Goal: Task Accomplishment & Management: Complete application form

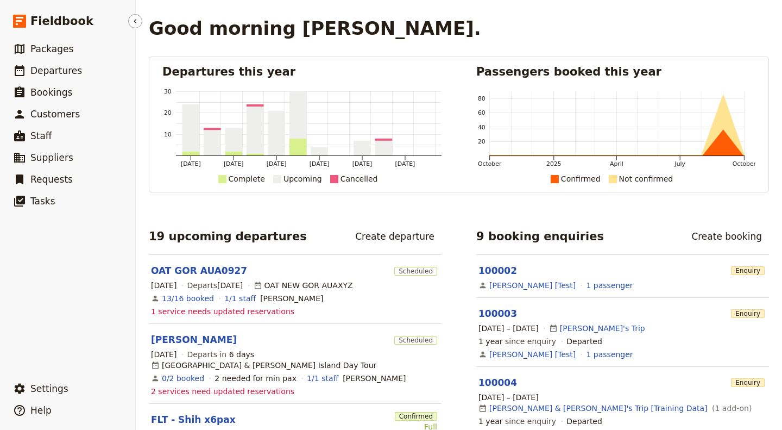
drag, startPoint x: 753, startPoint y: 0, endPoint x: 65, endPoint y: 247, distance: 730.3
click at [65, 247] on ul "​ Packages ​ Departures ​ Bookings ​ Customers ​ Staff ​ Suppliers ​ Requests ​…" at bounding box center [67, 205] width 135 height 335
drag, startPoint x: 725, startPoint y: 1, endPoint x: 79, endPoint y: 301, distance: 712.5
click at [79, 301] on ul "​ Packages ​ Departures ​ Bookings ​ Customers ​ Staff ​ Suppliers ​ Requests ​…" at bounding box center [67, 205] width 135 height 335
drag, startPoint x: 693, startPoint y: 0, endPoint x: 67, endPoint y: 242, distance: 671.2
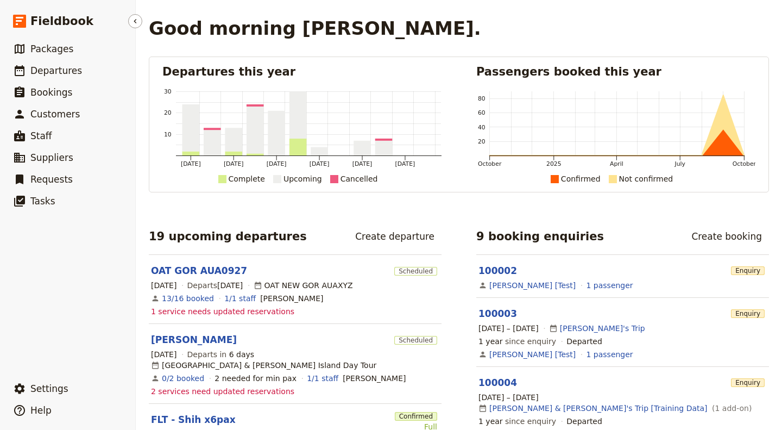
click at [67, 242] on ul "​ Packages ​ Departures ​ Bookings ​ Customers ​ Staff ​ Suppliers ​ Requests ​…" at bounding box center [67, 205] width 135 height 335
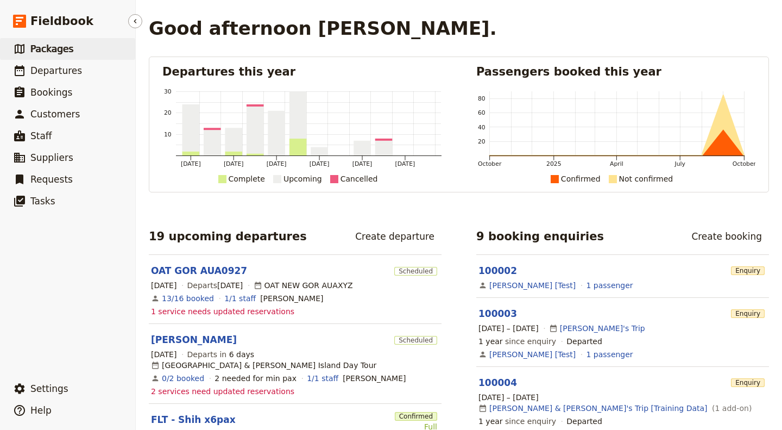
click at [48, 51] on span "Packages" at bounding box center [51, 48] width 43 height 11
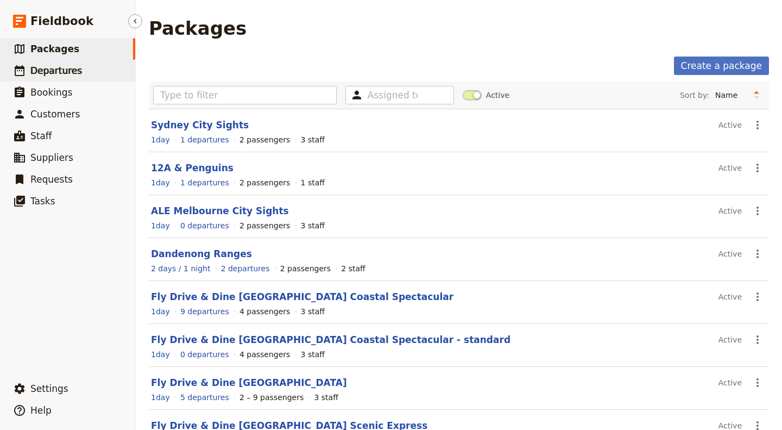
click at [76, 75] on link "​ Departures" at bounding box center [67, 71] width 135 height 22
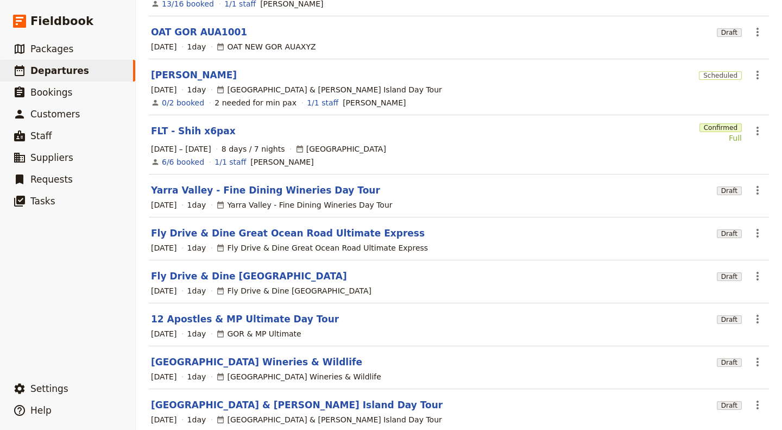
scroll to position [201, 0]
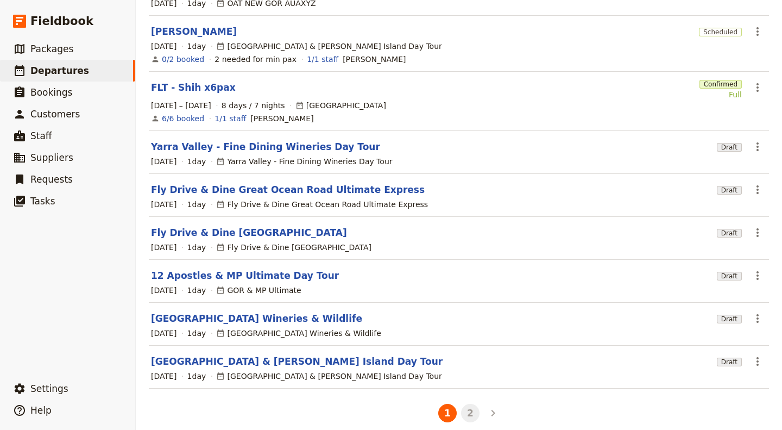
click at [467, 404] on button "2" at bounding box center [470, 413] width 18 height 18
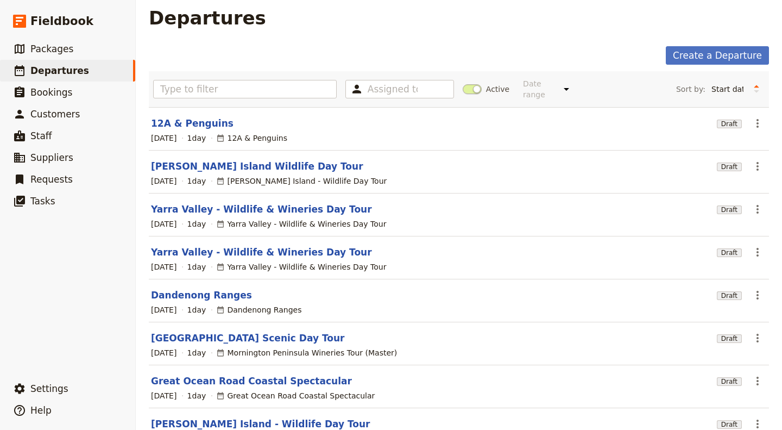
scroll to position [0, 0]
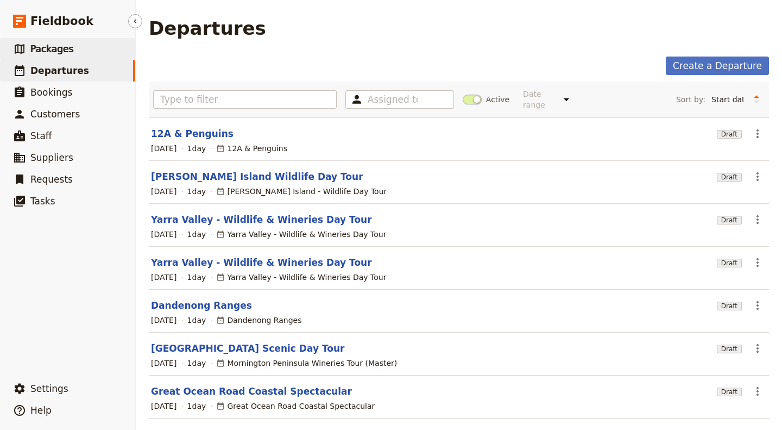
click at [51, 52] on span "Packages" at bounding box center [51, 48] width 43 height 11
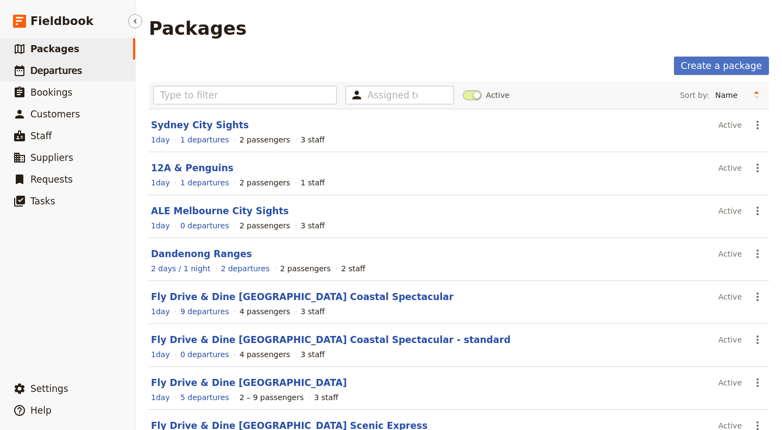
click at [69, 71] on span "Departures" at bounding box center [56, 70] width 52 height 11
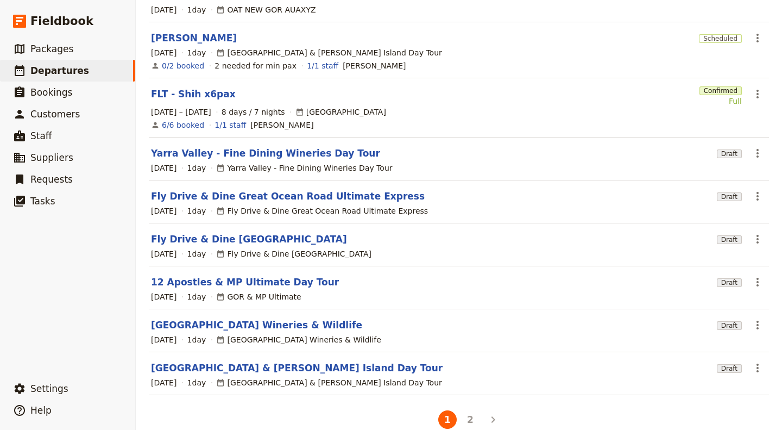
scroll to position [201, 0]
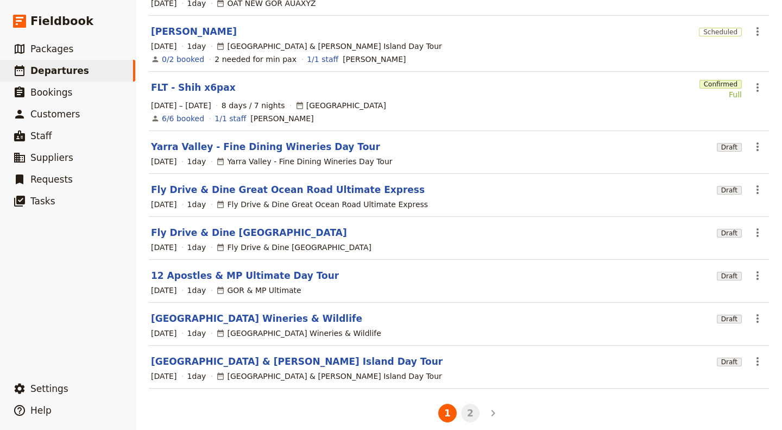
click at [464, 404] on button "2" at bounding box center [470, 413] width 18 height 18
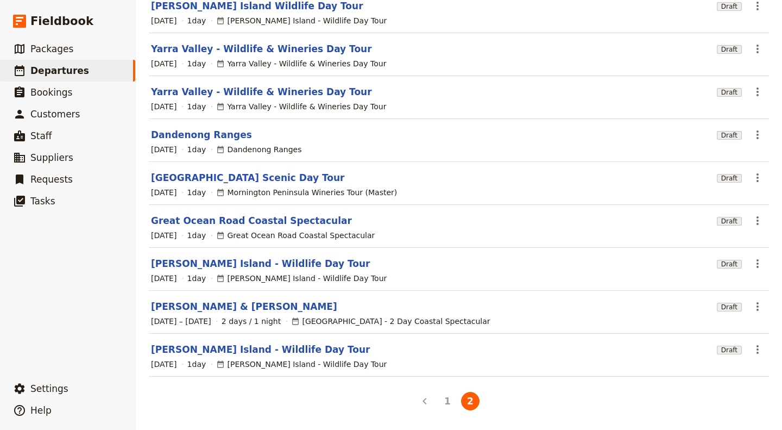
scroll to position [159, 0]
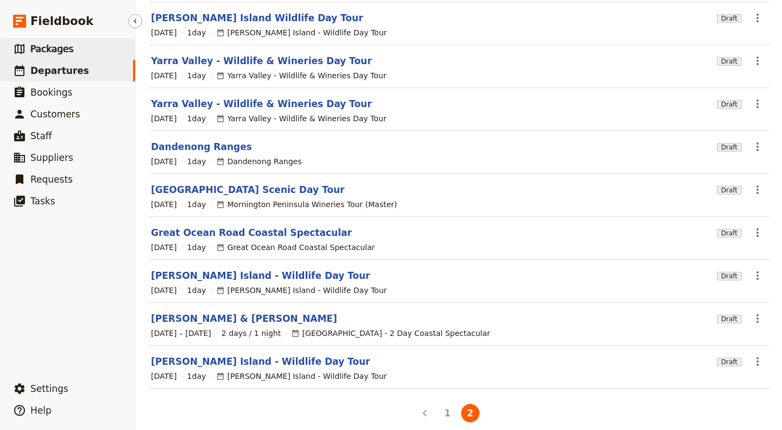
click at [82, 52] on link "​ Packages" at bounding box center [67, 49] width 135 height 22
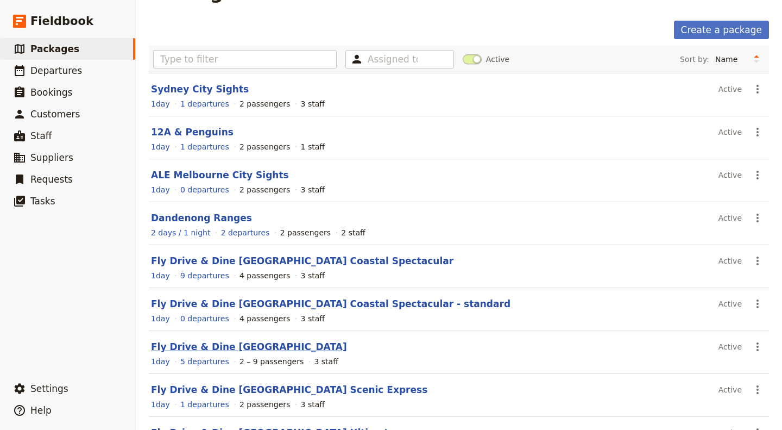
scroll to position [159, 0]
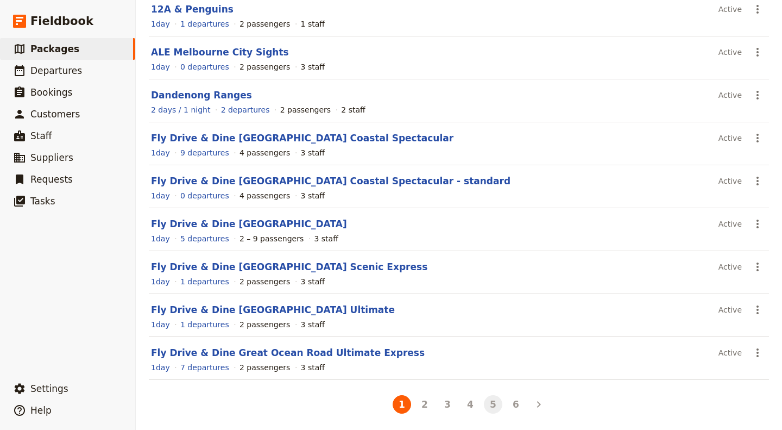
click at [487, 405] on button "5" at bounding box center [493, 404] width 18 height 18
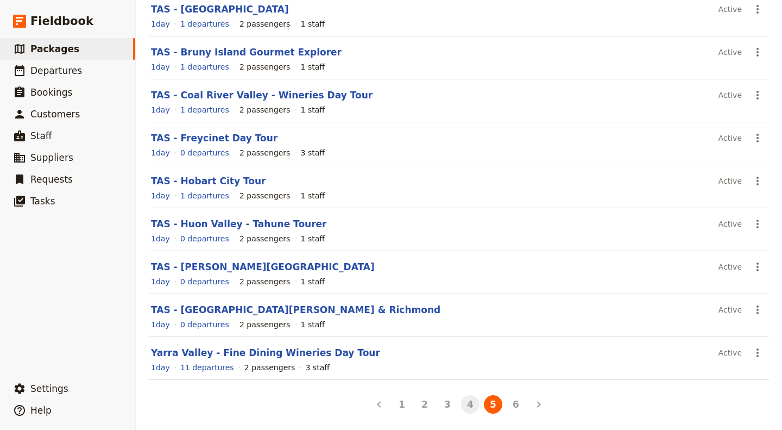
click at [466, 405] on button "4" at bounding box center [470, 404] width 18 height 18
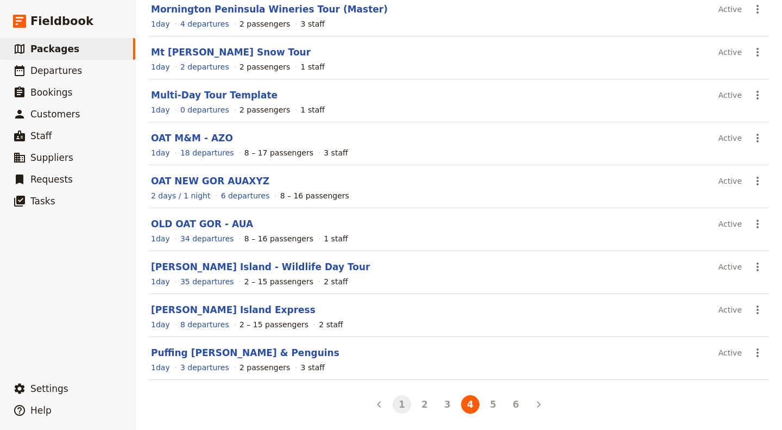
click at [397, 404] on button "1" at bounding box center [402, 404] width 18 height 18
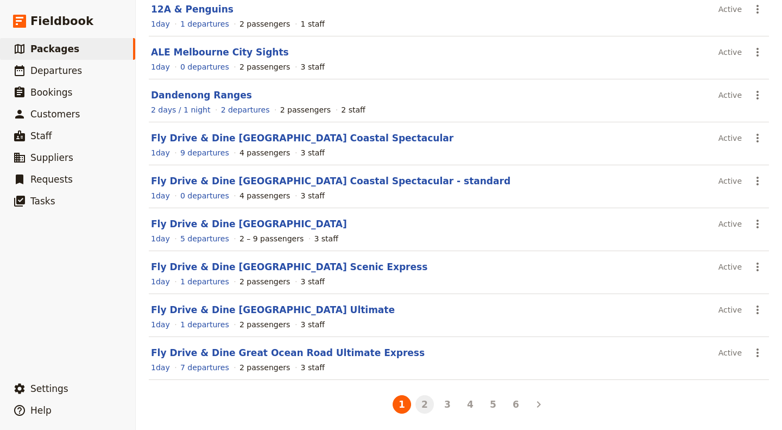
click at [421, 402] on button "2" at bounding box center [425, 404] width 18 height 18
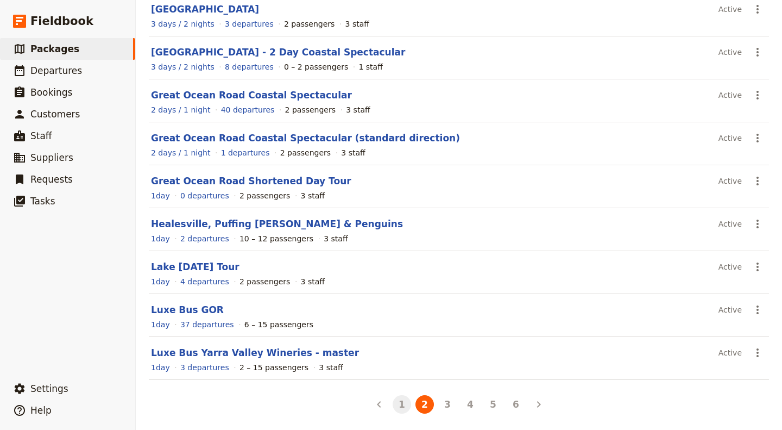
click at [398, 399] on button "1" at bounding box center [402, 404] width 18 height 18
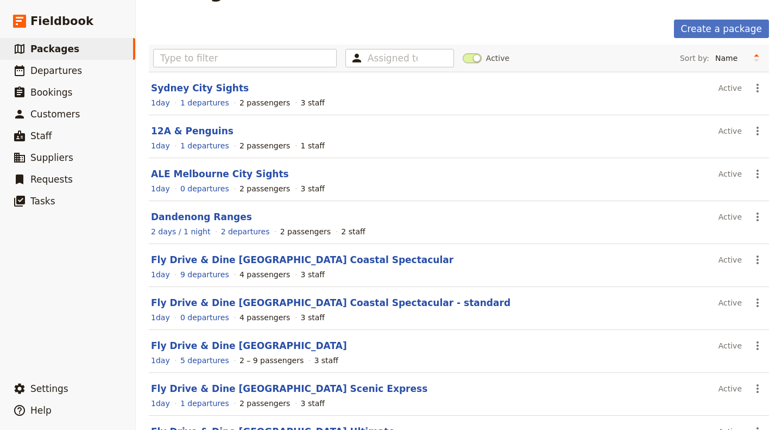
scroll to position [0, 0]
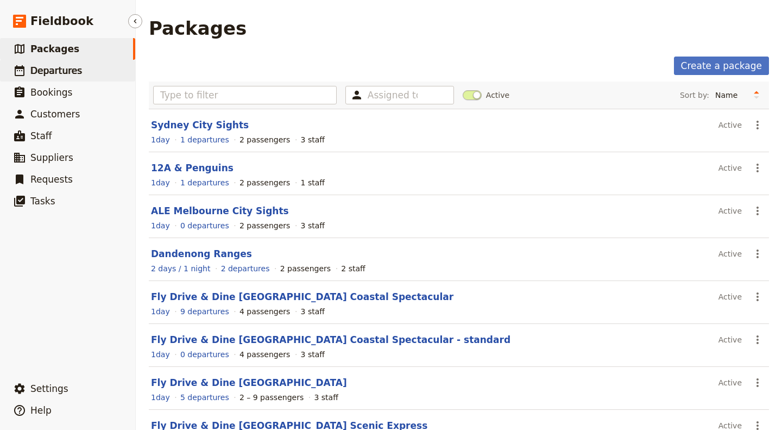
click at [87, 80] on link "​ Departures" at bounding box center [67, 71] width 135 height 22
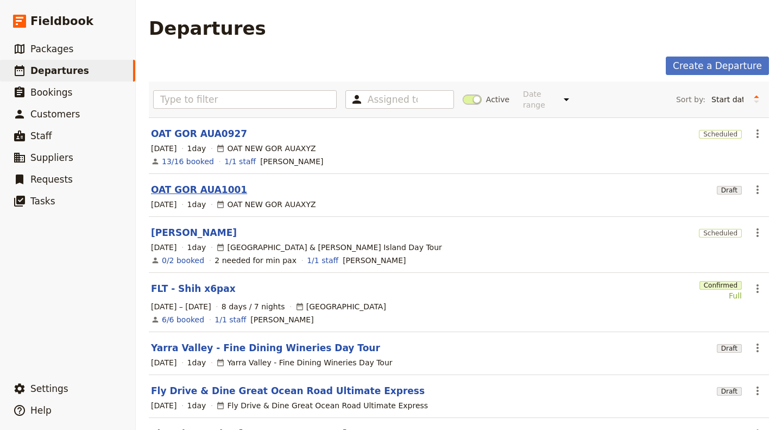
click at [208, 183] on link "OAT GOR AUA1001" at bounding box center [199, 189] width 96 height 13
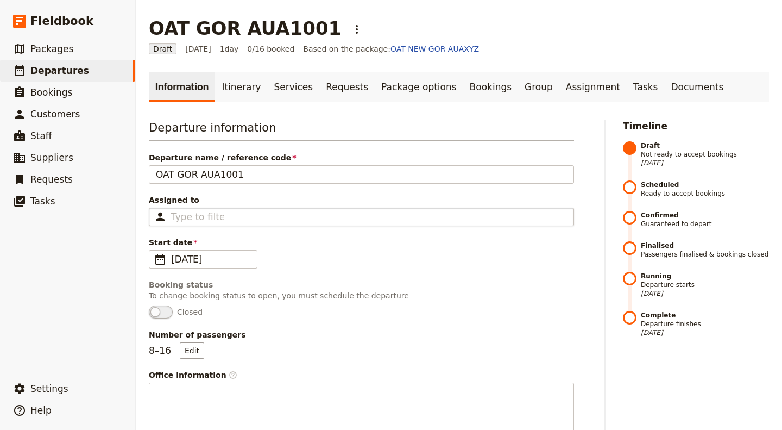
click at [256, 222] on div "Type to filter" at bounding box center [361, 217] width 425 height 18
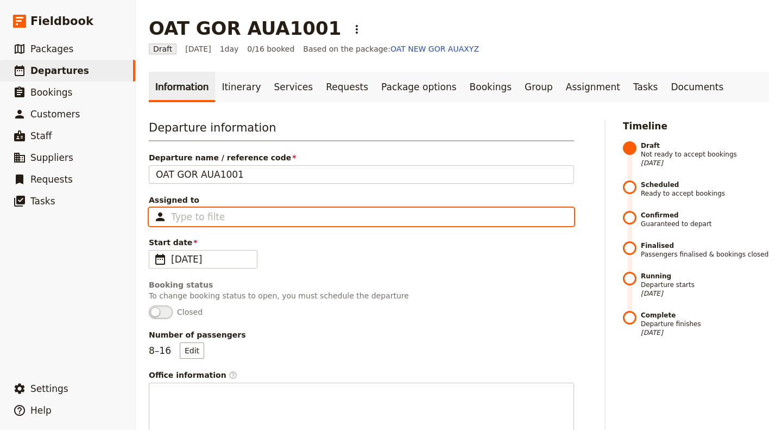
click at [224, 222] on input "Assigned to Type to filter" at bounding box center [197, 216] width 53 height 13
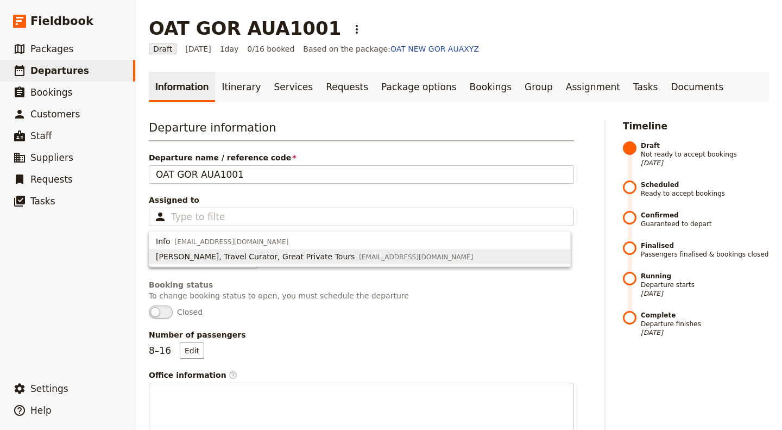
click at [362, 340] on div "Number of passengers 8 – 16 Edit" at bounding box center [361, 343] width 425 height 29
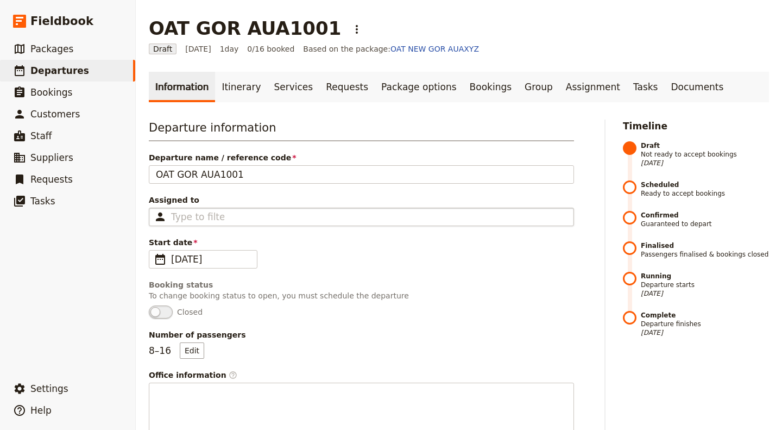
click at [248, 217] on div "Type to filter" at bounding box center [361, 217] width 425 height 18
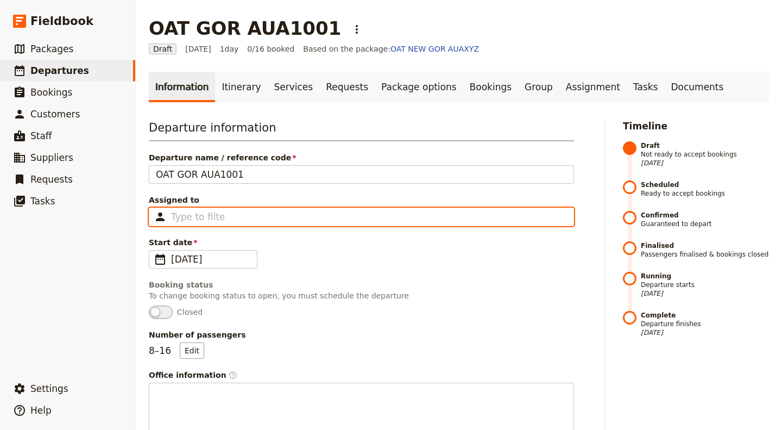
click at [224, 217] on input "Assigned to Type to filter" at bounding box center [197, 216] width 53 height 13
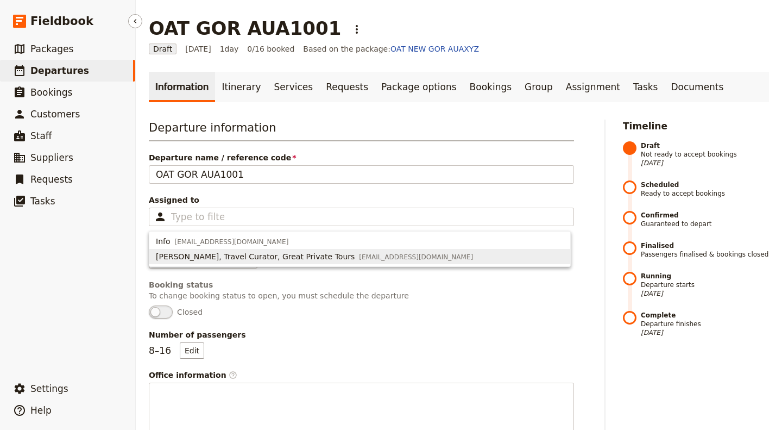
click at [133, 249] on ul "​ Packages ​ Departures ​ Bookings ​ Customers ​ Staff ​ Suppliers ​ Requests ​…" at bounding box center [67, 205] width 135 height 335
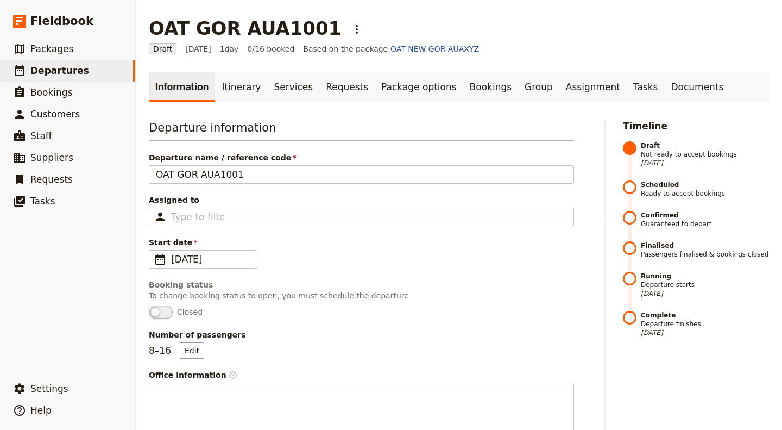
click at [390, 261] on div "Start date ​ 5 Oct 2025 05/10/2025" at bounding box center [361, 253] width 425 height 32
click at [235, 78] on link "Itinerary" at bounding box center [241, 87] width 52 height 30
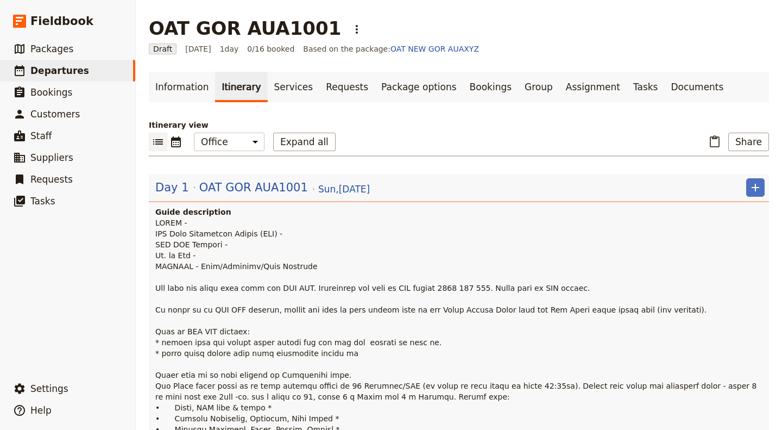
scroll to position [163, 0]
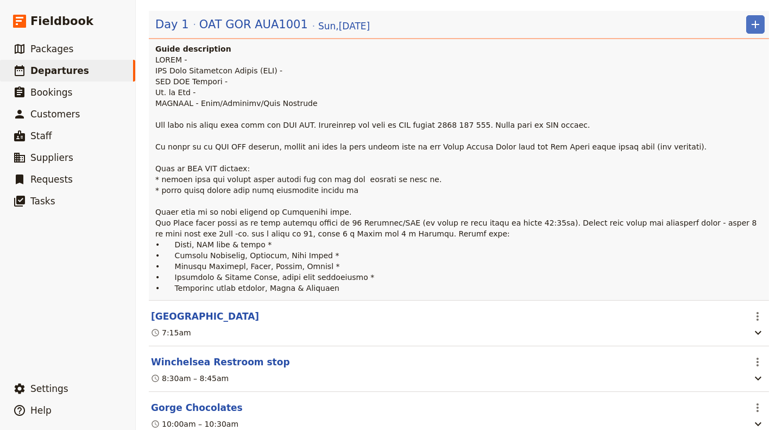
click at [375, 182] on span at bounding box center [457, 173] width 604 height 237
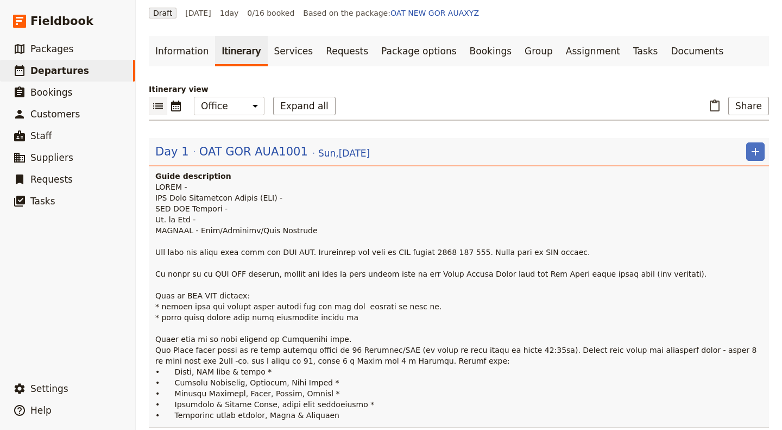
scroll to position [0, 0]
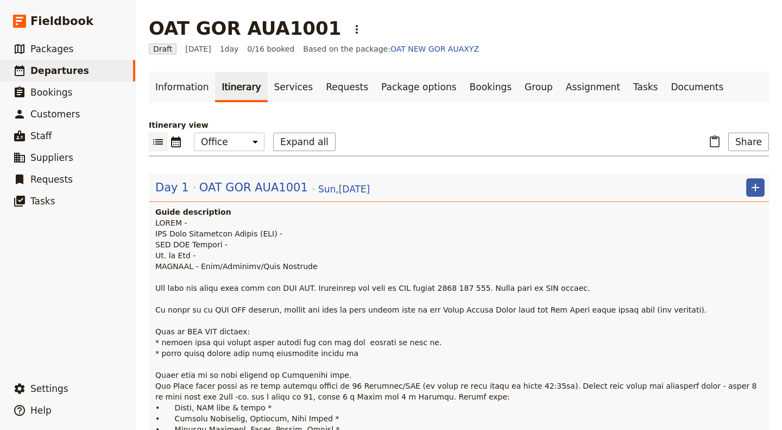
click at [752, 187] on icon "Add" at bounding box center [756, 188] width 8 height 8
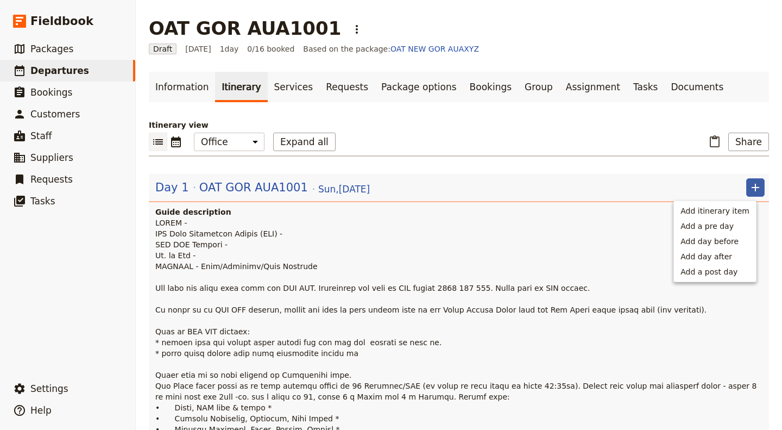
click at [270, 222] on p at bounding box center [460, 336] width 610 height 239
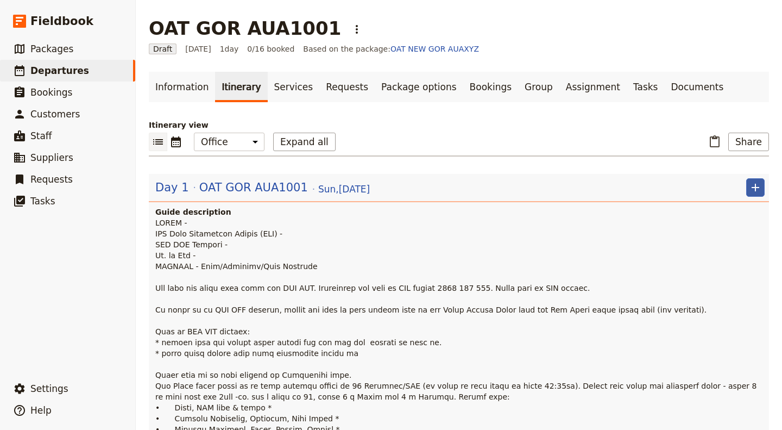
click at [749, 191] on icon "Add" at bounding box center [755, 187] width 13 height 13
click at [366, 231] on p at bounding box center [460, 336] width 610 height 239
click at [245, 223] on p at bounding box center [460, 336] width 610 height 239
click at [185, 214] on h4 "Guide description" at bounding box center [460, 211] width 610 height 11
click at [186, 215] on h4 "Guide description" at bounding box center [460, 211] width 610 height 11
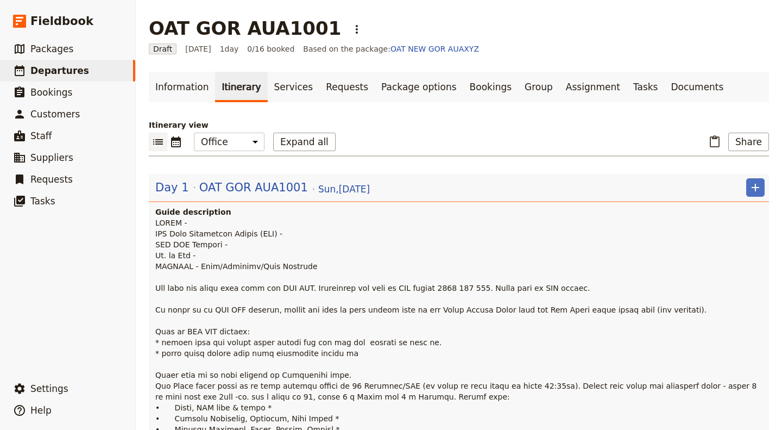
click at [184, 225] on span at bounding box center [457, 336] width 604 height 237
click at [181, 223] on span at bounding box center [457, 336] width 604 height 237
click at [183, 223] on span at bounding box center [457, 336] width 604 height 237
click at [201, 234] on span at bounding box center [457, 336] width 604 height 237
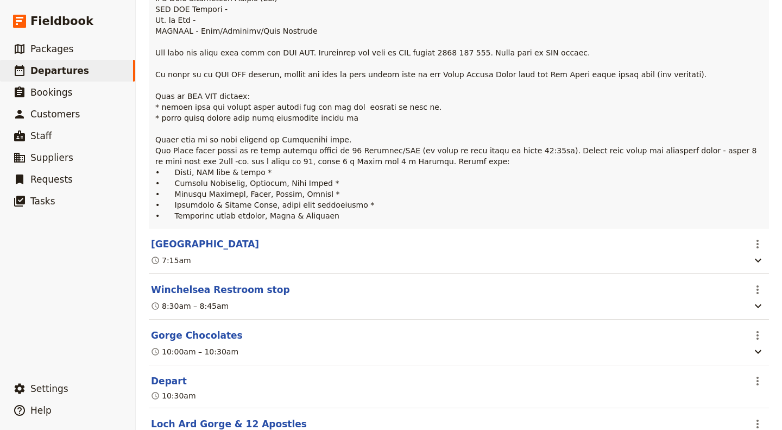
scroll to position [109, 0]
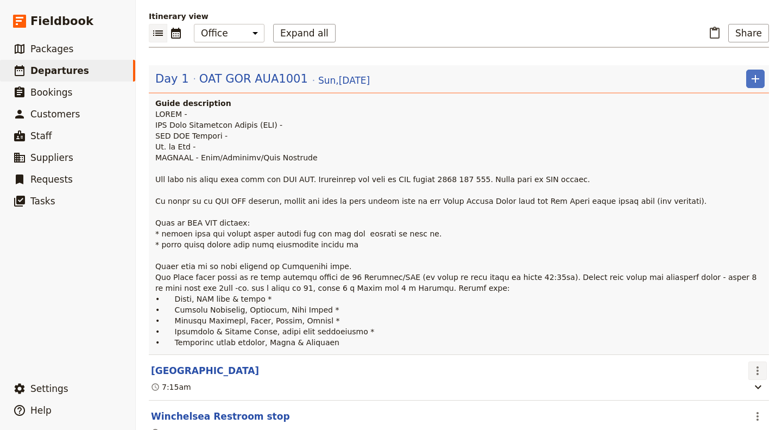
click at [751, 369] on icon "Actions" at bounding box center [757, 370] width 13 height 13
drag, startPoint x: 509, startPoint y: 205, endPoint x: 437, endPoint y: 143, distance: 94.8
click at [437, 143] on p at bounding box center [460, 228] width 610 height 239
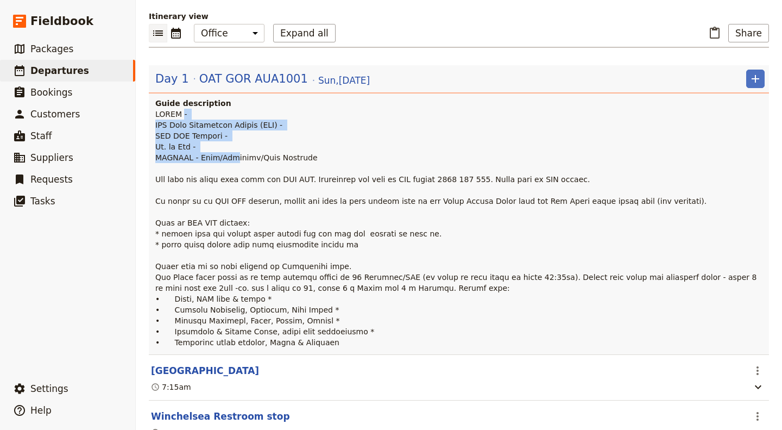
drag, startPoint x: 180, startPoint y: 116, endPoint x: 221, endPoint y: 152, distance: 53.9
click at [221, 152] on span at bounding box center [457, 228] width 604 height 237
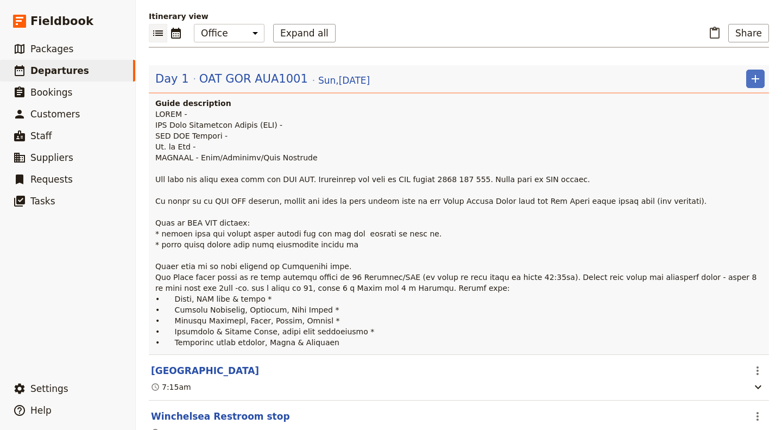
click at [225, 156] on span at bounding box center [457, 228] width 604 height 237
click at [203, 122] on span at bounding box center [457, 228] width 604 height 237
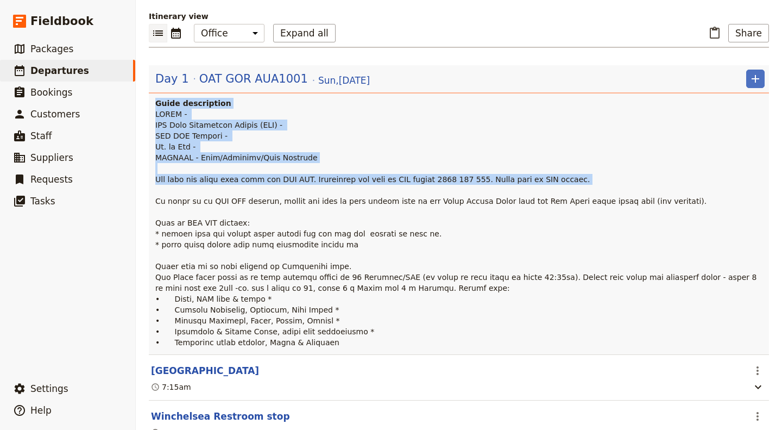
drag, startPoint x: 152, startPoint y: 102, endPoint x: 270, endPoint y: 184, distance: 144.0
click at [270, 184] on div "Guide description" at bounding box center [459, 226] width 621 height 256
click at [302, 130] on p at bounding box center [460, 228] width 610 height 239
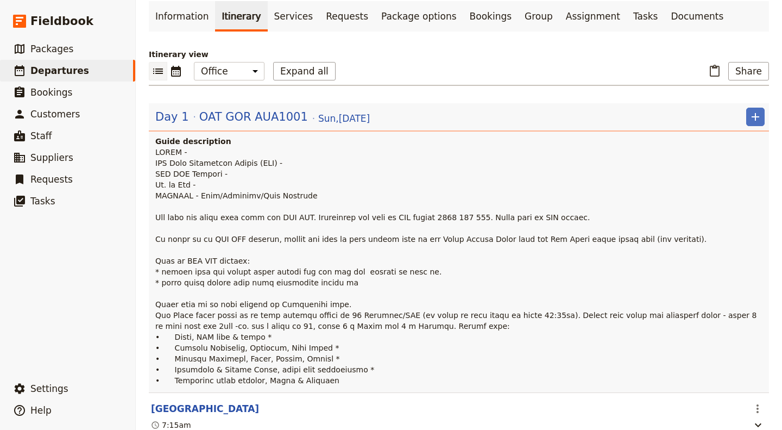
scroll to position [54, 0]
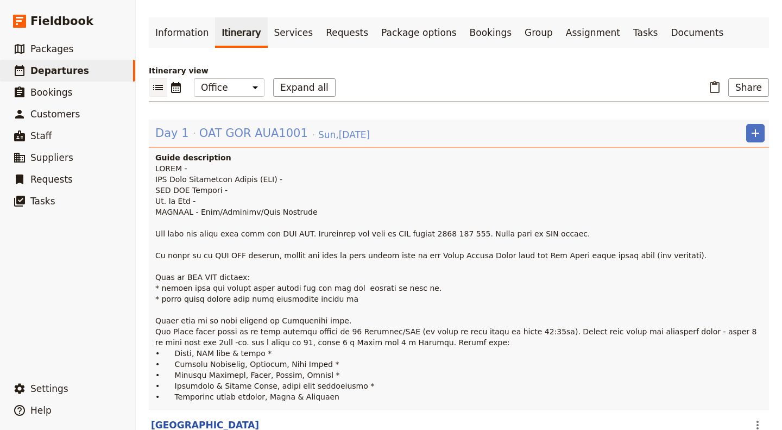
click at [178, 132] on span "Day 1" at bounding box center [172, 133] width 34 height 16
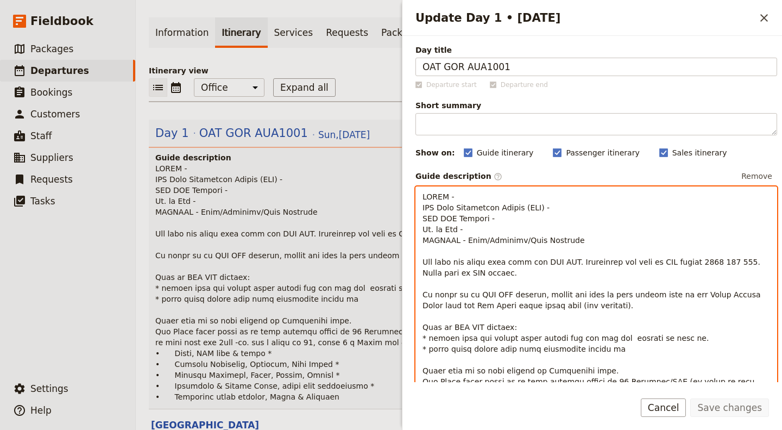
click at [467, 200] on p "Update Day 1 • 5 Oct" at bounding box center [597, 327] width 348 height 272
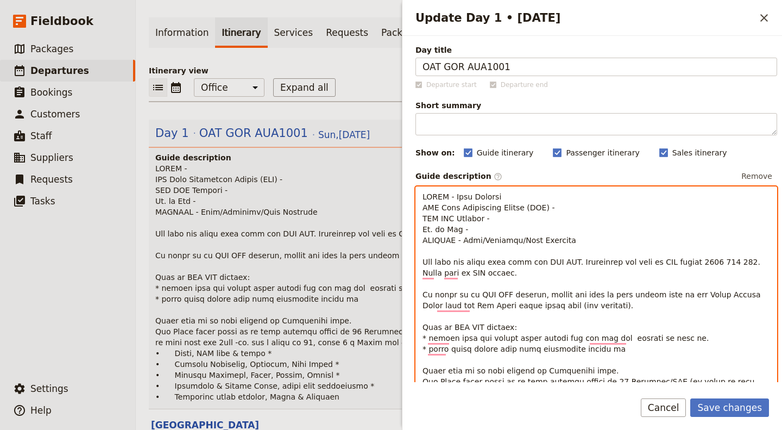
click at [549, 208] on p "To enrich screen reader interactions, please activate Accessibility in Grammarl…" at bounding box center [597, 327] width 348 height 272
click at [475, 230] on p "To enrich screen reader interactions, please activate Accessibility in Grammarl…" at bounding box center [597, 327] width 348 height 272
click at [521, 214] on p "To enrich screen reader interactions, please activate Accessibility in Grammarl…" at bounding box center [597, 327] width 348 height 272
click at [553, 206] on p "To enrich screen reader interactions, please activate Accessibility in Grammarl…" at bounding box center [597, 327] width 348 height 272
drag, startPoint x: 474, startPoint y: 240, endPoint x: 610, endPoint y: 243, distance: 135.9
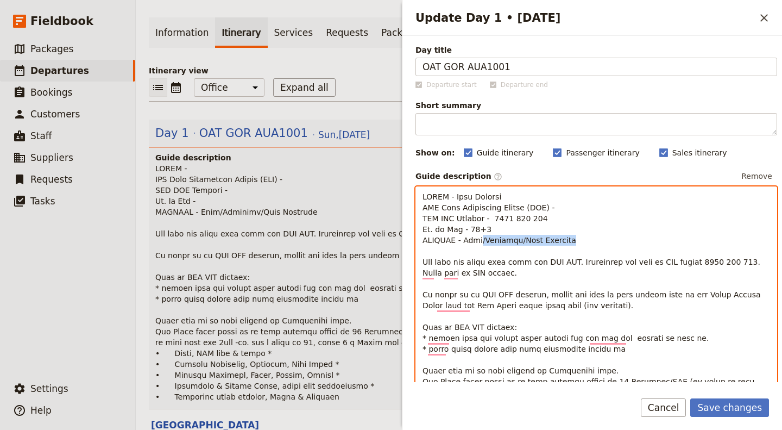
click at [610, 243] on p "To enrich screen reader interactions, please activate Accessibility in Grammarl…" at bounding box center [597, 327] width 348 height 272
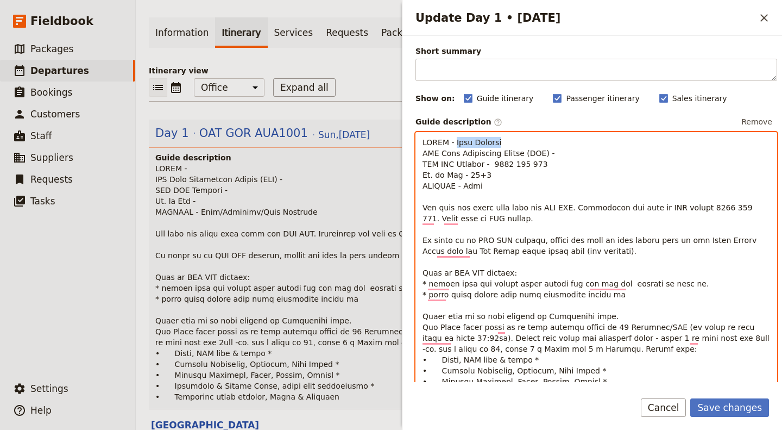
drag, startPoint x: 452, startPoint y: 142, endPoint x: 500, endPoint y: 143, distance: 48.4
click at [500, 143] on p "To enrich screen reader interactions, please activate Accessibility in Grammarl…" at bounding box center [597, 273] width 348 height 272
copy span "Eoin Kennedy"
click at [563, 154] on p "To enrich screen reader interactions, please activate Accessibility in Grammarl…" at bounding box center [597, 273] width 348 height 272
click at [475, 139] on span "To enrich screen reader interactions, please activate Accessibility in Grammarl…" at bounding box center [597, 273] width 349 height 270
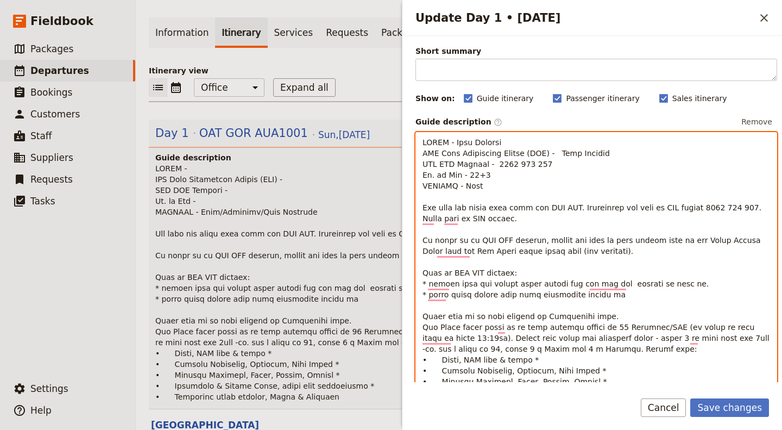
click at [492, 141] on span "To enrich screen reader interactions, please activate Accessibility in Grammarl…" at bounding box center [597, 273] width 349 height 270
drag, startPoint x: 502, startPoint y: 140, endPoint x: 452, endPoint y: 142, distance: 50.6
click at [452, 142] on p "To enrich screen reader interactions, please activate Accessibility in Grammarl…" at bounding box center [597, 273] width 348 height 272
click at [563, 170] on p "To enrich screen reader interactions, please activate Accessibility in Grammarl…" at bounding box center [597, 273] width 348 height 272
click at [544, 149] on span "To enrich screen reader interactions, please activate Accessibility in Grammarl…" at bounding box center [597, 273] width 349 height 270
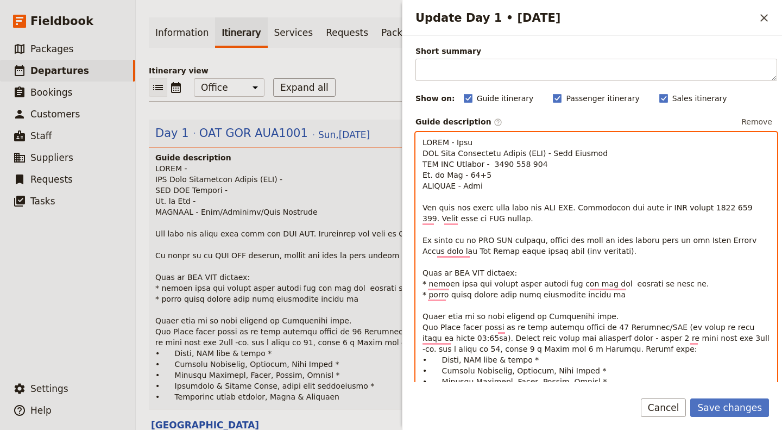
drag, startPoint x: 449, startPoint y: 140, endPoint x: 470, endPoint y: 149, distance: 23.1
click at [450, 141] on span "To enrich screen reader interactions, please activate Accessibility in Grammarl…" at bounding box center [597, 273] width 349 height 270
click at [476, 154] on span "To enrich screen reader interactions, please activate Accessibility in Grammarl…" at bounding box center [597, 273] width 349 height 270
click at [513, 182] on p "To enrich screen reader interactions, please activate Accessibility in Grammarl…" at bounding box center [597, 273] width 348 height 272
drag, startPoint x: 687, startPoint y: 208, endPoint x: 724, endPoint y: 211, distance: 37.0
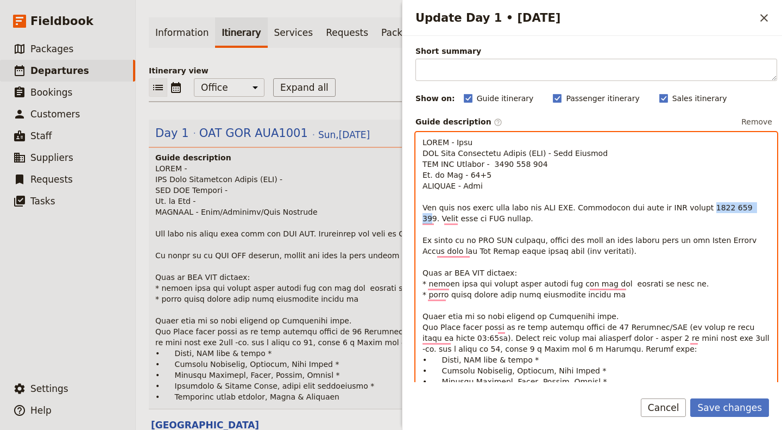
click at [724, 211] on span "To enrich screen reader interactions, please activate Accessibility in Grammarl…" at bounding box center [597, 273] width 349 height 270
click at [662, 228] on p "To enrich screen reader interactions, please activate Accessibility in Grammarl…" at bounding box center [597, 273] width 348 height 272
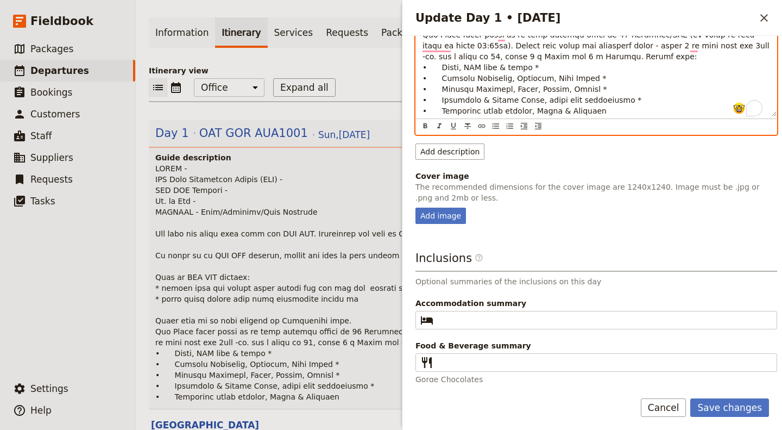
scroll to position [21, 0]
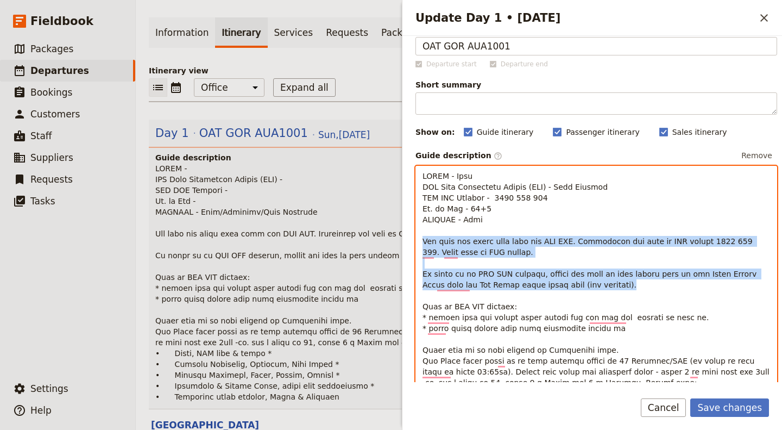
drag, startPoint x: 618, startPoint y: 282, endPoint x: 400, endPoint y: 236, distance: 223.3
click at [400, 236] on div "OAT GOR AUA1001 ​ Draft 5 Oct 2025 1 day 0/16 booked Based on the package: OAT …" at bounding box center [459, 215] width 647 height 430
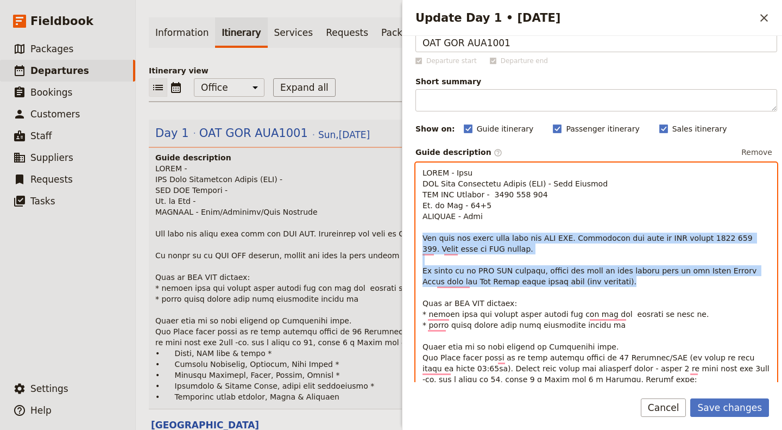
scroll to position [0, 0]
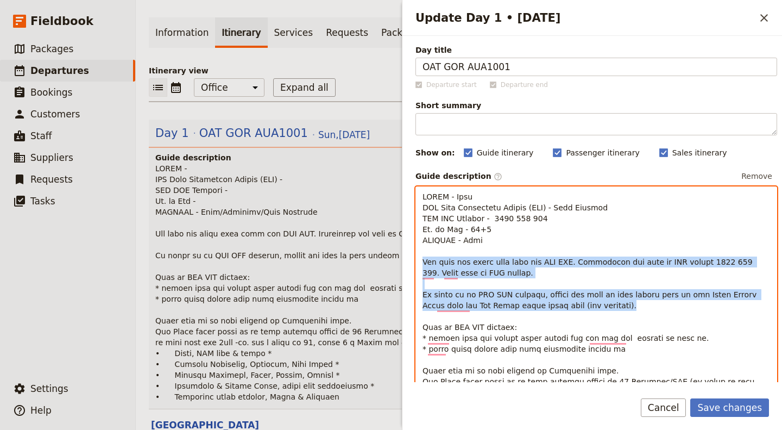
click at [519, 260] on span "To enrich screen reader interactions, please activate Accessibility in Grammarl…" at bounding box center [597, 327] width 349 height 270
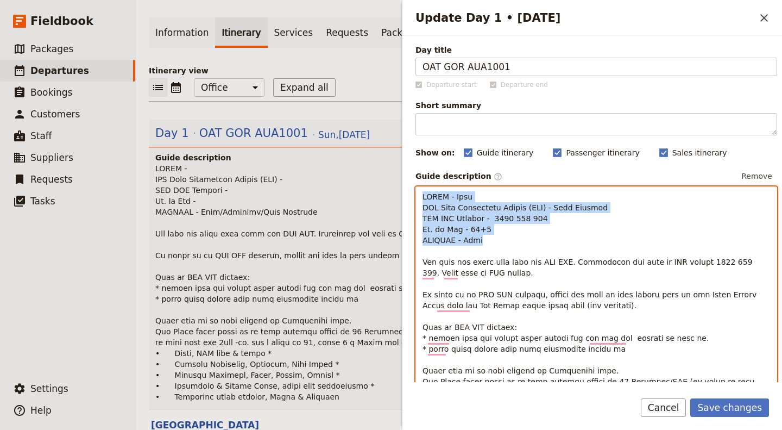
drag, startPoint x: 511, startPoint y: 239, endPoint x: 392, endPoint y: 161, distance: 141.8
click at [392, 161] on div "OAT GOR AUA1001 ​ Draft 5 Oct 2025 1 day 0/16 booked Based on the package: OAT …" at bounding box center [459, 215] width 647 height 430
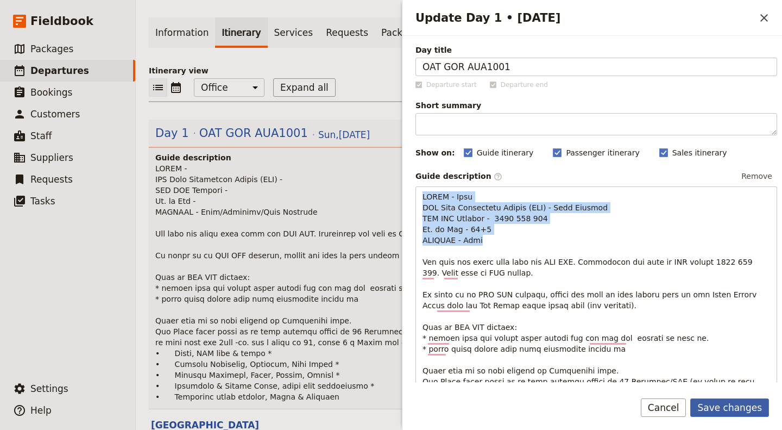
click at [732, 411] on button "Save changes" at bounding box center [730, 407] width 79 height 18
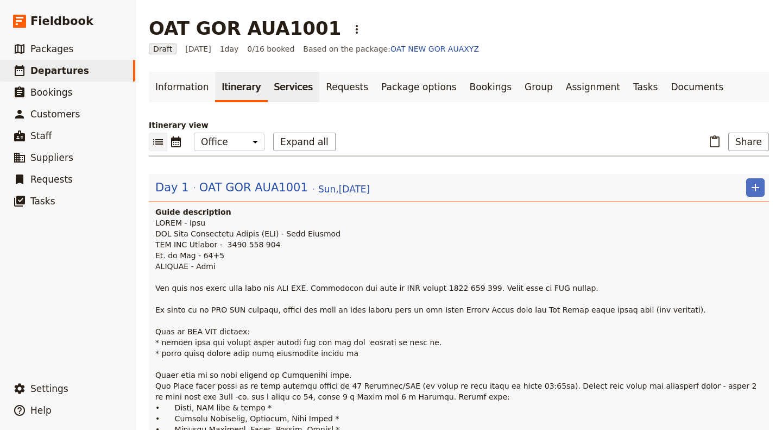
click at [271, 89] on link "Services" at bounding box center [294, 87] width 52 height 30
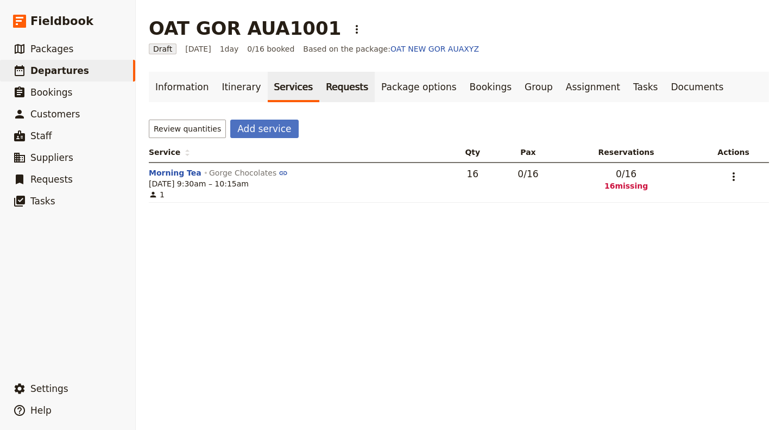
click at [329, 81] on link "Requests" at bounding box center [347, 87] width 55 height 30
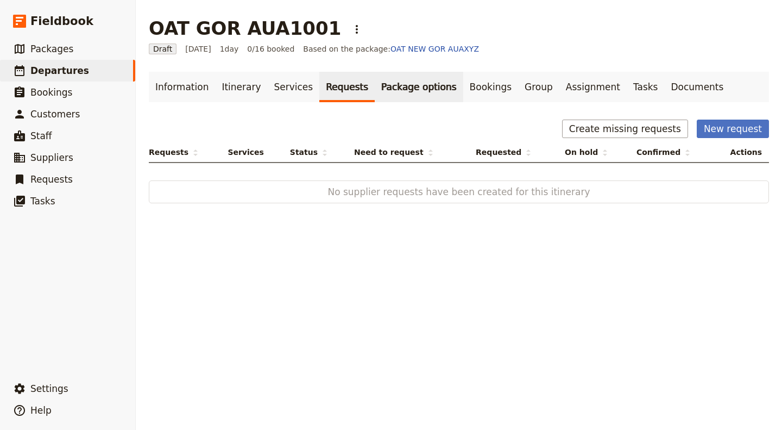
click at [391, 82] on link "Package options" at bounding box center [419, 87] width 88 height 30
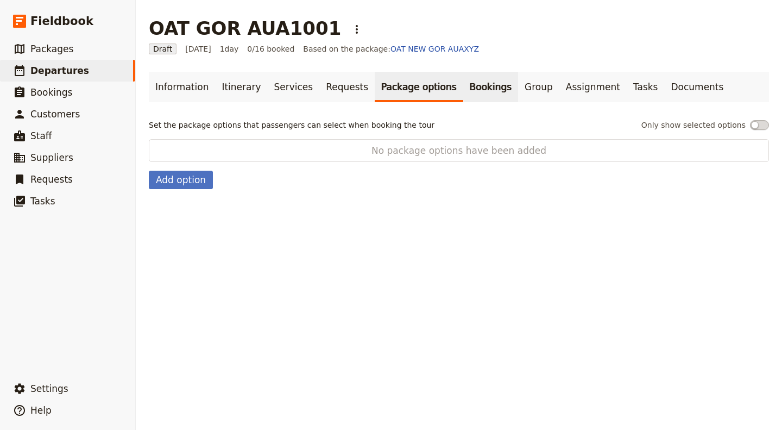
click at [463, 92] on link "Bookings" at bounding box center [490, 87] width 55 height 30
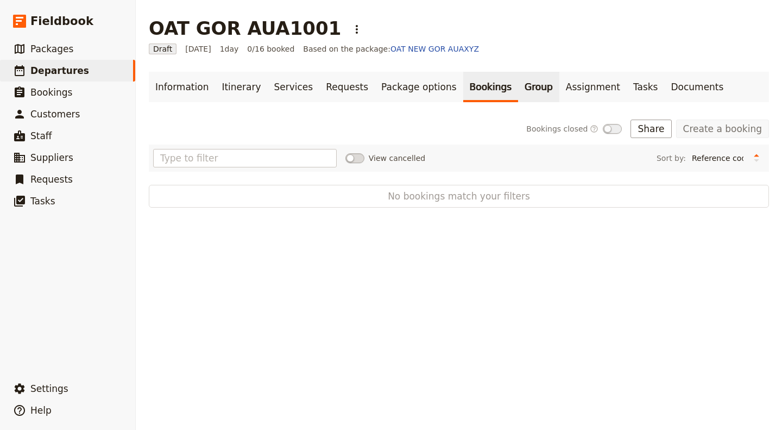
click at [518, 96] on link "Group" at bounding box center [538, 87] width 41 height 30
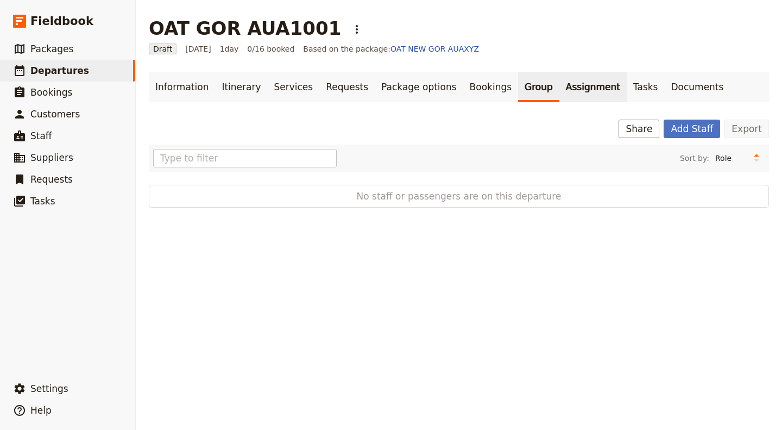
click at [560, 92] on link "Assignment" at bounding box center [593, 87] width 67 height 30
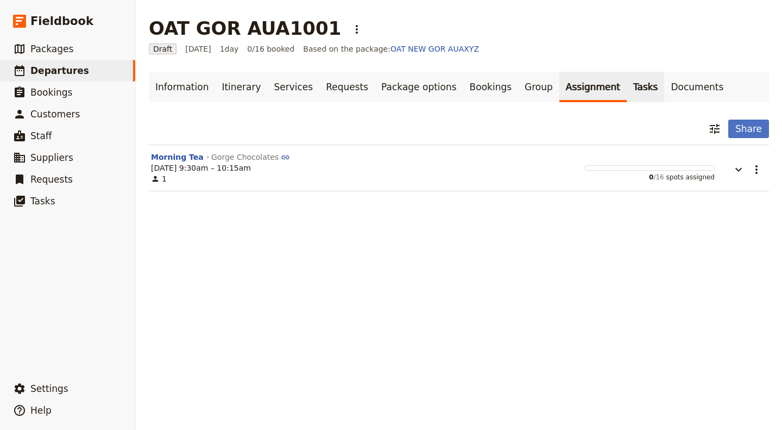
click at [627, 89] on link "Tasks" at bounding box center [646, 87] width 38 height 30
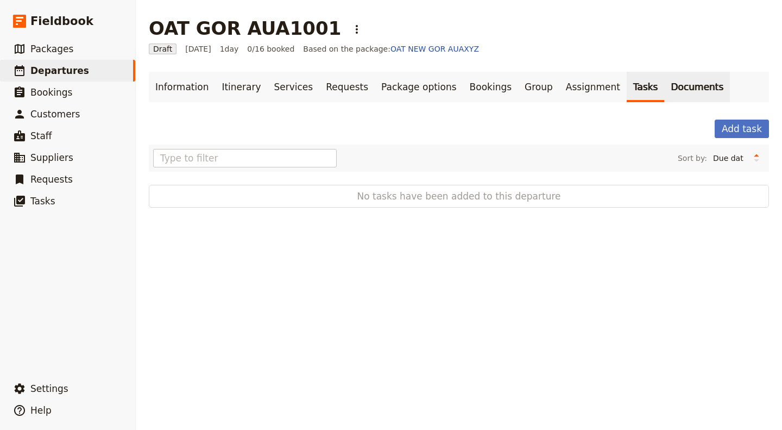
click at [665, 85] on link "Documents" at bounding box center [698, 87] width 66 height 30
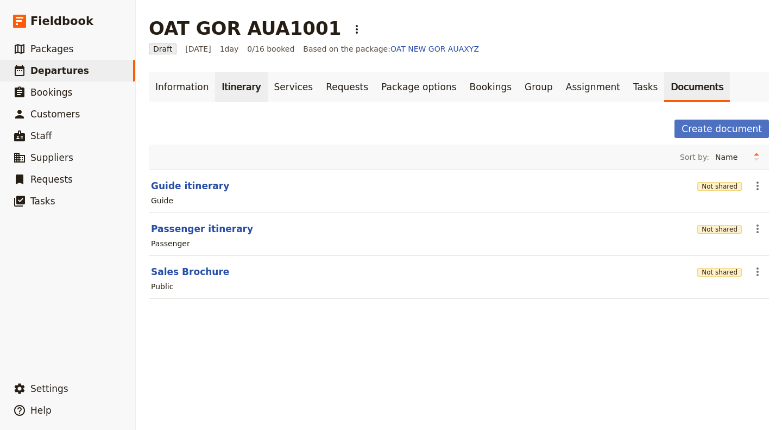
click at [240, 85] on link "Itinerary" at bounding box center [241, 87] width 52 height 30
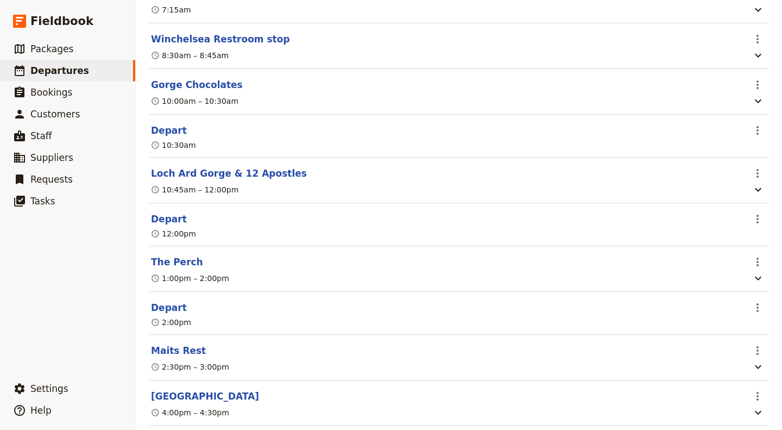
scroll to position [543, 0]
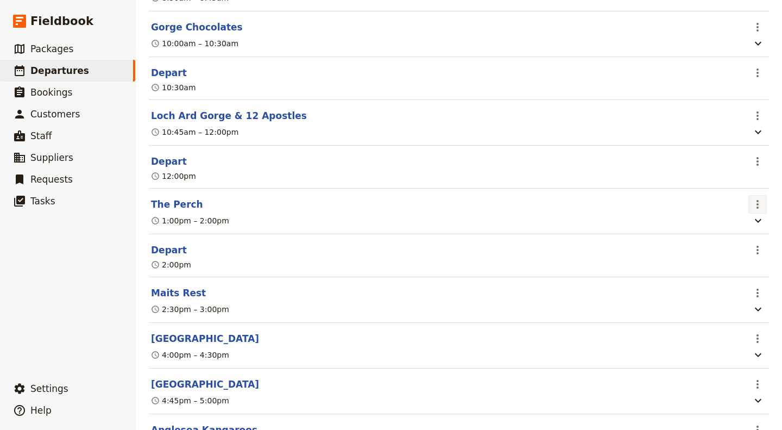
click at [751, 206] on icon "Actions" at bounding box center [757, 204] width 13 height 13
click at [726, 225] on span "Edit this itinerary item" at bounding box center [698, 227] width 85 height 11
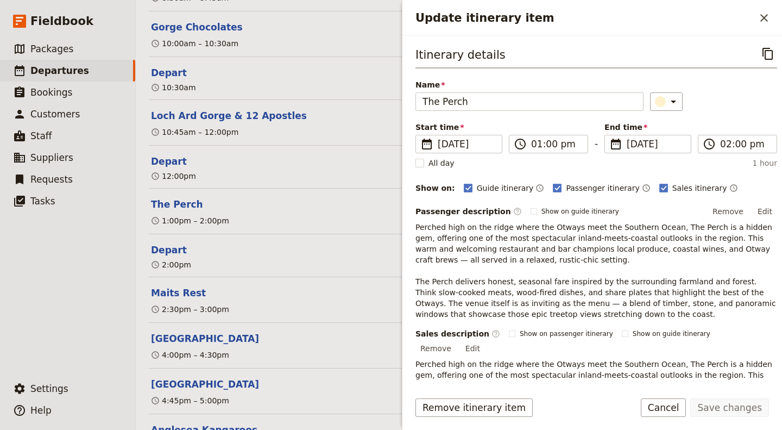
scroll to position [133, 0]
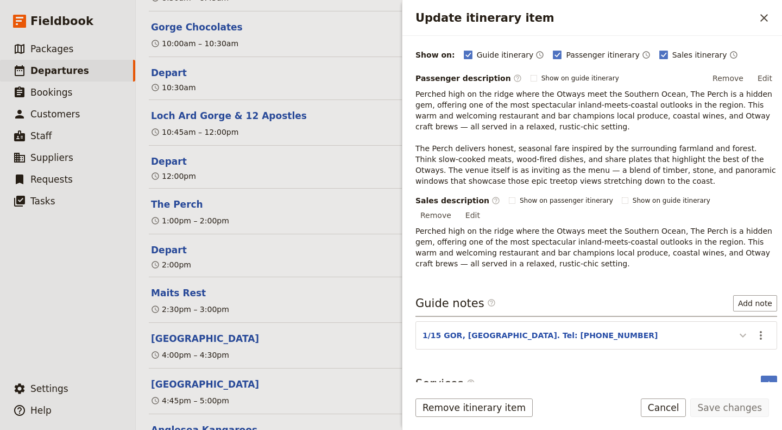
click at [737, 329] on icon "Update itinerary item" at bounding box center [743, 335] width 13 height 13
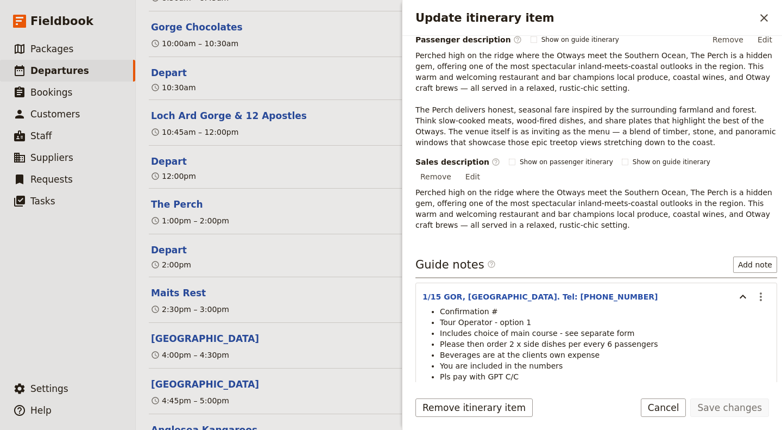
scroll to position [187, 0]
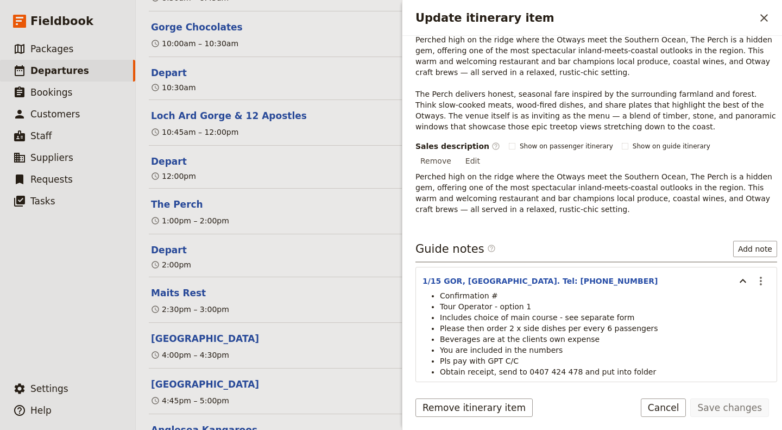
click at [499, 290] on li "Confirmation #" at bounding box center [605, 295] width 330 height 11
click at [500, 290] on li "Confirmation #" at bounding box center [605, 295] width 330 height 11
click at [756, 274] on icon "Actions" at bounding box center [761, 280] width 13 height 13
click at [750, 284] on span "Edit note" at bounding box center [730, 289] width 51 height 11
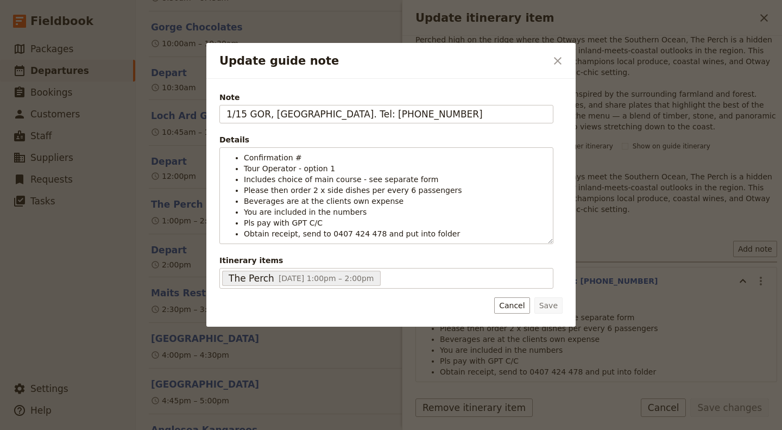
click at [750, 284] on div at bounding box center [391, 215] width 782 height 430
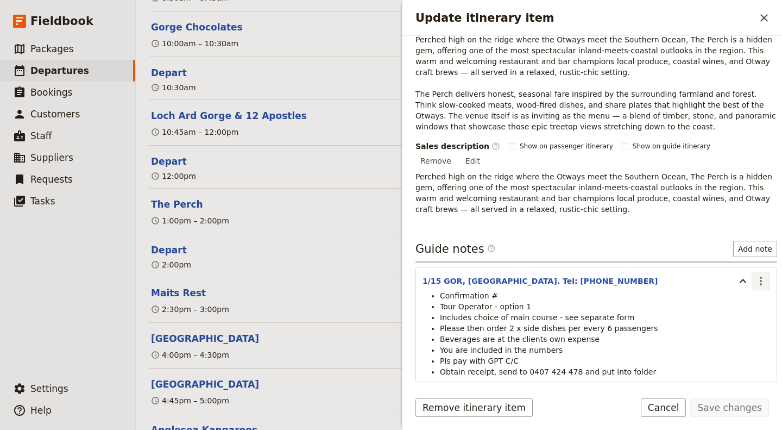
click at [755, 274] on icon "Actions" at bounding box center [761, 280] width 13 height 13
click at [735, 286] on span "Edit note" at bounding box center [722, 289] width 34 height 11
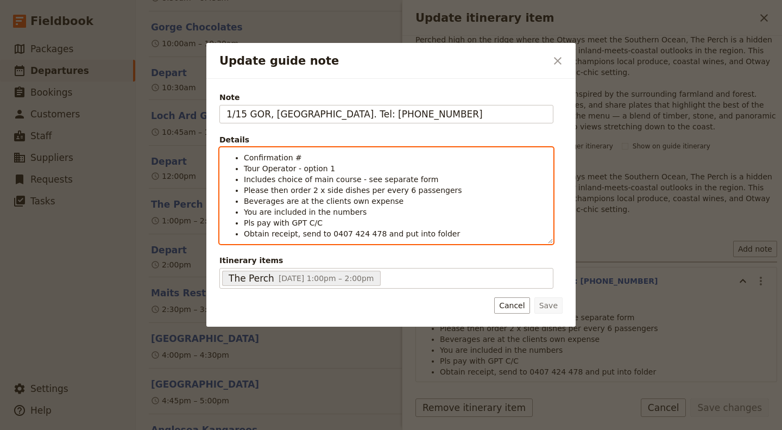
click at [309, 158] on li "Confirmation #" at bounding box center [395, 157] width 303 height 11
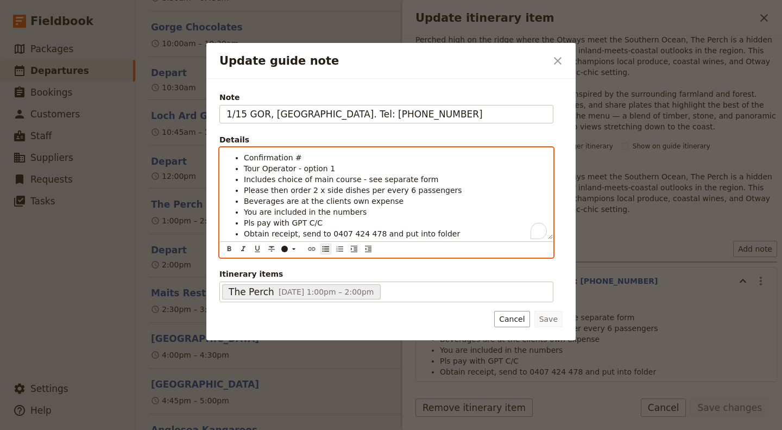
paste div "To enrich screen reader interactions, please activate Accessibility in Grammarl…"
click at [302, 157] on strong "153699393" at bounding box center [326, 157] width 48 height 9
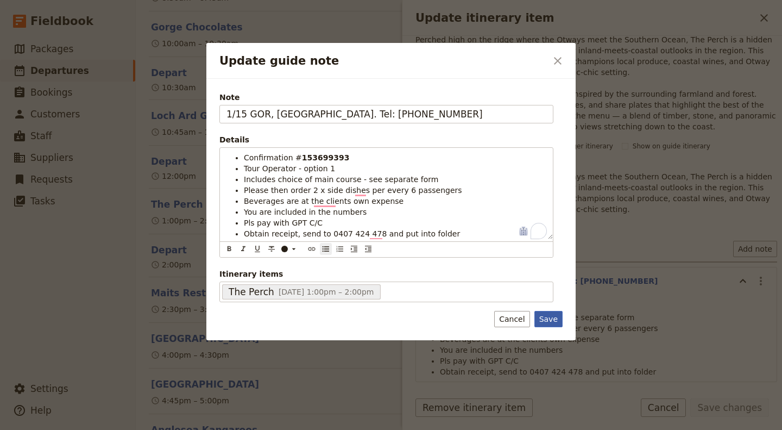
click at [552, 319] on button "Save" at bounding box center [549, 319] width 28 height 16
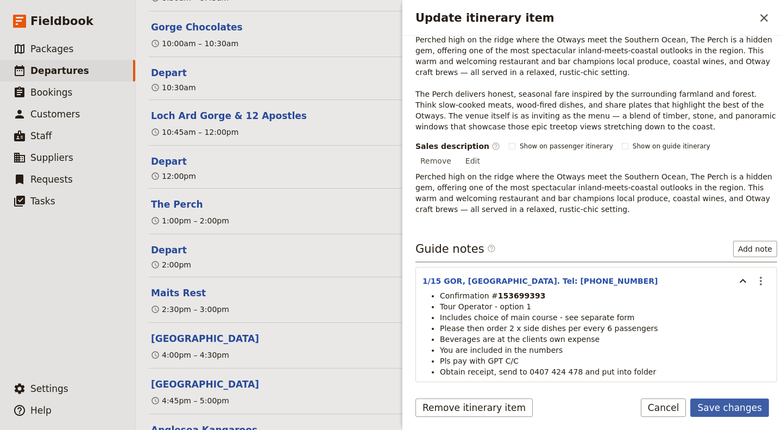
click at [714, 405] on button "Save changes" at bounding box center [730, 407] width 79 height 18
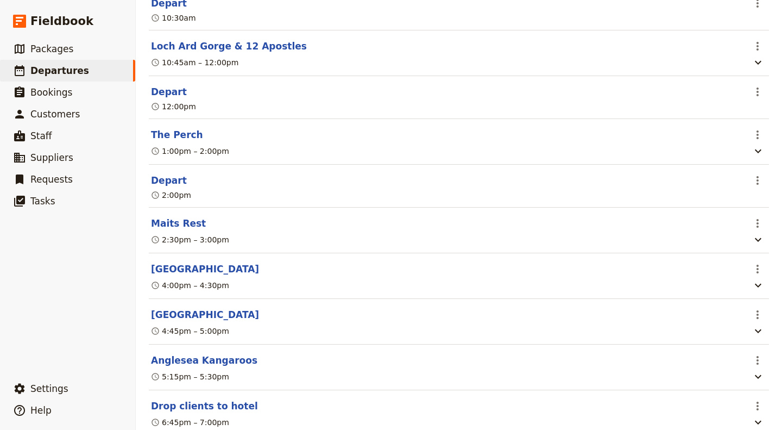
scroll to position [652, 0]
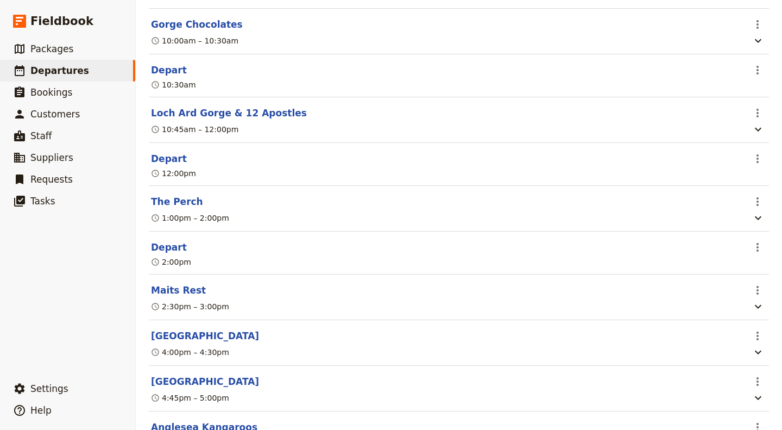
scroll to position [652, 0]
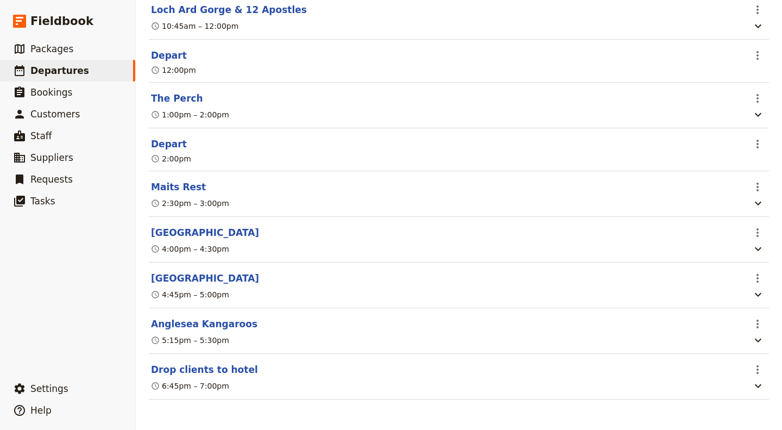
click at [301, 101] on header "The Perch" at bounding box center [447, 98] width 593 height 13
click at [751, 92] on icon "Actions" at bounding box center [757, 98] width 13 height 13
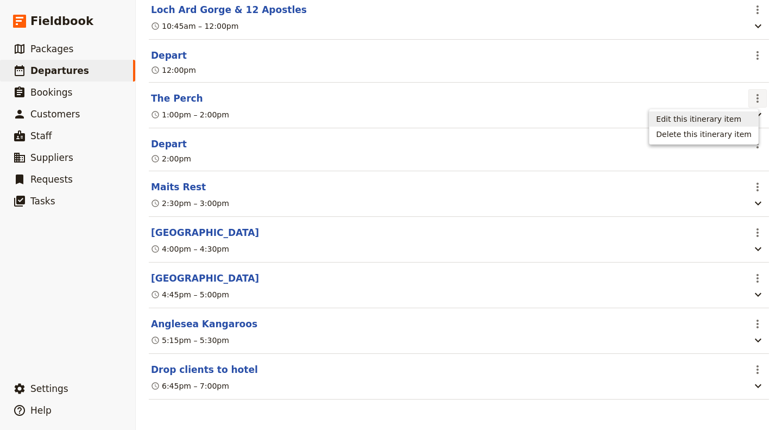
click at [702, 116] on span "Edit this itinerary item" at bounding box center [698, 119] width 85 height 11
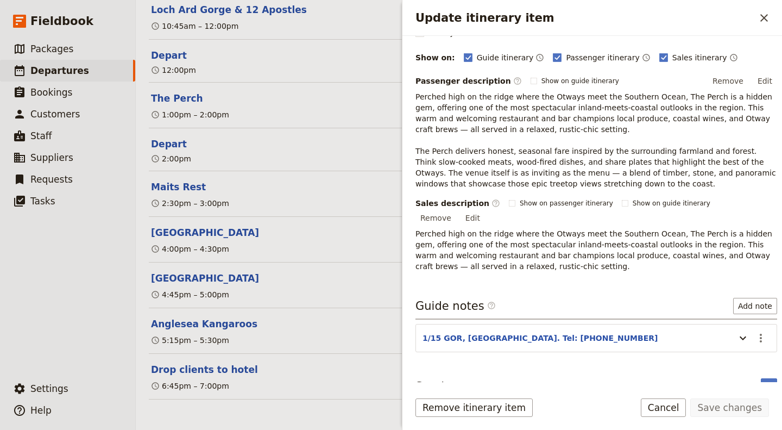
scroll to position [133, 0]
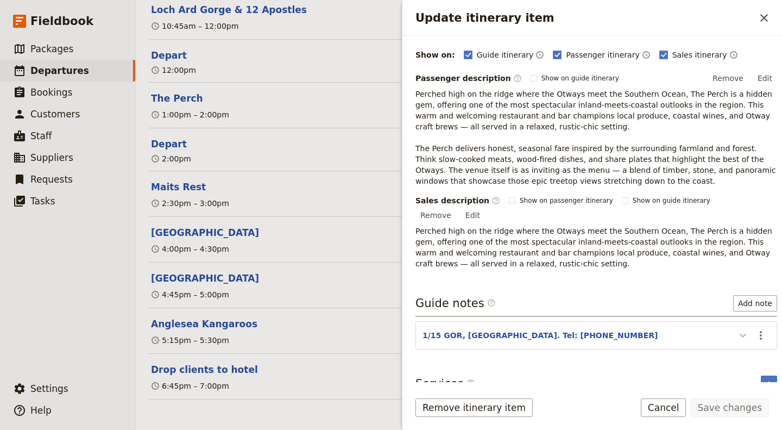
click at [740, 334] on icon "Update itinerary item" at bounding box center [743, 336] width 7 height 4
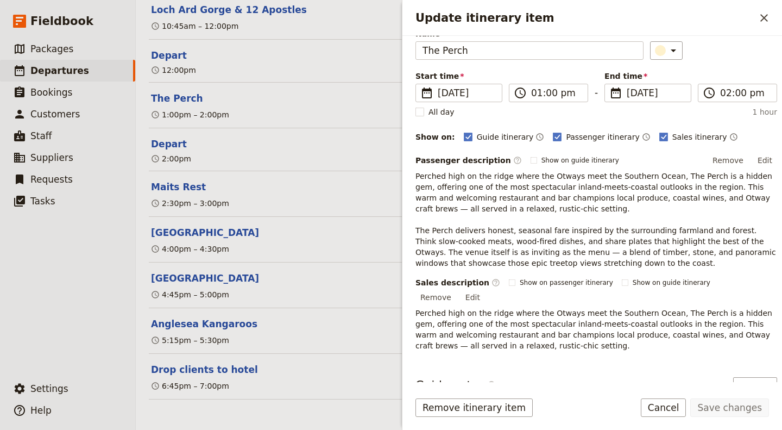
scroll to position [0, 0]
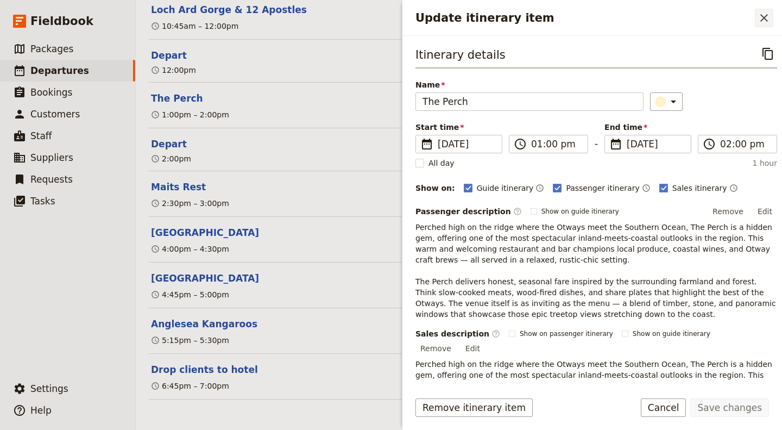
click at [765, 22] on icon "Close drawer" at bounding box center [764, 17] width 13 height 13
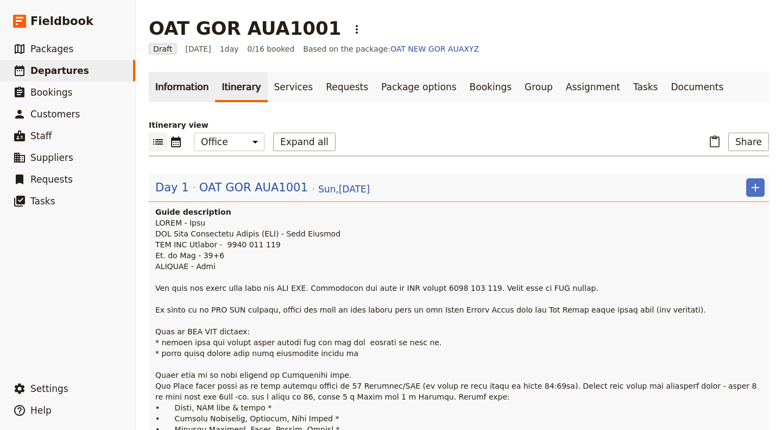
click at [171, 79] on link "Information" at bounding box center [182, 87] width 66 height 30
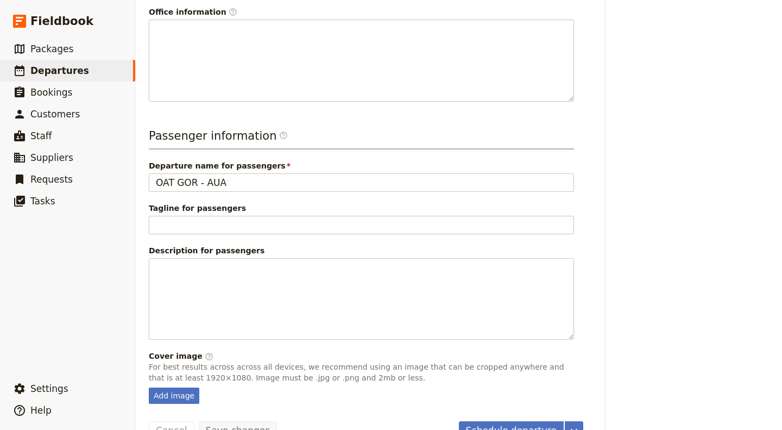
scroll to position [386, 0]
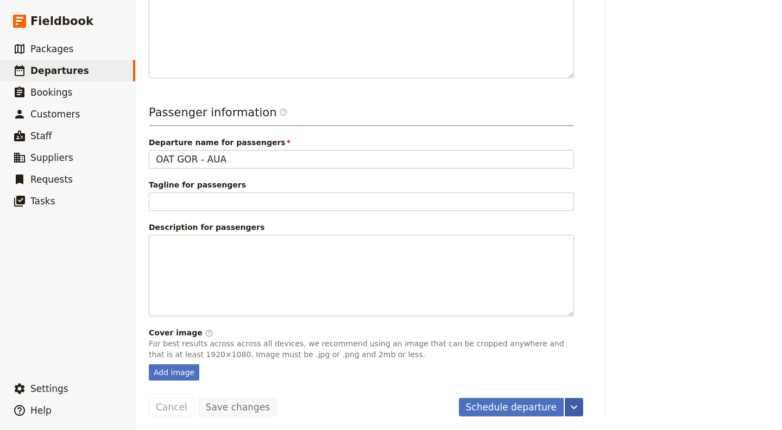
click at [579, 405] on button "​" at bounding box center [574, 407] width 18 height 18
click at [564, 349] on span "Schedule departure" at bounding box center [536, 349] width 75 height 11
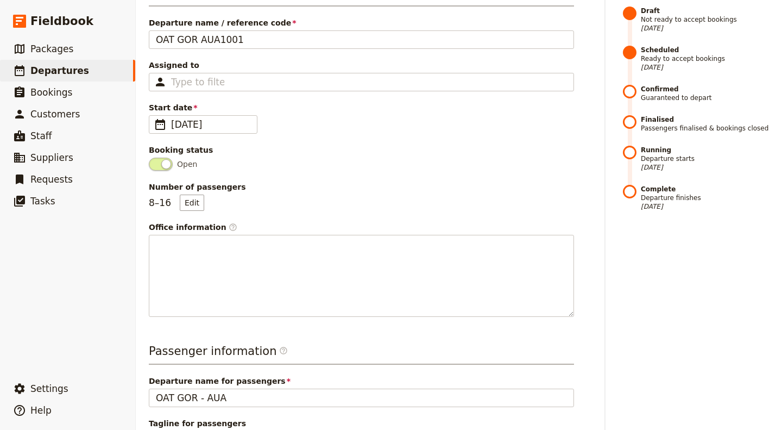
scroll to position [0, 0]
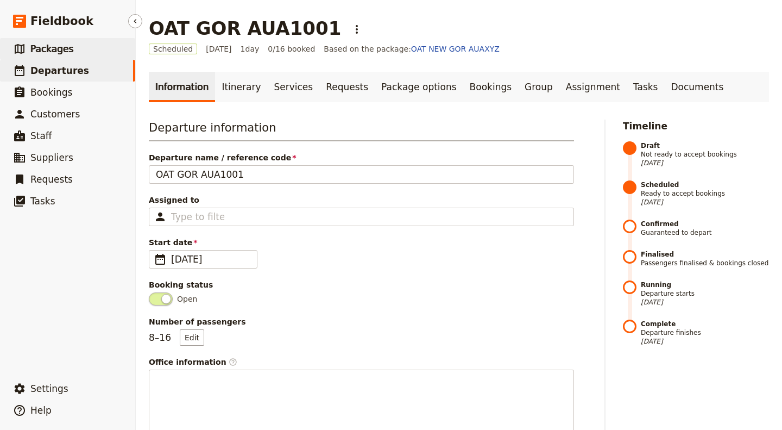
click at [71, 47] on link "​ Packages" at bounding box center [67, 49] width 135 height 22
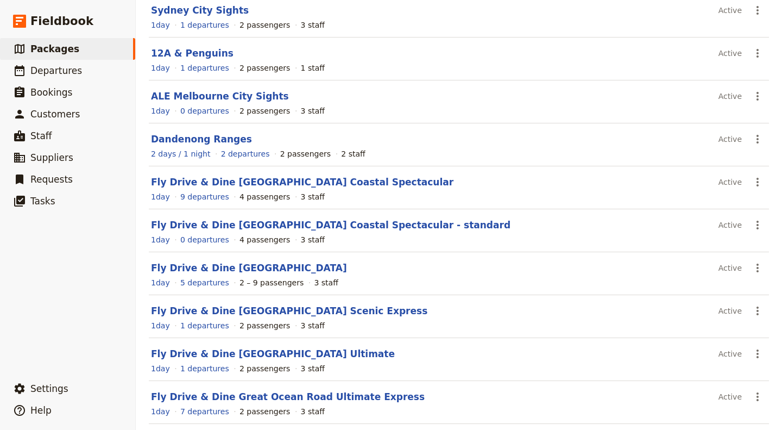
scroll to position [159, 0]
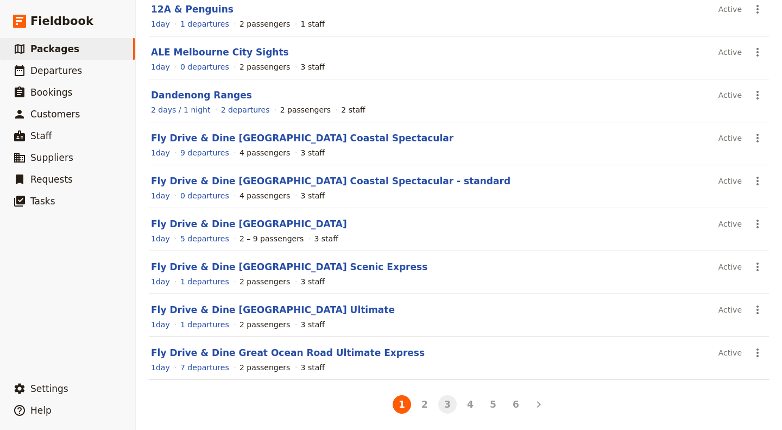
click at [444, 399] on button "3" at bounding box center [447, 404] width 18 height 18
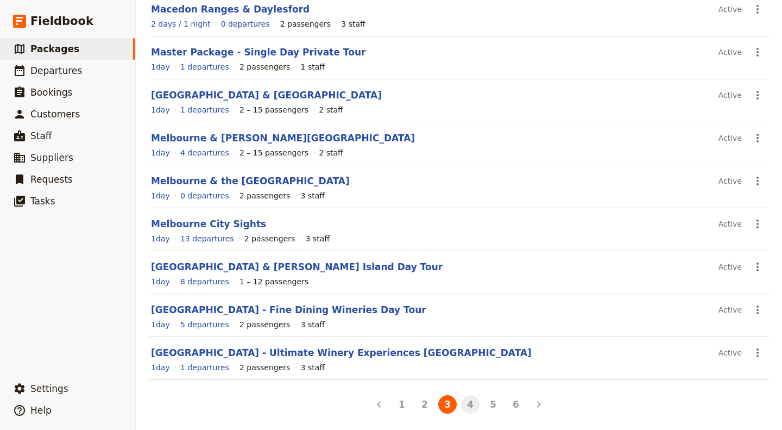
click at [464, 405] on button "4" at bounding box center [470, 404] width 18 height 18
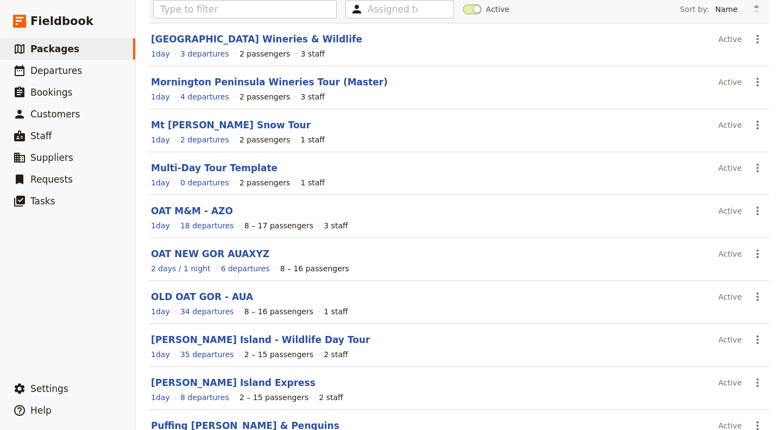
scroll to position [109, 0]
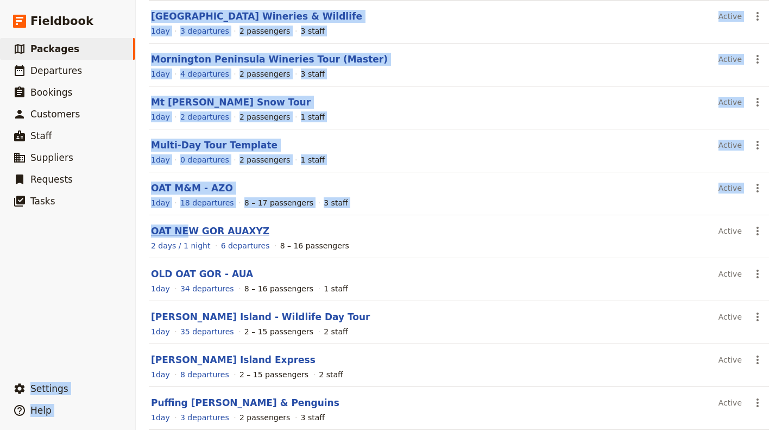
drag, startPoint x: 129, startPoint y: 225, endPoint x: 184, endPoint y: 226, distance: 54.9
click at [184, 226] on div "Fieldbook ​ ​ Fieldbook ​ ​ Packages ​ Departures ​ Bookings ​ Customers ​ Staf…" at bounding box center [391, 215] width 782 height 430
click at [80, 241] on ul "​ Packages ​ Departures ​ Bookings ​ Customers ​ Staff ​ Suppliers ​ Requests ​…" at bounding box center [67, 205] width 135 height 335
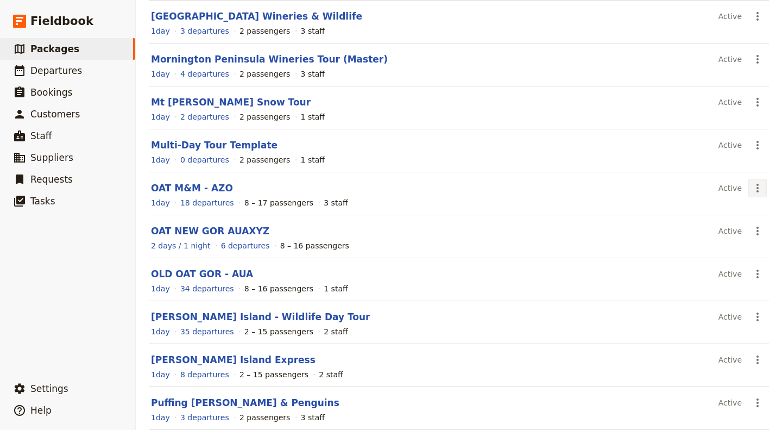
click at [752, 183] on icon "Actions" at bounding box center [757, 187] width 13 height 13
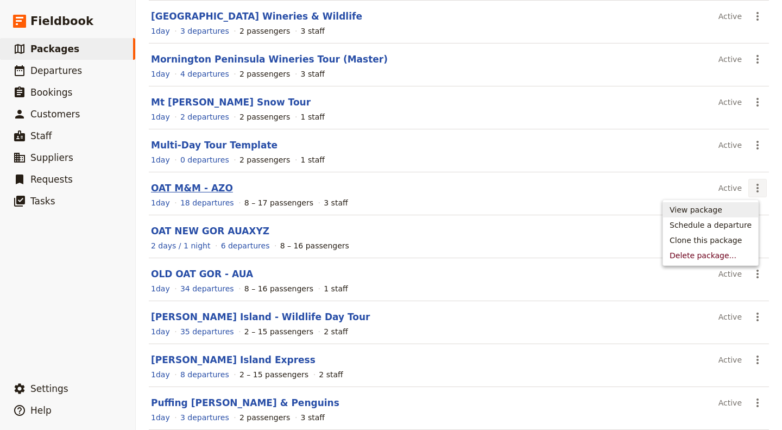
click at [203, 186] on link "OAT M&M - AZO" at bounding box center [192, 188] width 82 height 11
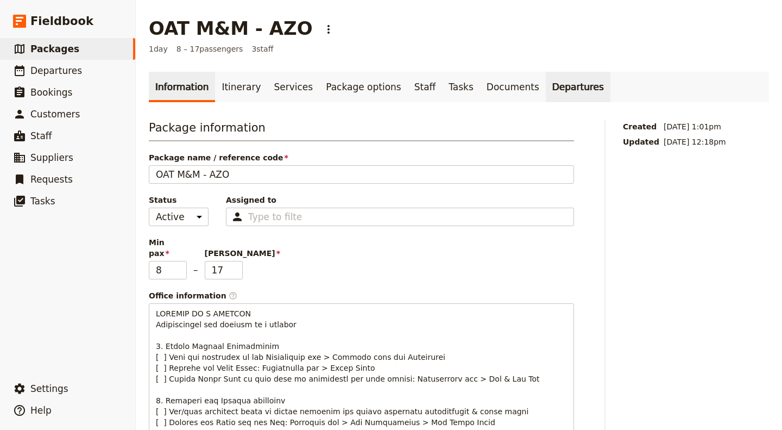
click at [551, 83] on link "Departures" at bounding box center [578, 87] width 65 height 30
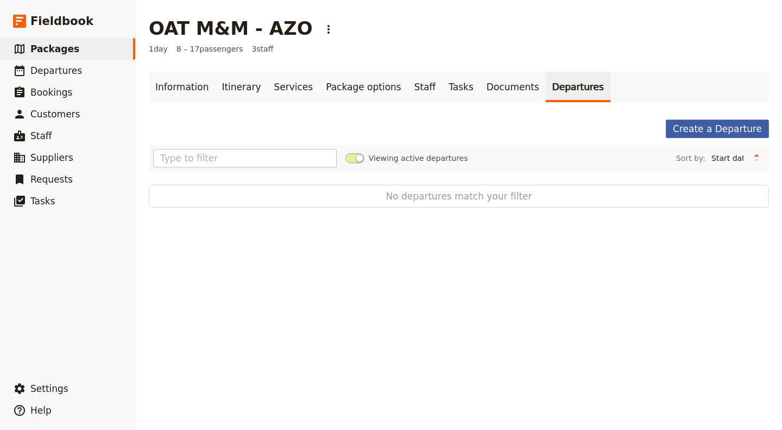
click at [725, 127] on link "Create a Departure" at bounding box center [717, 129] width 103 height 18
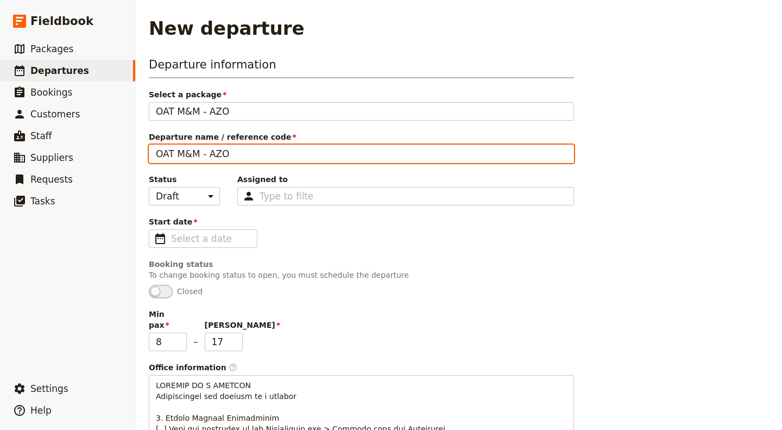
click at [235, 153] on input "OAT M&M - AZO" at bounding box center [361, 154] width 425 height 18
type input "OAT M&M - AZO1001"
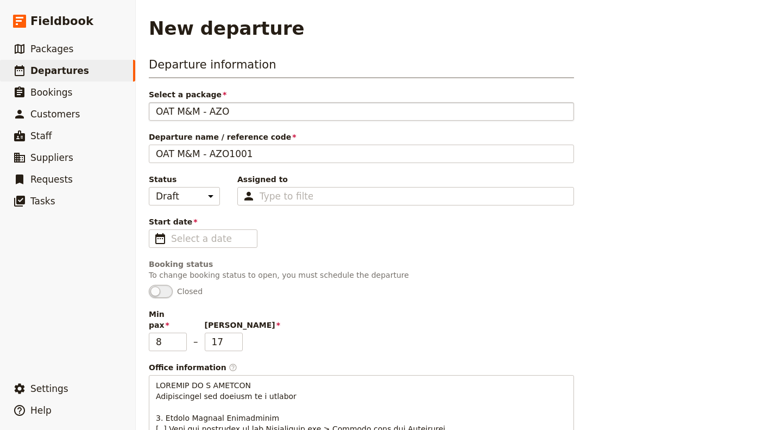
click at [237, 108] on div "OAT M&M - AZO" at bounding box center [361, 111] width 411 height 13
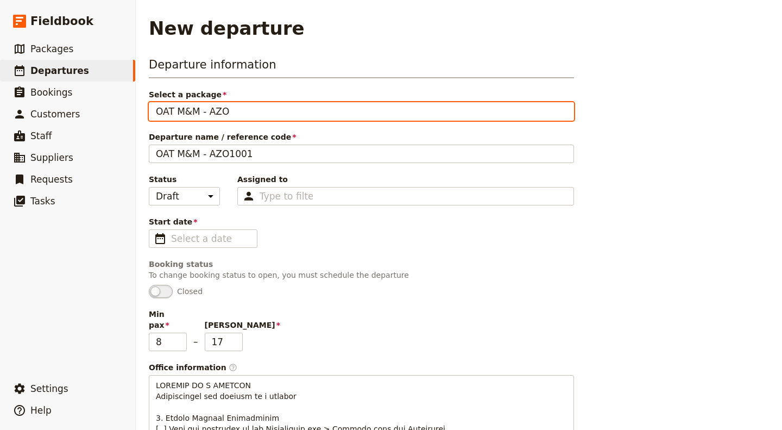
click at [156, 103] on input "OAT M&M - AZO" at bounding box center [155, 102] width 1 height 1
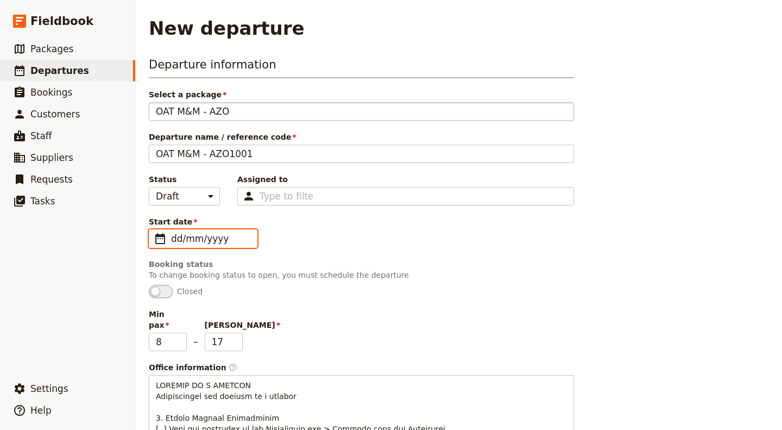
click at [196, 236] on input "dd/mm/yyyy" at bounding box center [210, 238] width 79 height 13
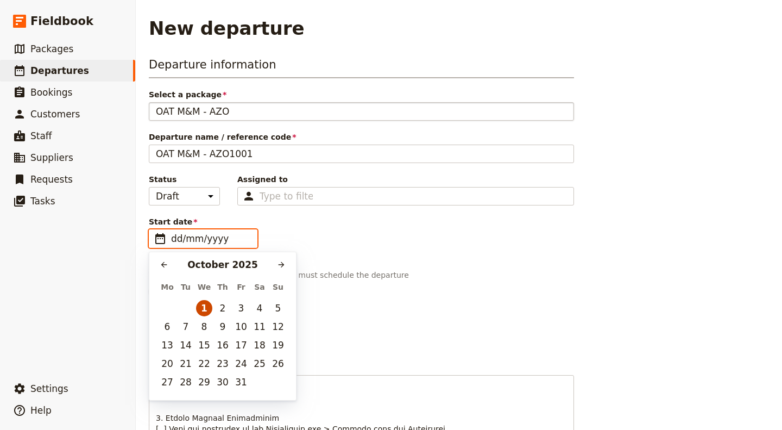
click at [205, 308] on button "1" at bounding box center [204, 308] width 16 height 16
type input "01/10/2025"
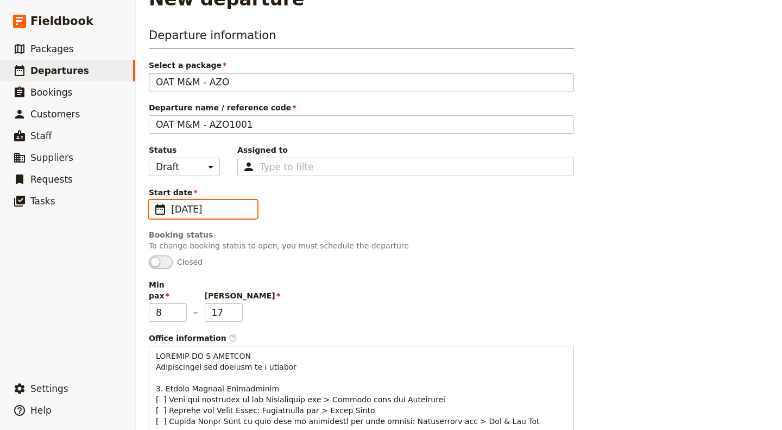
scroll to position [54, 0]
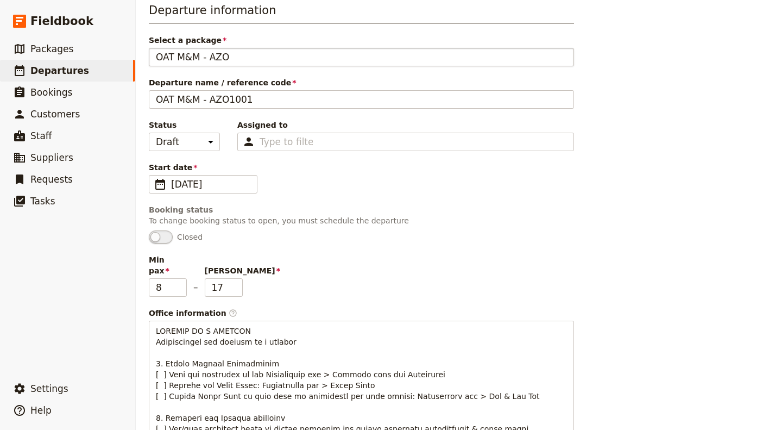
click at [292, 238] on span "Closed" at bounding box center [361, 236] width 425 height 13
click at [217, 278] on input "17" at bounding box center [224, 287] width 38 height 18
click at [217, 279] on input "17" at bounding box center [224, 287] width 38 height 18
type input "16"
click at [310, 282] on div "Min pax 8 – Max pax 16" at bounding box center [361, 275] width 425 height 42
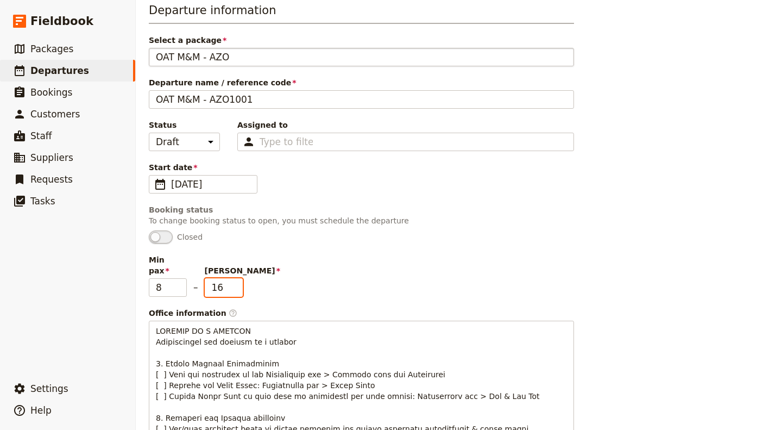
click at [227, 278] on input "16" at bounding box center [224, 287] width 38 height 18
click at [274, 270] on div "Min pax 8 – Max pax 16" at bounding box center [361, 275] width 425 height 42
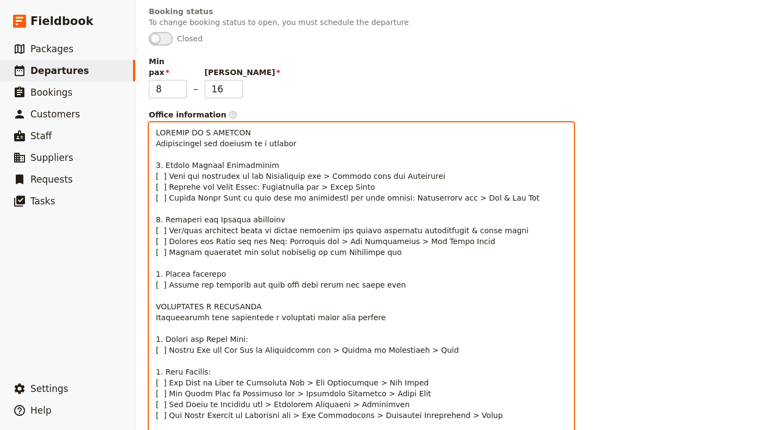
scroll to position [0, 0]
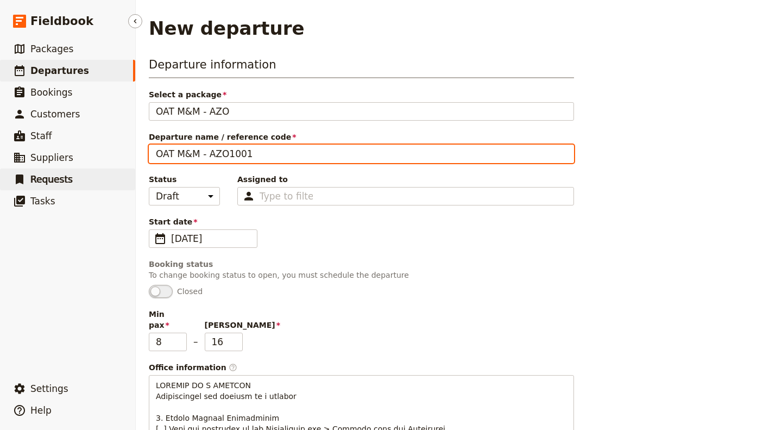
drag, startPoint x: 273, startPoint y: 151, endPoint x: 90, endPoint y: 173, distance: 184.0
click at [90, 173] on div "Fieldbook ​ ​ Fieldbook ​ ​ Packages ​ Departures ​ Bookings ​ Customers ​ Staf…" at bounding box center [391, 215] width 782 height 430
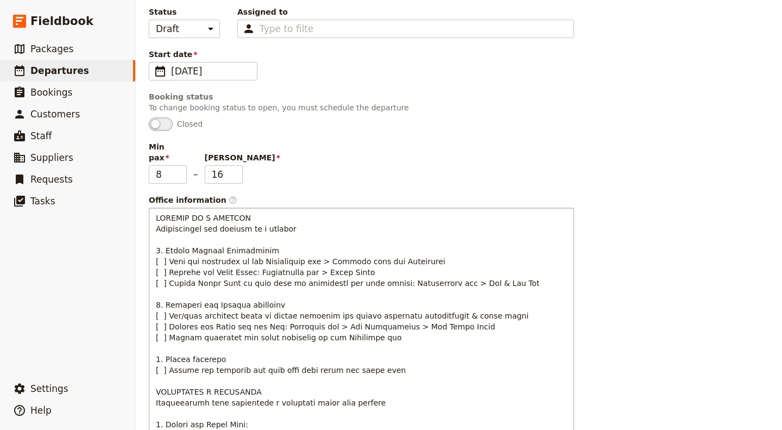
scroll to position [166, 0]
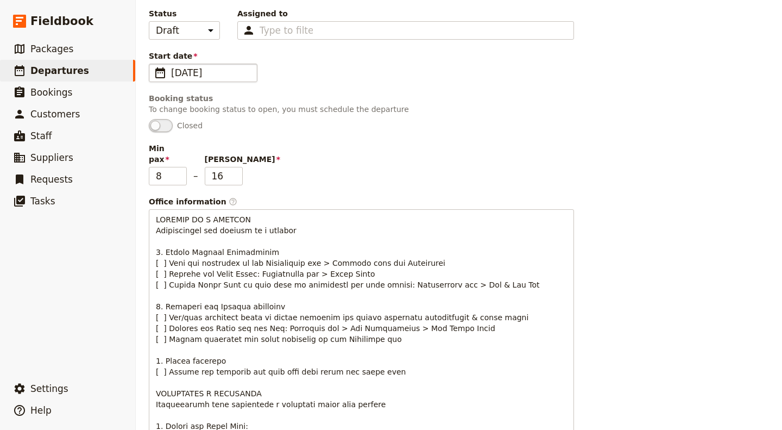
click at [193, 72] on span "[DATE]" at bounding box center [210, 72] width 79 height 13
click at [193, 72] on input "01/10/2025" at bounding box center [210, 72] width 79 height 13
click at [188, 67] on input "01/10/2025" at bounding box center [210, 72] width 79 height 13
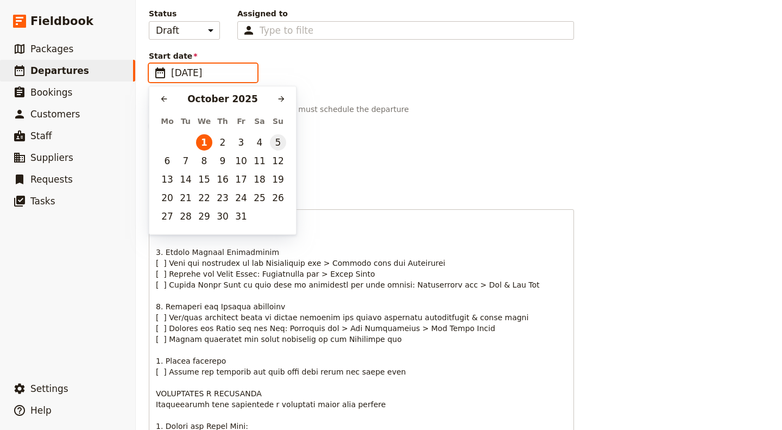
click at [276, 145] on button "5" at bounding box center [278, 142] width 16 height 16
type input "[DATE]"
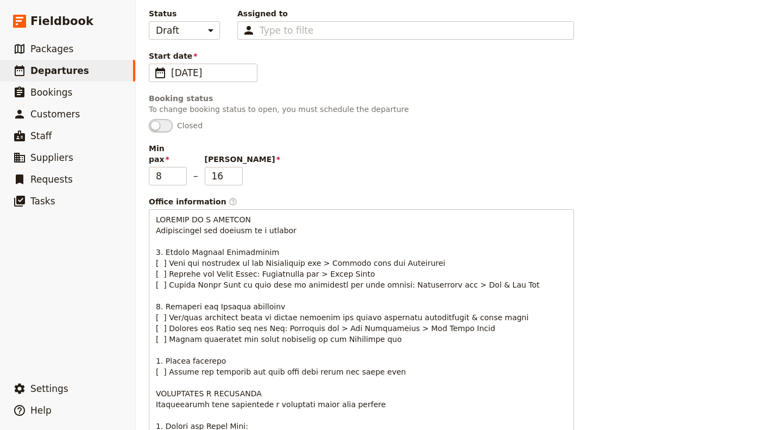
click at [289, 149] on div "Min pax 8 – Max pax 16" at bounding box center [361, 164] width 425 height 42
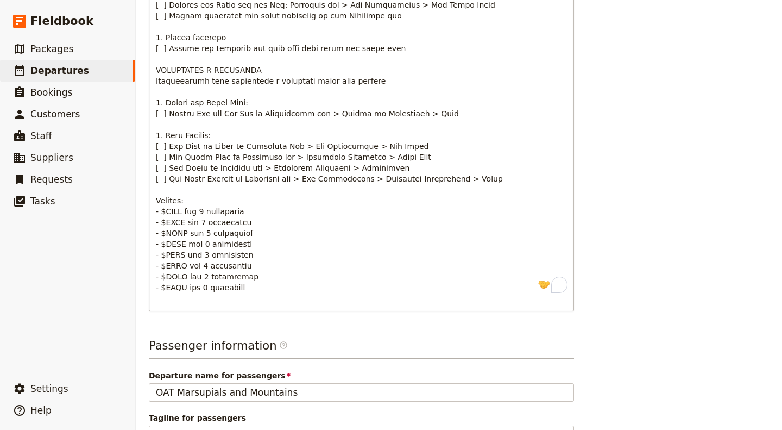
scroll to position [709, 0]
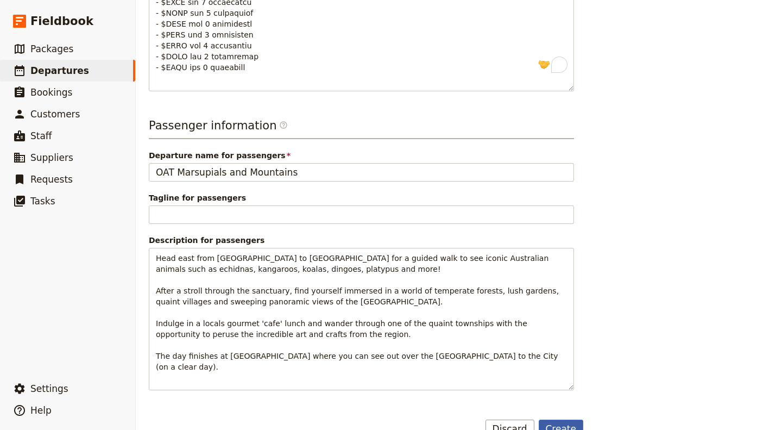
click at [573, 419] on button "Create" at bounding box center [561, 428] width 45 height 18
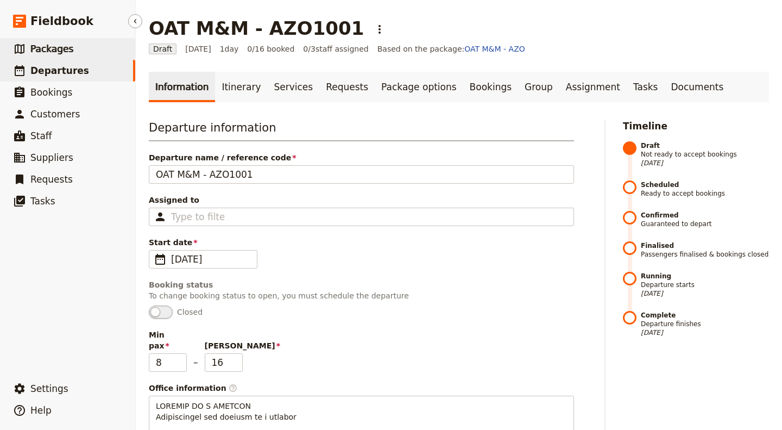
click at [70, 47] on link "​ Packages" at bounding box center [67, 49] width 135 height 22
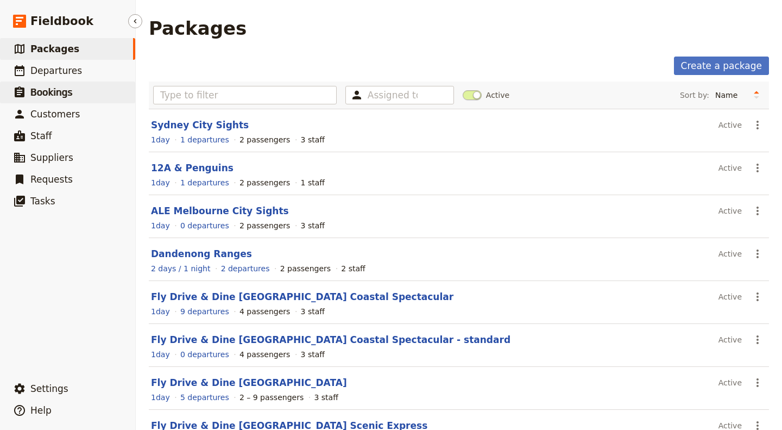
click at [64, 101] on link "​ Bookings" at bounding box center [67, 93] width 135 height 22
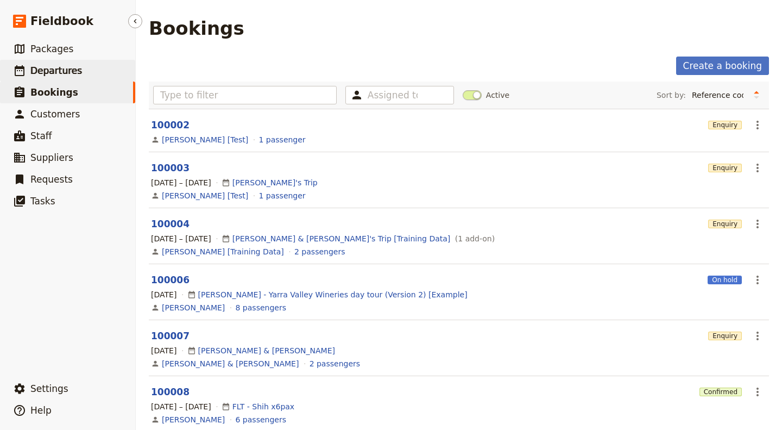
click at [65, 72] on span "Departures" at bounding box center [56, 70] width 52 height 11
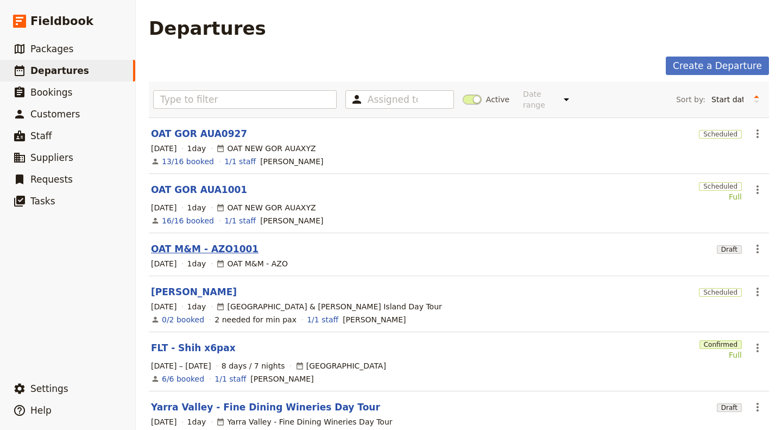
click at [211, 242] on link "OAT M&M - AZO1001" at bounding box center [205, 248] width 108 height 13
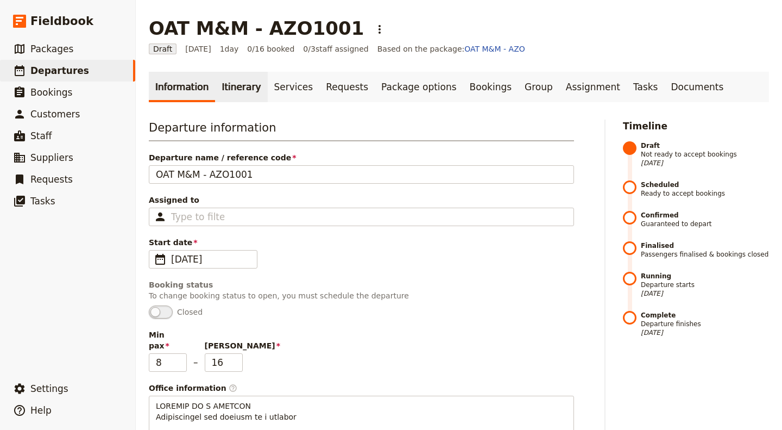
click at [245, 85] on link "Itinerary" at bounding box center [241, 87] width 52 height 30
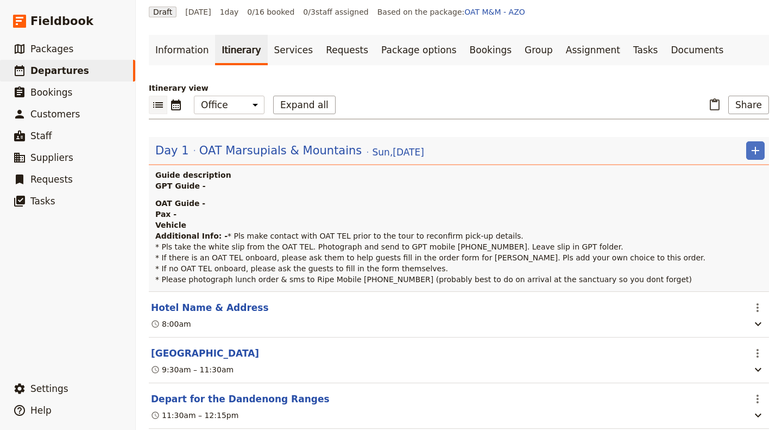
scroll to position [54, 0]
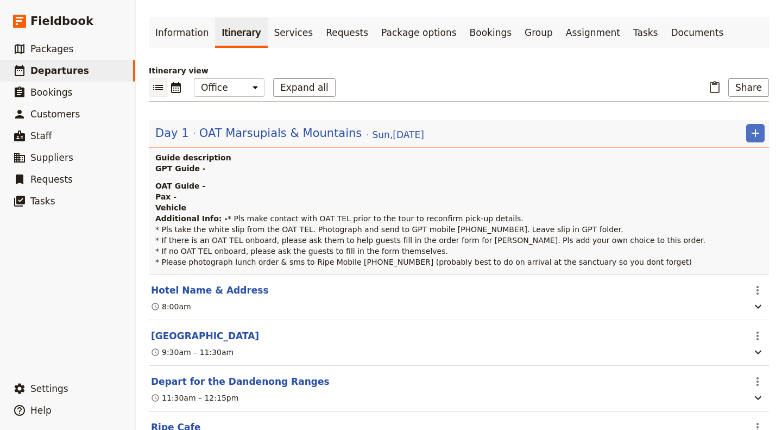
click at [270, 175] on div "GPT Guide - OAT Guide - Pax - Vehicle Additional Info: - * Pls make contact wit…" at bounding box center [460, 215] width 610 height 104
click at [251, 131] on span "OAT Marsupials & Mountains" at bounding box center [280, 133] width 163 height 16
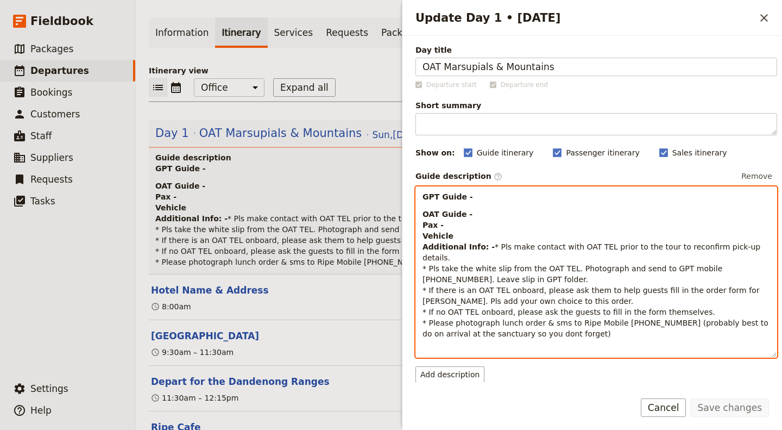
click at [469, 196] on p "GPT Guide -" at bounding box center [597, 196] width 348 height 11
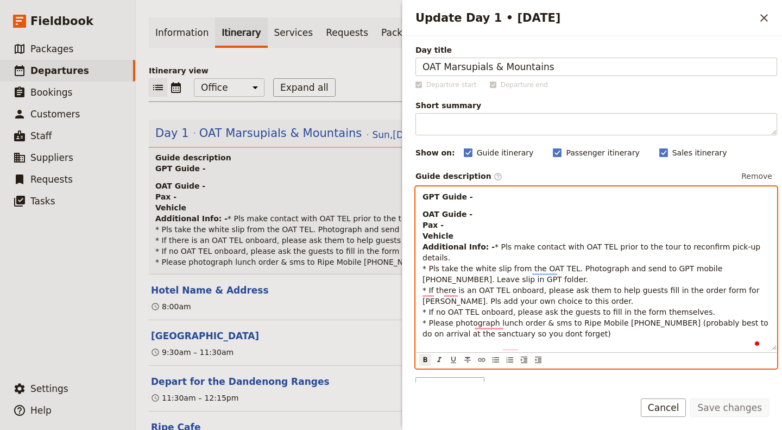
click at [465, 233] on p "OAT Guide - Pax - Vehicle Additional Info: - * Pls make contact with OAT TEL pr…" at bounding box center [597, 274] width 348 height 130
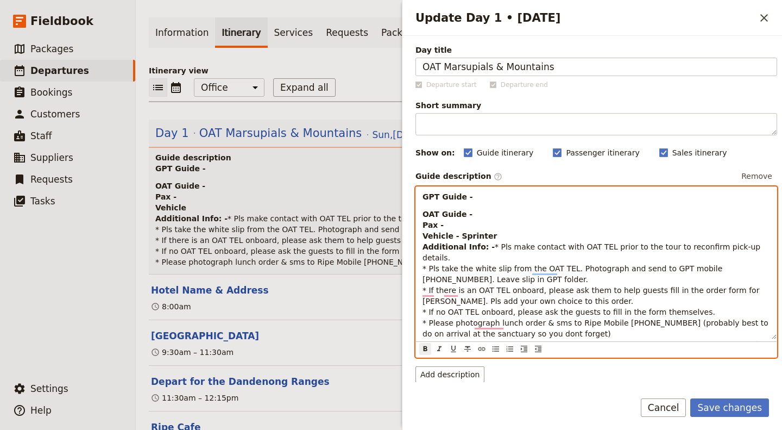
click at [480, 192] on p "GPT Guide -" at bounding box center [597, 196] width 348 height 11
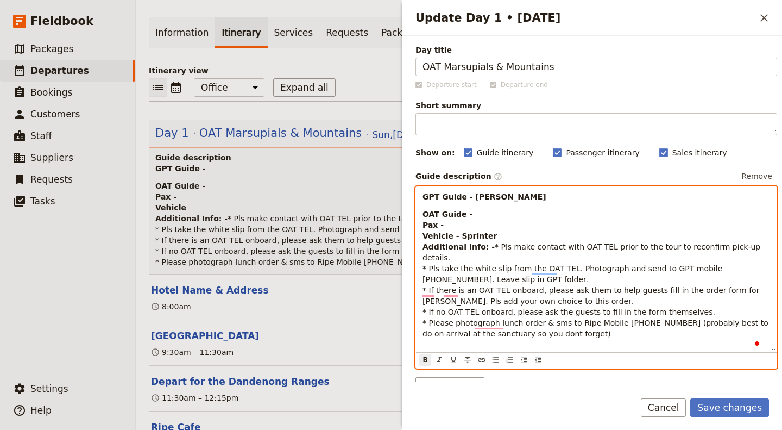
click at [449, 221] on p "OAT Guide - Pax - Vehicle - Sprinter Additional Info: - * Pls make contact with…" at bounding box center [597, 274] width 348 height 130
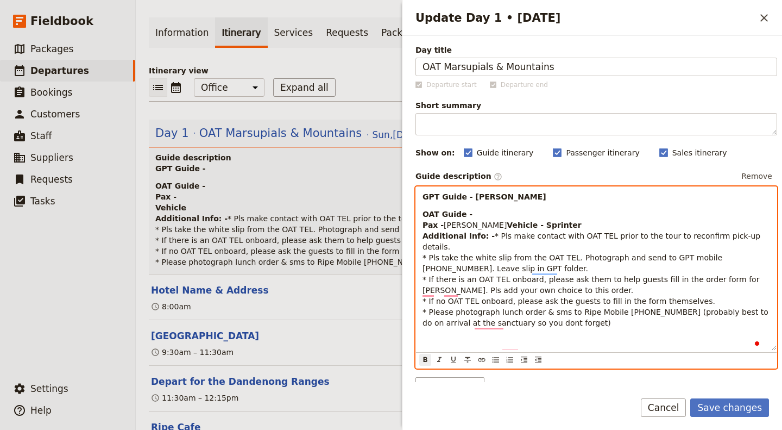
click at [482, 234] on strong "Vehicle - Sprinter Additional Info: -" at bounding box center [502, 231] width 159 height 20
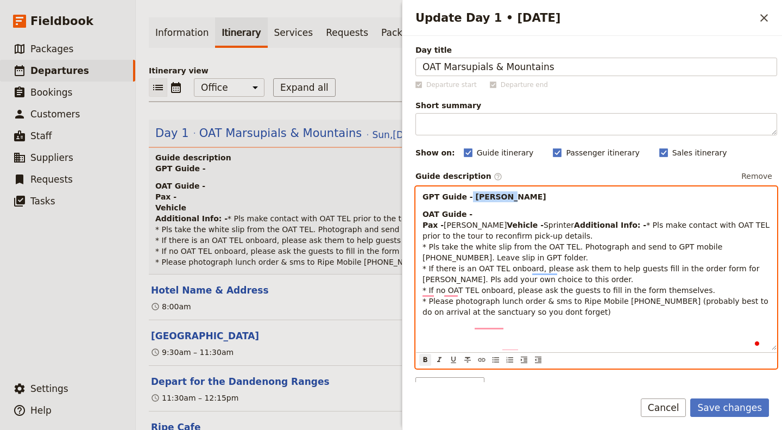
drag, startPoint x: 496, startPoint y: 197, endPoint x: 466, endPoint y: 194, distance: 29.5
click at [466, 194] on p "GPT Guide - Allan L." at bounding box center [597, 196] width 348 height 11
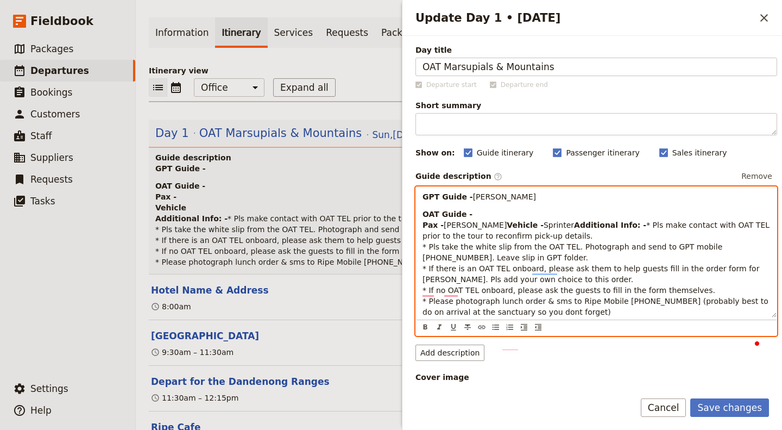
click at [496, 219] on p "OAT Guide - Pax - Marc Cote Vehicle - Sprinter Additional Info: - * Pls make co…" at bounding box center [597, 263] width 348 height 109
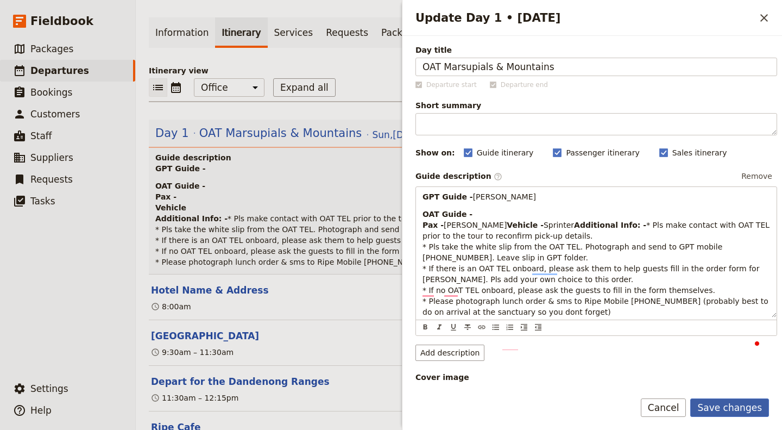
click at [755, 411] on button "Save changes" at bounding box center [730, 407] width 79 height 18
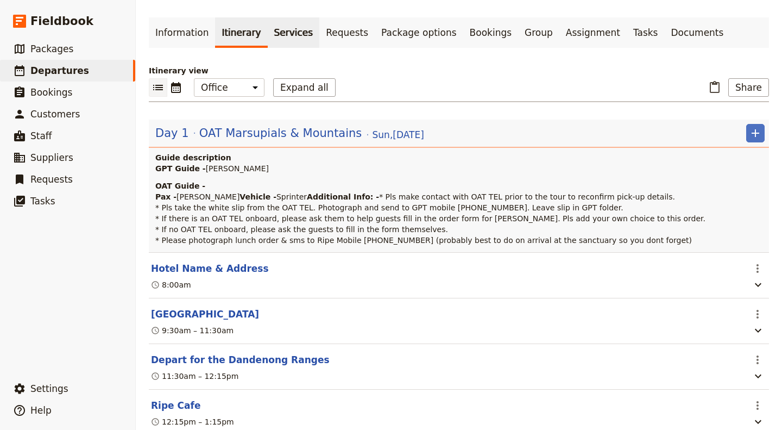
click at [270, 24] on link "Services" at bounding box center [294, 32] width 52 height 30
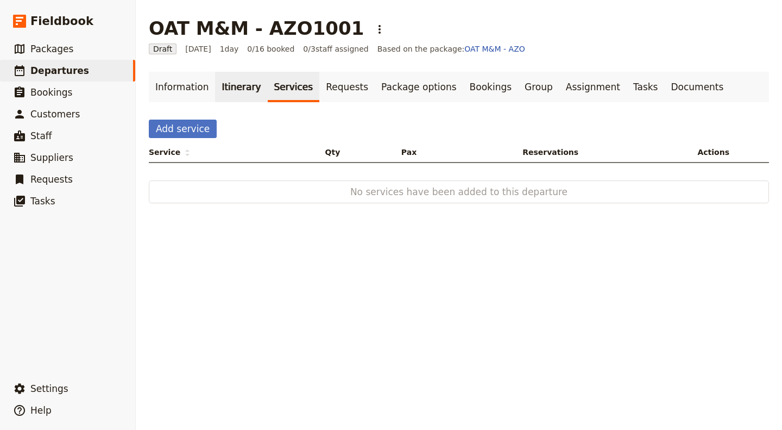
click at [240, 87] on link "Itinerary" at bounding box center [241, 87] width 52 height 30
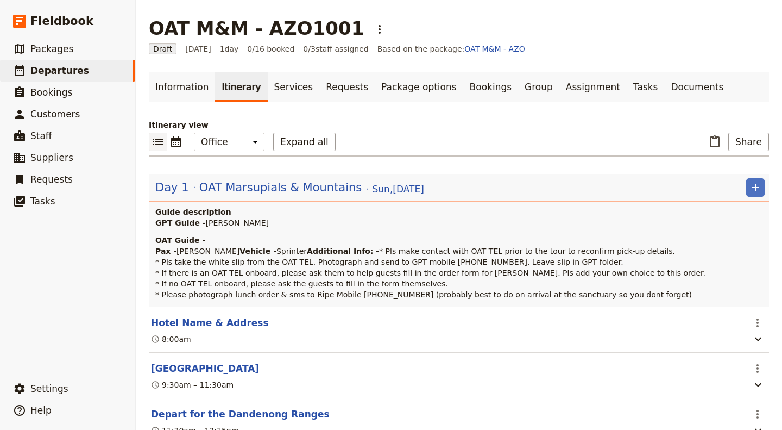
click at [290, 245] on p "OAT Guide - Pax - [PERSON_NAME] Vehicle - Sprinter Additional Info: - * Pls mak…" at bounding box center [460, 267] width 610 height 65
click at [98, 118] on link "​ Customers" at bounding box center [67, 114] width 135 height 22
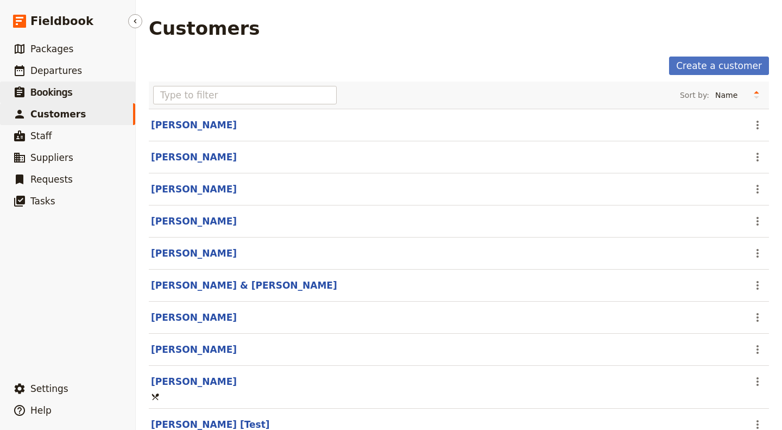
click at [89, 91] on link "​ Bookings" at bounding box center [67, 93] width 135 height 22
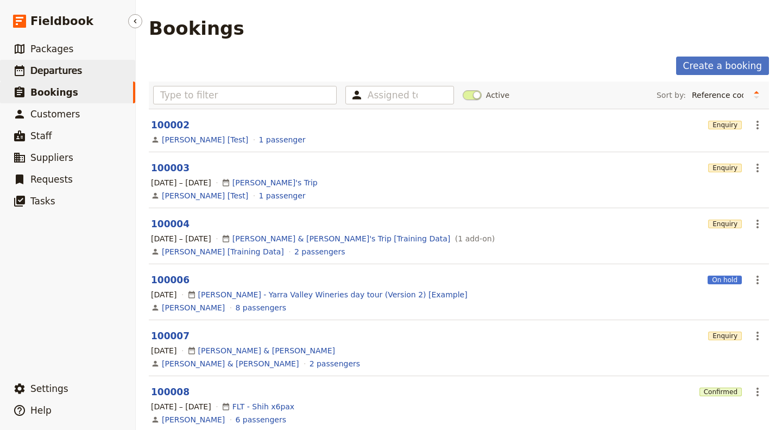
click at [78, 68] on link "​ Departures" at bounding box center [67, 71] width 135 height 22
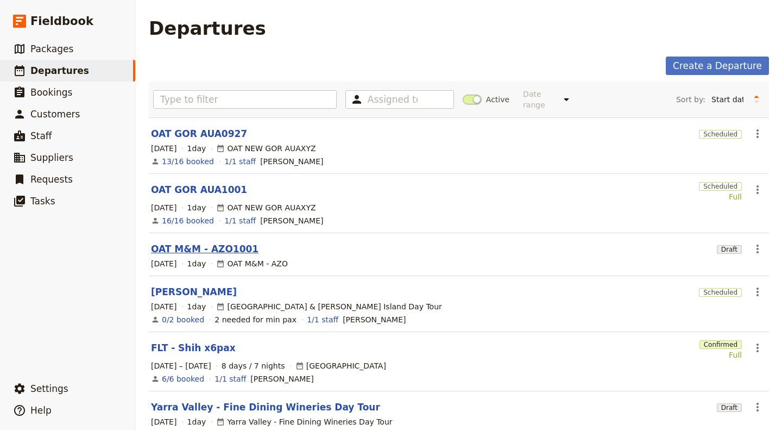
click at [214, 242] on link "OAT M&M - AZO1001" at bounding box center [205, 248] width 108 height 13
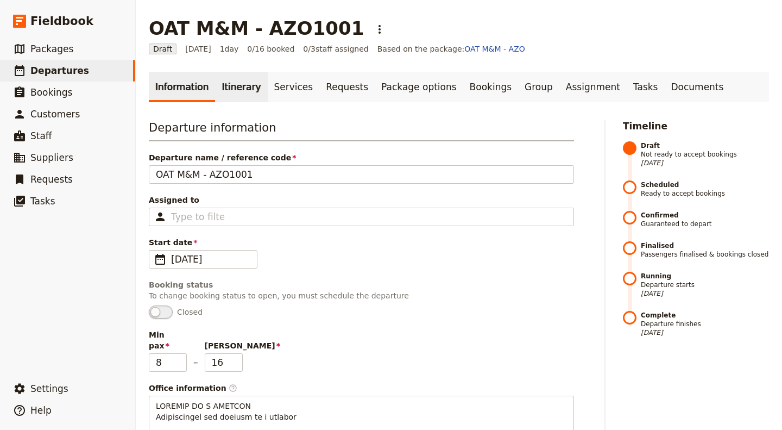
click at [235, 86] on link "Itinerary" at bounding box center [241, 87] width 52 height 30
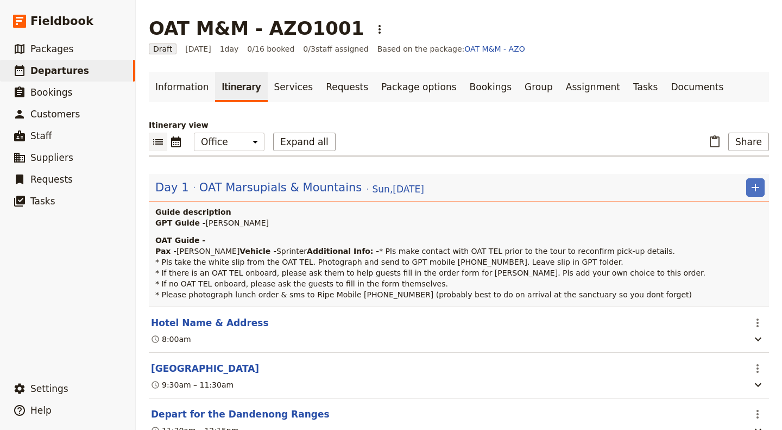
click at [306, 264] on p "OAT Guide - Pax - [PERSON_NAME] Vehicle - Sprinter Additional Info: - * Pls mak…" at bounding box center [460, 267] width 610 height 65
click at [328, 258] on p "OAT Guide - Pax - [PERSON_NAME] Vehicle - Sprinter Additional Info: - * Pls mak…" at bounding box center [460, 267] width 610 height 65
click at [221, 195] on span "OAT Marsupials & Mountains" at bounding box center [280, 187] width 163 height 16
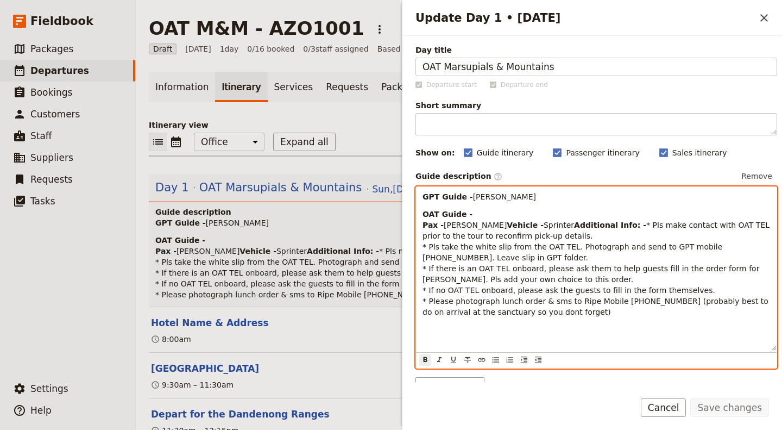
click at [485, 211] on p "OAT Guide - Pax - [PERSON_NAME] Vehicle - Sprinter Additional Info: - * Pls mak…" at bounding box center [597, 263] width 348 height 109
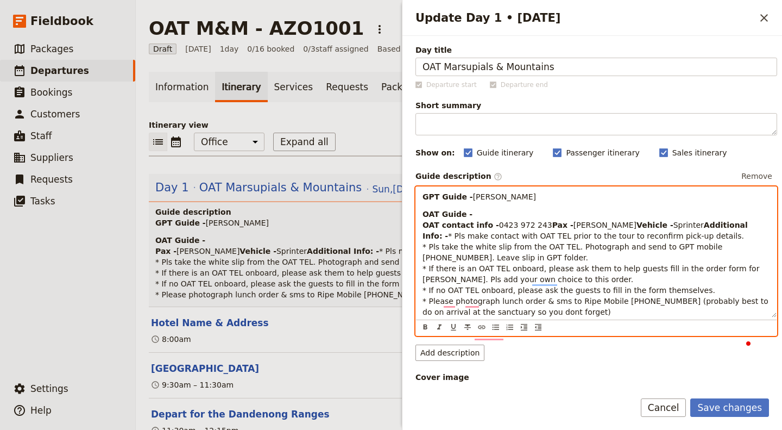
click at [481, 214] on p "OAT Guide - OAT contact info - [PHONE_NUMBER] Pax - [PERSON_NAME] Vehicle - Spr…" at bounding box center [597, 263] width 348 height 109
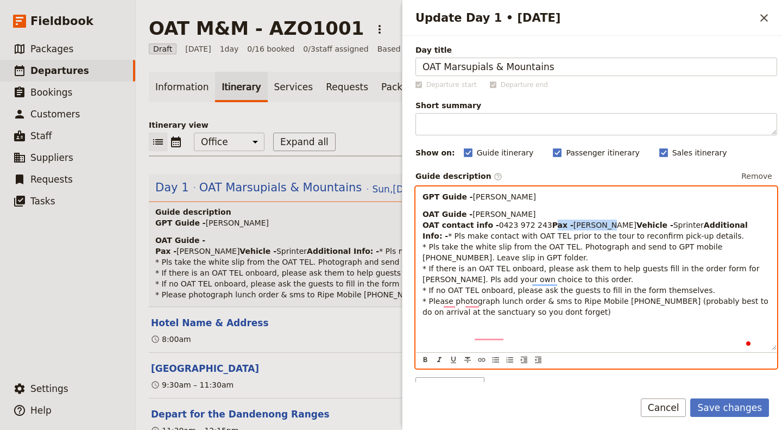
drag, startPoint x: 494, startPoint y: 235, endPoint x: 415, endPoint y: 234, distance: 79.9
click at [415, 234] on div "Day title OAT Marsupials & Mountains Departure start Departure end Short summar…" at bounding box center [593, 209] width 380 height 346
click at [483, 239] on p "OAT Guide - [PERSON_NAME] OAT contact info - [PHONE_NUMBER] Pax - [PERSON_NAME]…" at bounding box center [597, 263] width 348 height 109
drag, startPoint x: 471, startPoint y: 236, endPoint x: 515, endPoint y: 233, distance: 44.7
click at [515, 233] on p "OAT Guide - [PERSON_NAME] OAT contact info - [PHONE_NUMBER] Pax - [PERSON_NAME]…" at bounding box center [597, 263] width 348 height 109
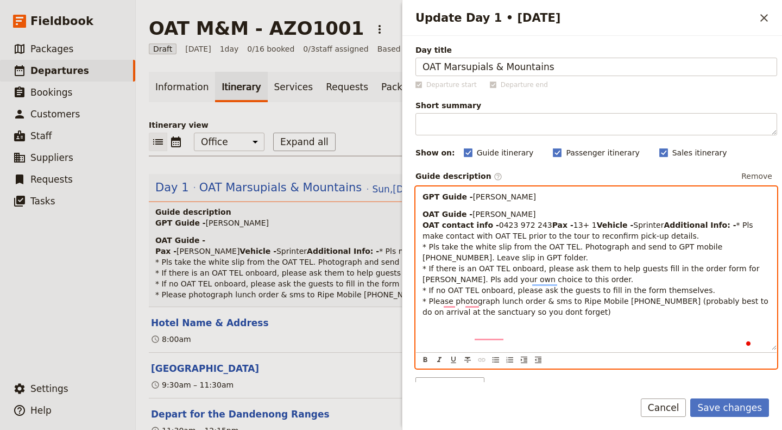
drag, startPoint x: 459, startPoint y: 210, endPoint x: 394, endPoint y: 172, distance: 75.0
click at [394, 172] on div "OAT M&M - AZO1001 ​ Draft [DATE] 1 day 0/16 booked 0 / 3 staff assigned Based o…" at bounding box center [459, 215] width 647 height 430
copy div "GPT Guide - [PERSON_NAME] OAT Guide - [PERSON_NAME] OAT contact info - [PHONE_N…"
click at [493, 316] on span "* Pls make contact with OAT TEL prior to the tour to reconfirm pick-up details.…" at bounding box center [597, 269] width 348 height 96
click at [504, 261] on p "OAT Guide - [PERSON_NAME] OAT contact info - [PHONE_NUMBER] Pax - 13+ 1 Vehicle…" at bounding box center [597, 263] width 348 height 109
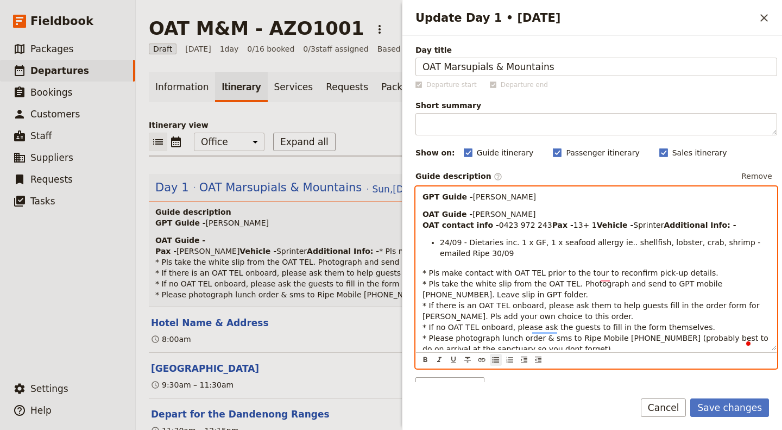
click at [441, 258] on span "24/09 - Dietaries inc. 1 x GF, 1 x seafood allergy ie.. shellfish, lobster, cra…" at bounding box center [601, 248] width 323 height 20
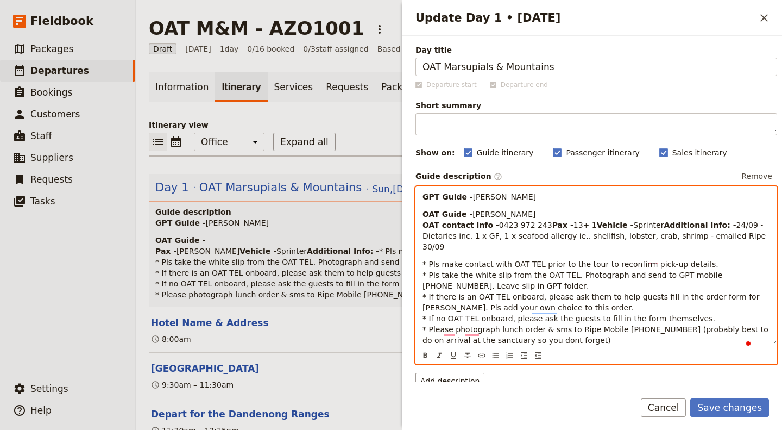
click at [554, 252] on p "OAT Guide - [PERSON_NAME] OAT contact info - [PHONE_NUMBER] Pax - 13+ 1 Vehicle…" at bounding box center [597, 230] width 348 height 43
click at [454, 210] on strong "OAT Guide -" at bounding box center [448, 214] width 50 height 9
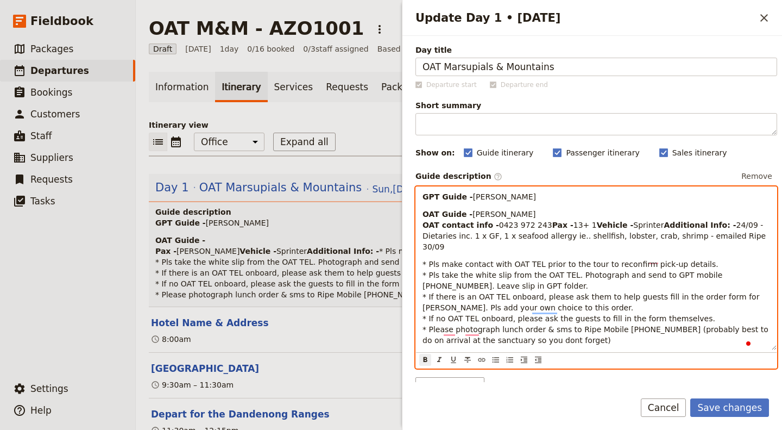
click at [450, 204] on div "GPT Guide - [PERSON_NAME] OAT Guide - [PERSON_NAME] OAT contact info - [PHONE_N…" at bounding box center [596, 268] width 361 height 163
click at [424, 211] on strong "OAT Guide -" at bounding box center [448, 214] width 50 height 9
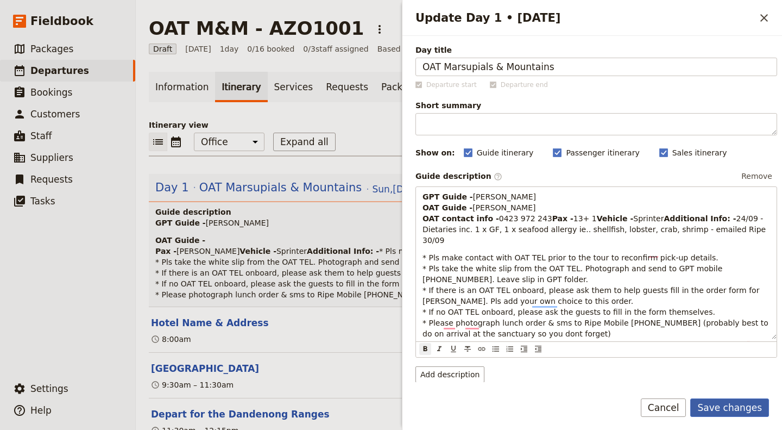
click at [747, 411] on button "Save changes" at bounding box center [730, 407] width 79 height 18
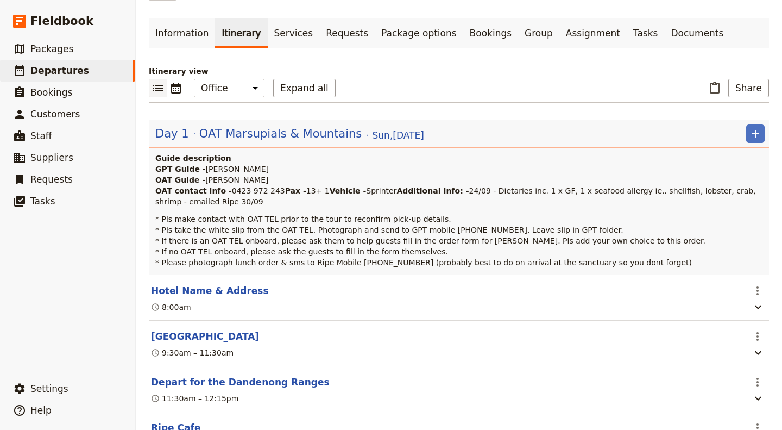
scroll to position [108, 0]
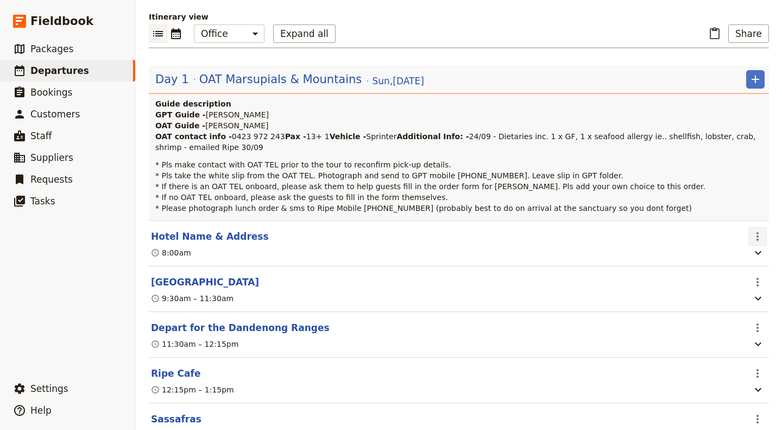
click at [757, 241] on icon "Actions" at bounding box center [758, 236] width 2 height 9
click at [718, 302] on span "Edit this itinerary item" at bounding box center [698, 302] width 85 height 11
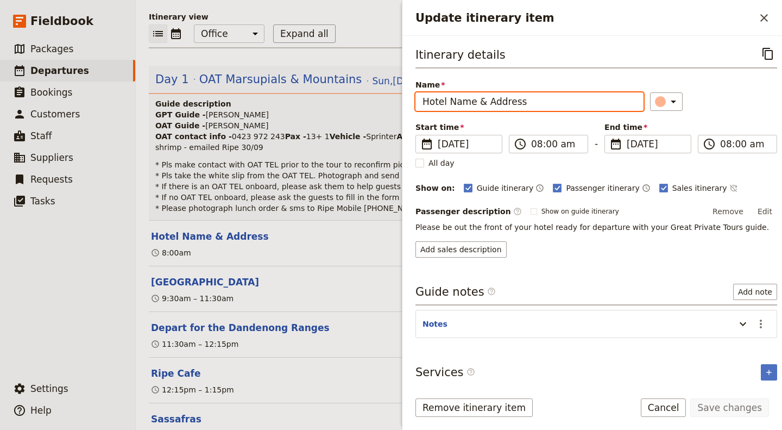
drag, startPoint x: 545, startPoint y: 103, endPoint x: 293, endPoint y: 101, distance: 251.6
click at [293, 101] on div "OAT M&M - AZO1001 ​ Draft [DATE] 1 day 0/16 booked 0 / 3 staff assigned Based o…" at bounding box center [459, 215] width 647 height 430
paste input "[GEOGRAPHIC_DATA]"
type input "[GEOGRAPHIC_DATA]"
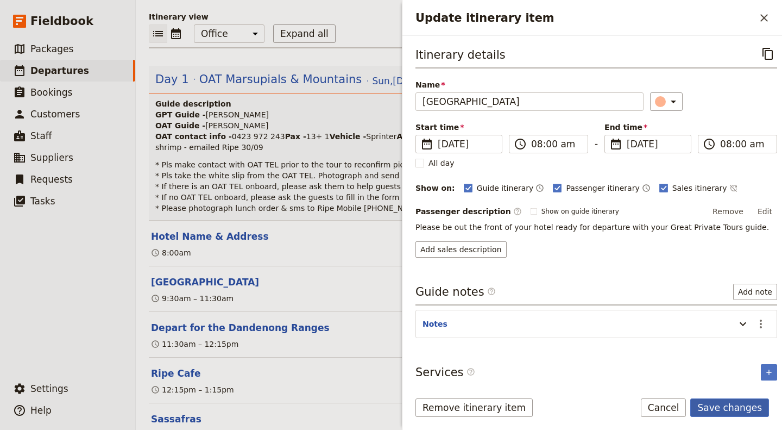
click at [729, 412] on button "Save changes" at bounding box center [730, 407] width 79 height 18
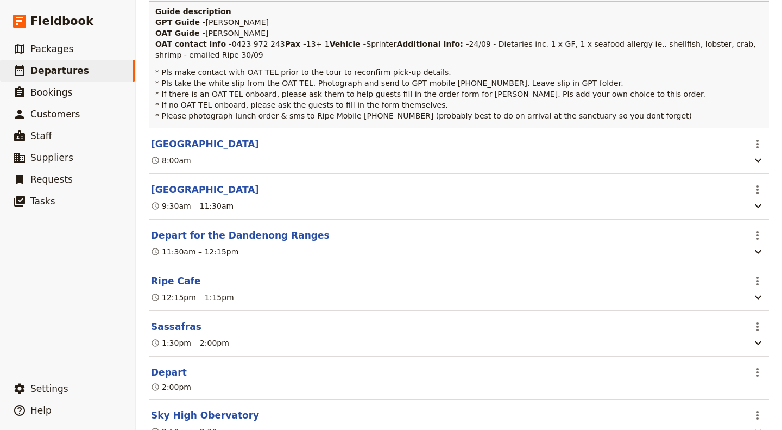
scroll to position [271, 0]
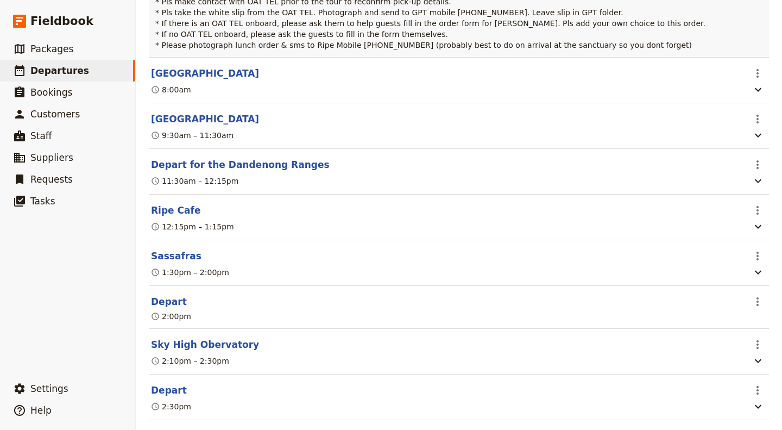
click at [327, 126] on header "[GEOGRAPHIC_DATA]" at bounding box center [447, 118] width 593 height 13
click at [751, 126] on icon "Actions" at bounding box center [757, 118] width 13 height 13
click at [706, 187] on span "Edit this itinerary item" at bounding box center [698, 185] width 85 height 11
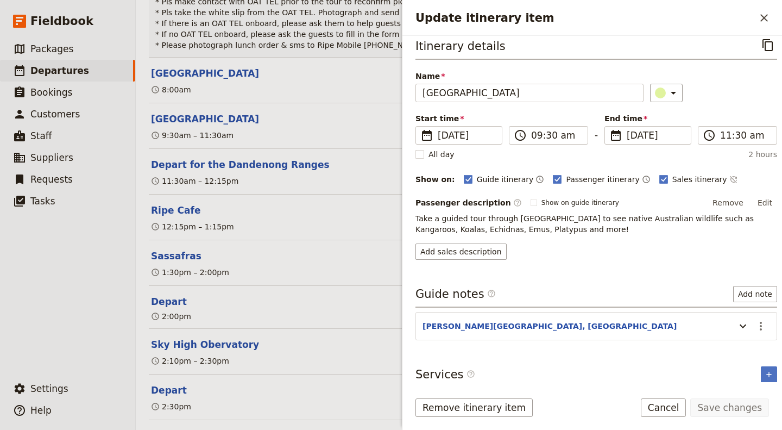
scroll to position [11, 0]
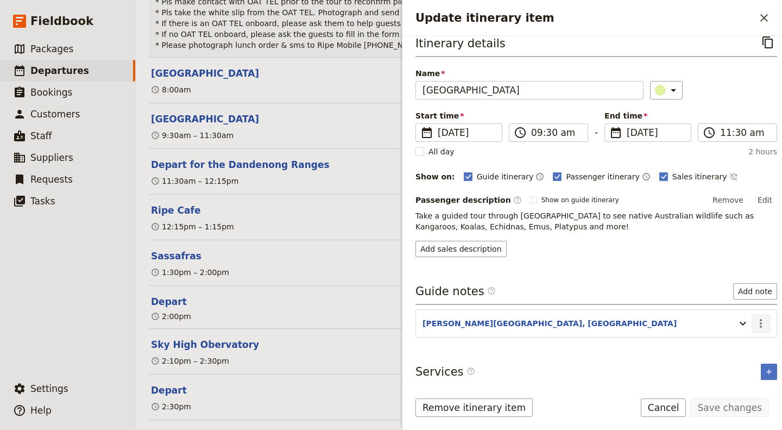
click at [752, 320] on button "​" at bounding box center [761, 323] width 18 height 18
drag, startPoint x: 745, startPoint y: 320, endPoint x: 729, endPoint y: 330, distance: 18.5
click at [729, 330] on section "[PERSON_NAME][GEOGRAPHIC_DATA], [GEOGRAPHIC_DATA] ​" at bounding box center [597, 323] width 362 height 28
click at [740, 322] on icon "Update itinerary item" at bounding box center [743, 324] width 7 height 4
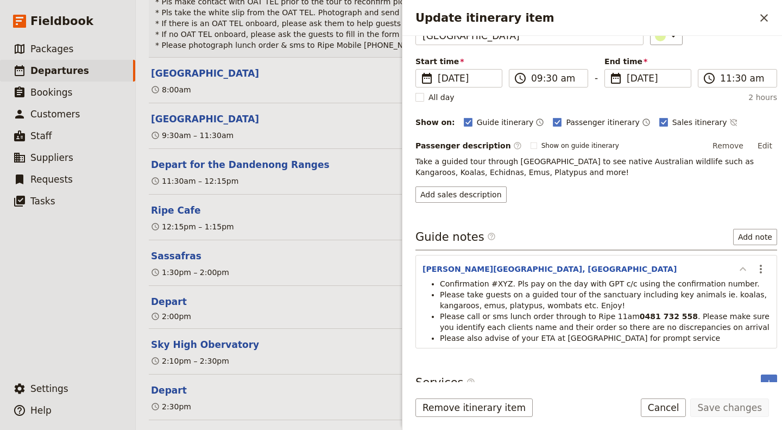
click at [737, 265] on icon "Update itinerary item" at bounding box center [743, 268] width 13 height 13
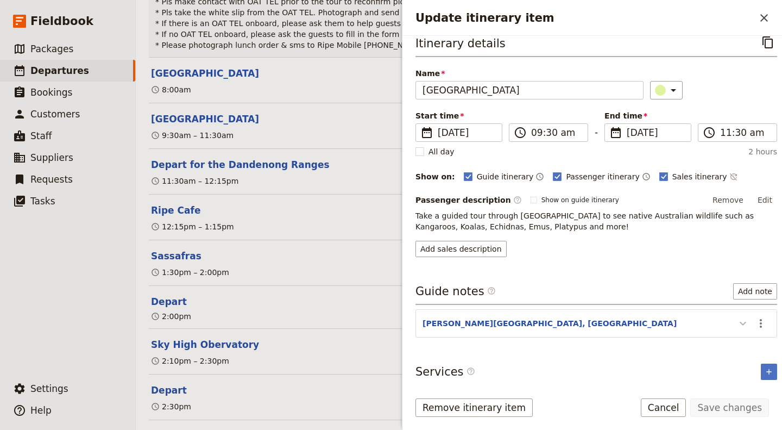
click at [737, 322] on icon "Update itinerary item" at bounding box center [743, 323] width 13 height 13
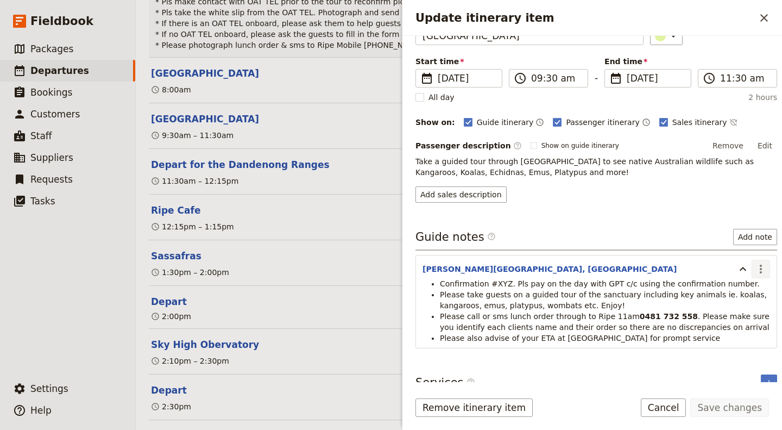
click at [760, 265] on icon "Actions" at bounding box center [761, 269] width 2 height 9
click at [738, 288] on span "Edit note" at bounding box center [722, 289] width 34 height 11
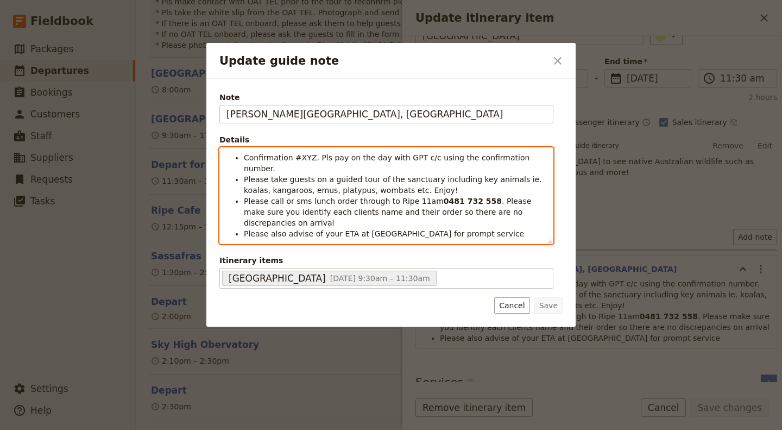
click at [300, 154] on span "Confirmation #XYZ. Pls pay on the day with GPT c/c using the confirmation numbe…" at bounding box center [388, 163] width 289 height 20
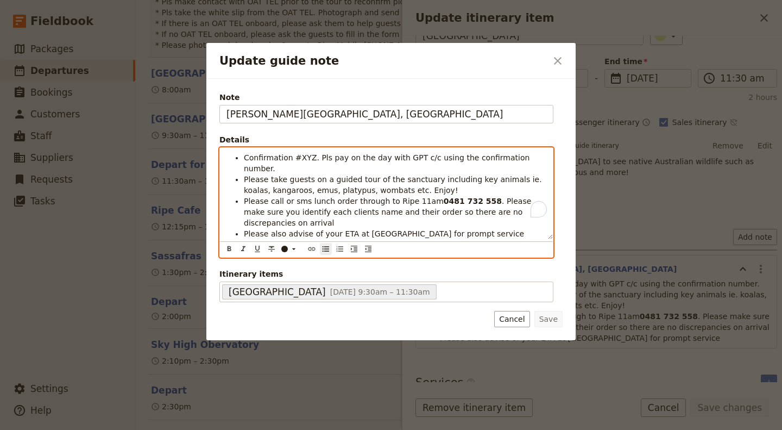
click at [300, 154] on span "Confirmation #XYZ. Pls pay on the day with GPT c/c using the confirmation numbe…" at bounding box center [388, 163] width 289 height 20
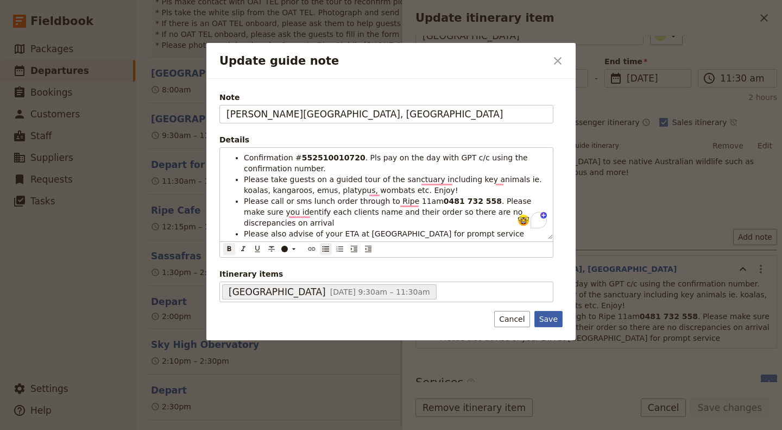
click at [557, 312] on button "Save" at bounding box center [549, 319] width 28 height 16
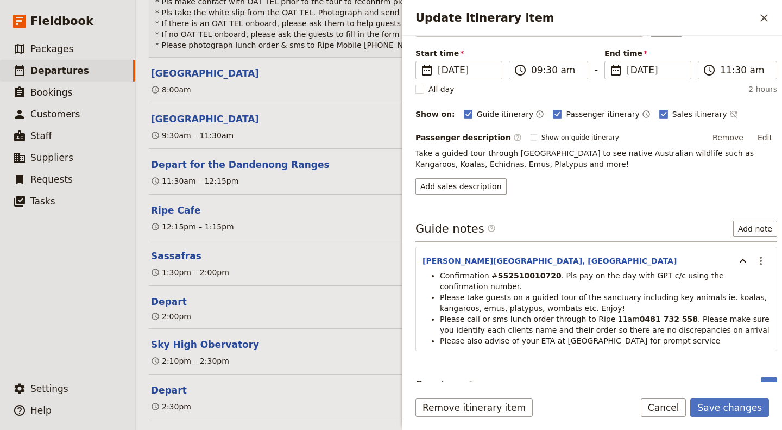
scroll to position [77, 0]
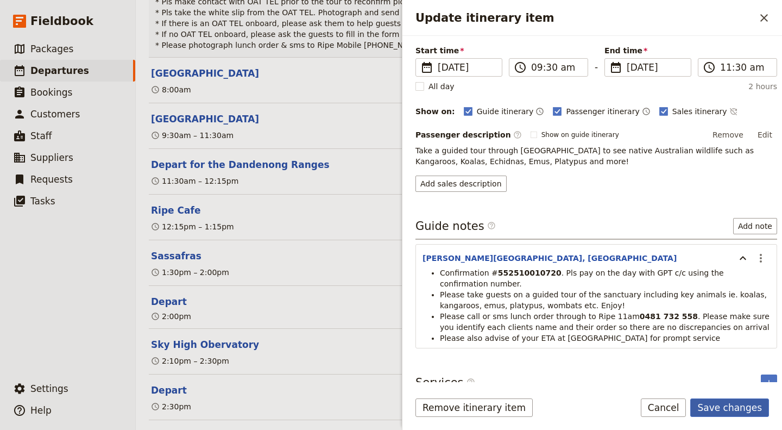
click at [741, 407] on button "Save changes" at bounding box center [730, 407] width 79 height 18
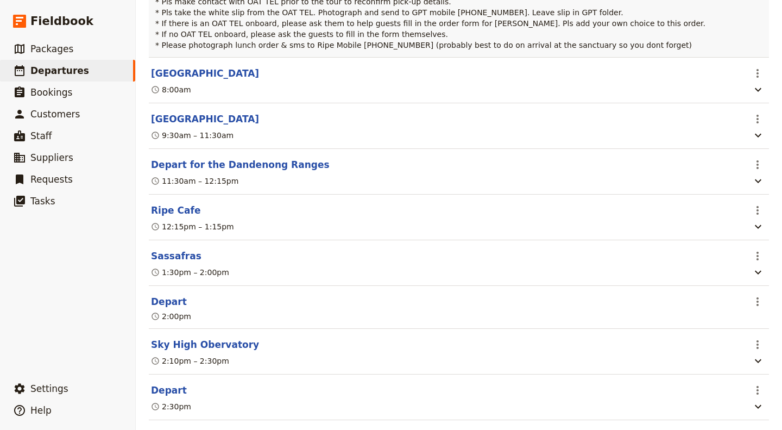
click at [553, 194] on section "Depart for the Dandenong Ranges ​ 11:30am – 12:15pm" at bounding box center [459, 172] width 621 height 46
click at [547, 142] on div "9:30am – 11:30am" at bounding box center [448, 135] width 596 height 13
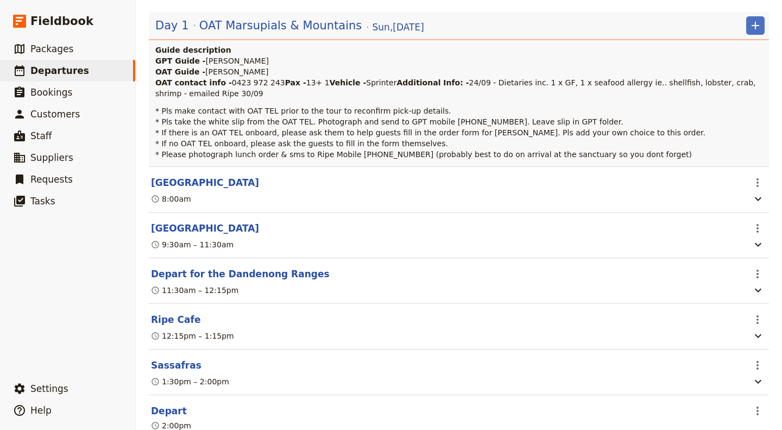
scroll to position [0, 0]
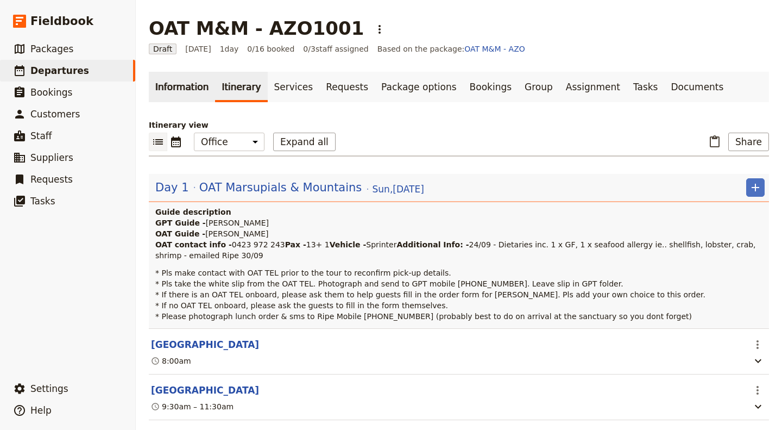
click at [177, 89] on link "Information" at bounding box center [182, 87] width 66 height 30
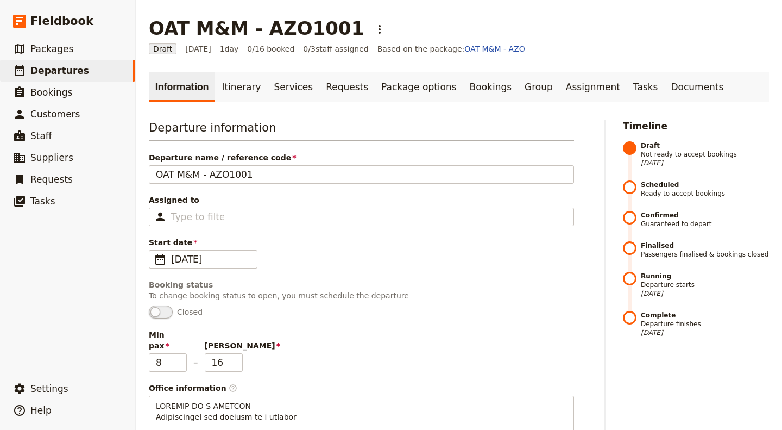
click at [240, 85] on link "Itinerary" at bounding box center [241, 87] width 52 height 30
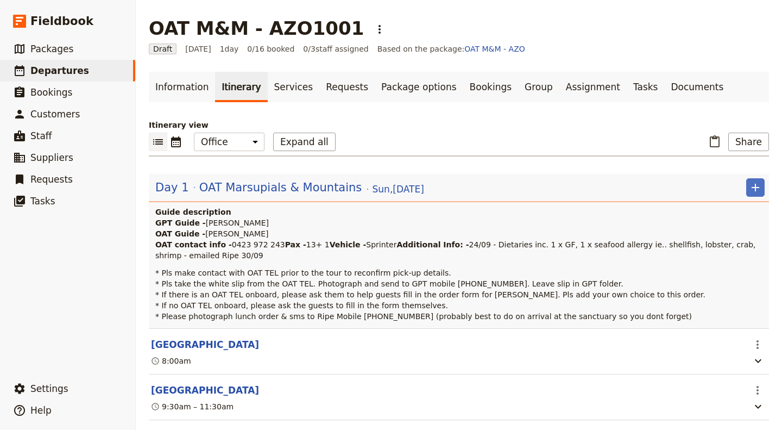
scroll to position [163, 0]
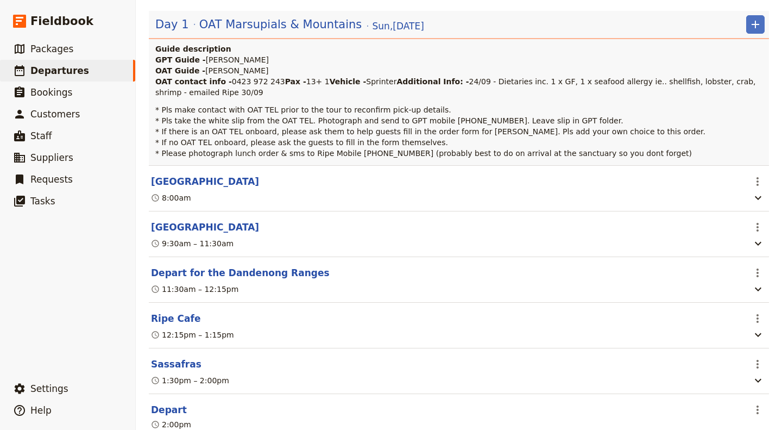
click at [389, 250] on div "9:30am – 11:30am" at bounding box center [448, 243] width 596 height 13
click at [751, 234] on icon "Actions" at bounding box center [757, 227] width 13 height 13
click at [703, 298] on span "Edit this itinerary item" at bounding box center [698, 294] width 85 height 11
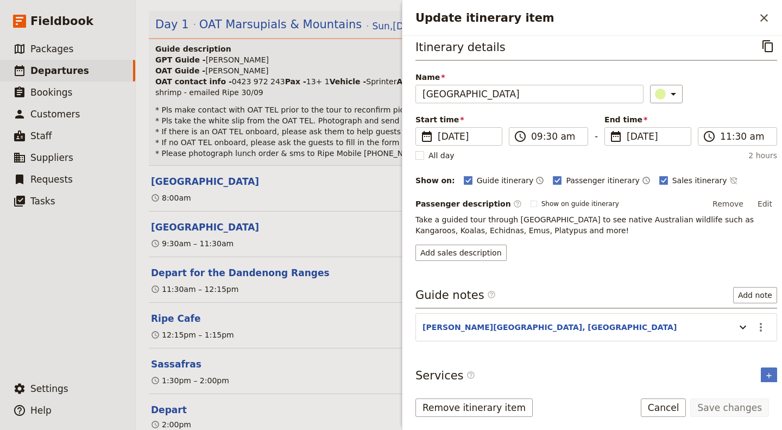
scroll to position [11, 0]
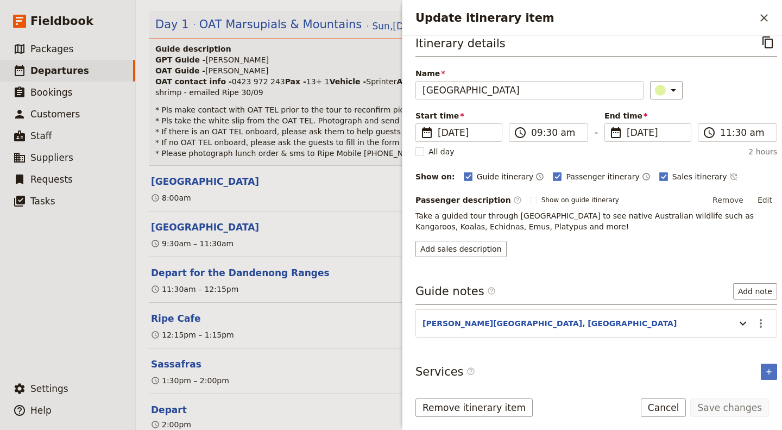
click at [593, 318] on header "[PERSON_NAME][GEOGRAPHIC_DATA], [GEOGRAPHIC_DATA]" at bounding box center [577, 324] width 308 height 13
click at [735, 322] on button "Update itinerary item" at bounding box center [743, 323] width 17 height 18
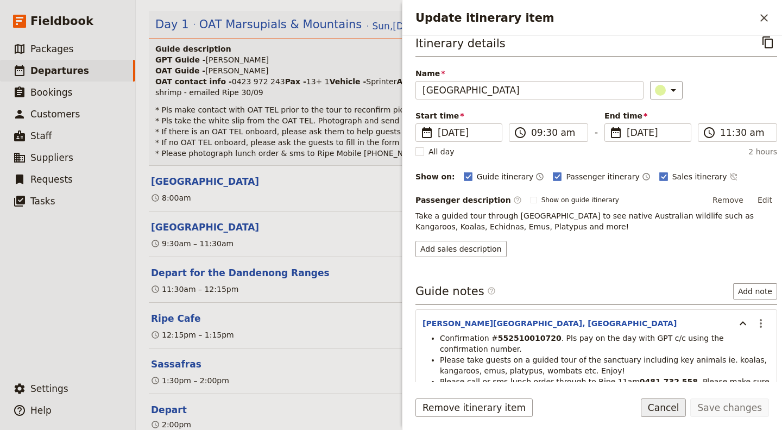
click at [667, 408] on button "Cancel" at bounding box center [664, 407] width 46 height 18
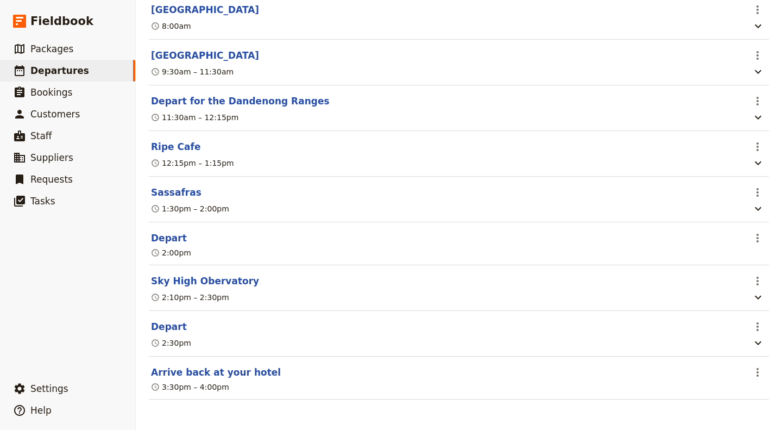
scroll to position [217, 0]
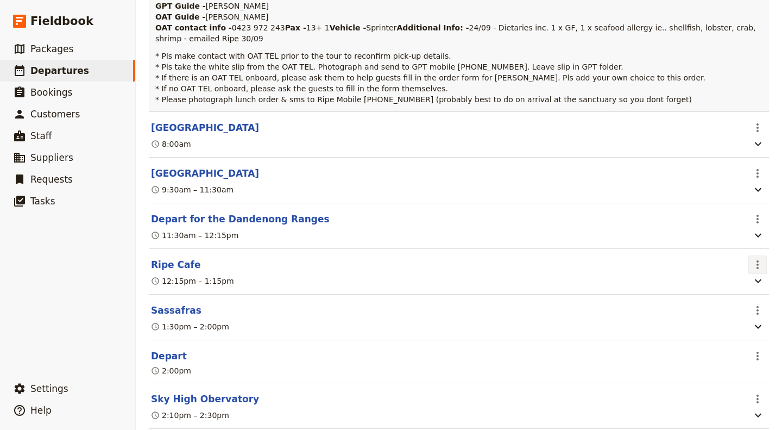
click at [751, 271] on icon "Actions" at bounding box center [757, 264] width 13 height 13
click at [711, 329] on span "Edit this itinerary item" at bounding box center [698, 332] width 85 height 11
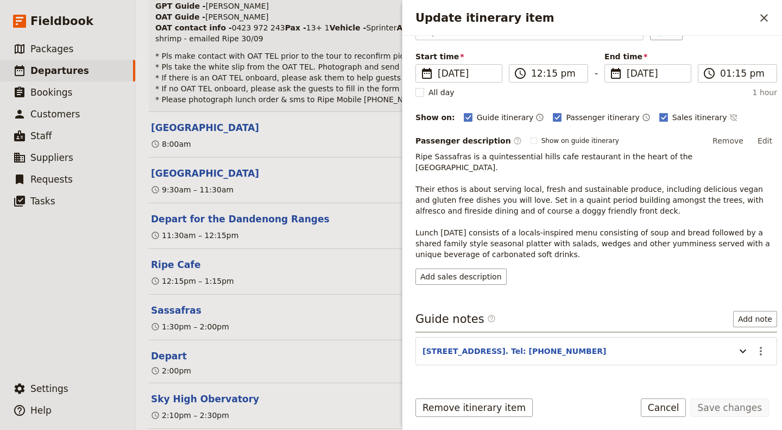
scroll to position [87, 0]
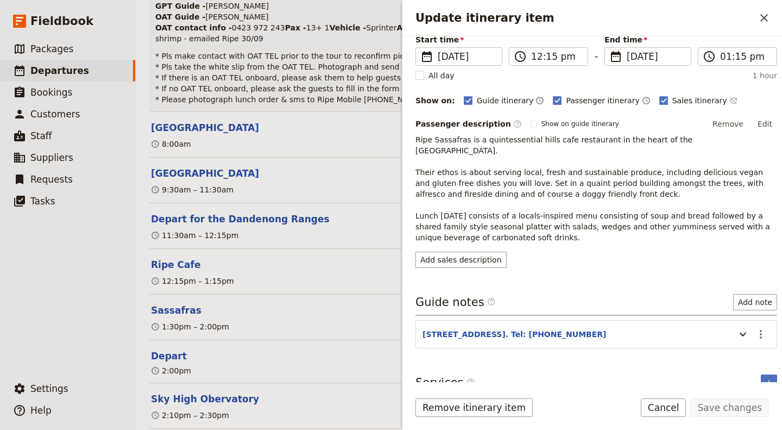
click at [674, 329] on header "[STREET_ADDRESS]. Tel: [PHONE_NUMBER]" at bounding box center [577, 335] width 308 height 13
click at [730, 325] on div "Update itinerary item" at bounding box center [741, 334] width 22 height 18
click at [737, 328] on icon "Update itinerary item" at bounding box center [743, 334] width 13 height 13
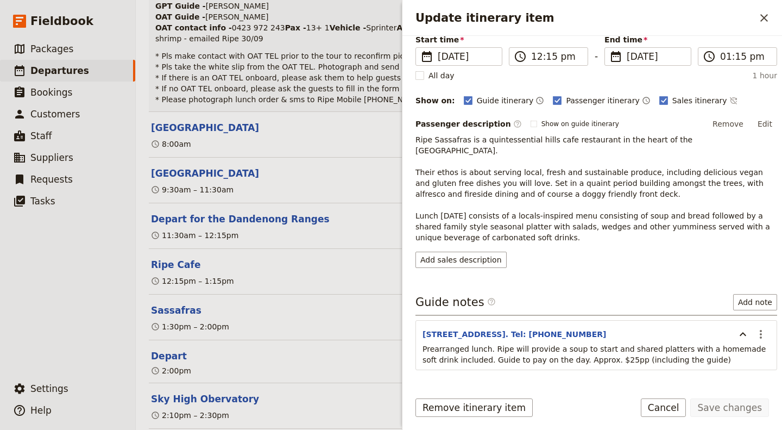
drag, startPoint x: 540, startPoint y: 290, endPoint x: 508, endPoint y: 279, distance: 34.5
click at [508, 279] on div "Itinerary details ​ Name Ripe Cafe ​ Start time ​ [DATE] [DATE] [DATE] 12:15 ​ …" at bounding box center [597, 125] width 362 height 336
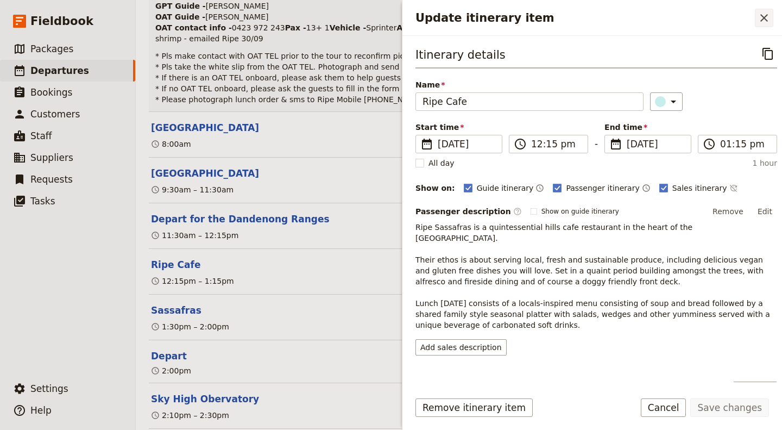
click at [768, 13] on icon "Close drawer" at bounding box center [764, 17] width 13 height 13
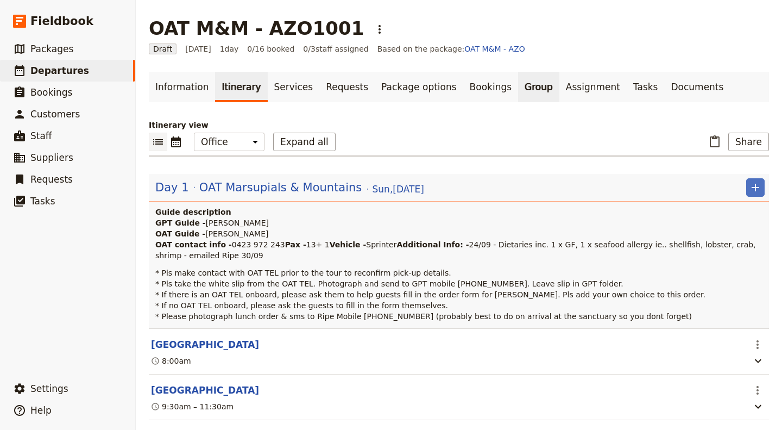
click at [518, 81] on link "Group" at bounding box center [538, 87] width 41 height 30
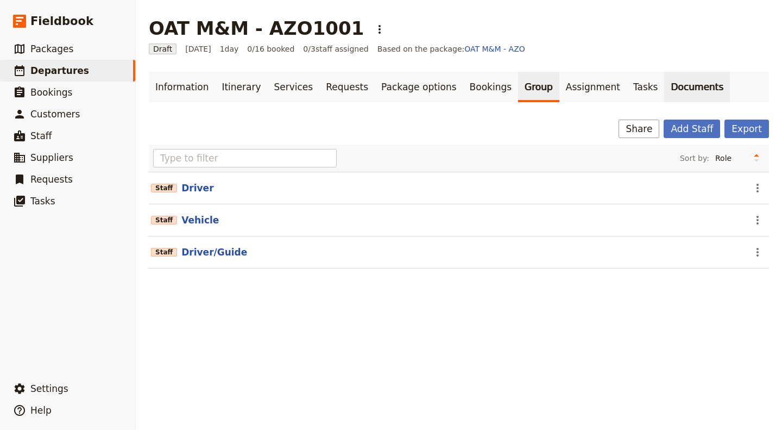
click at [665, 80] on link "Documents" at bounding box center [698, 87] width 66 height 30
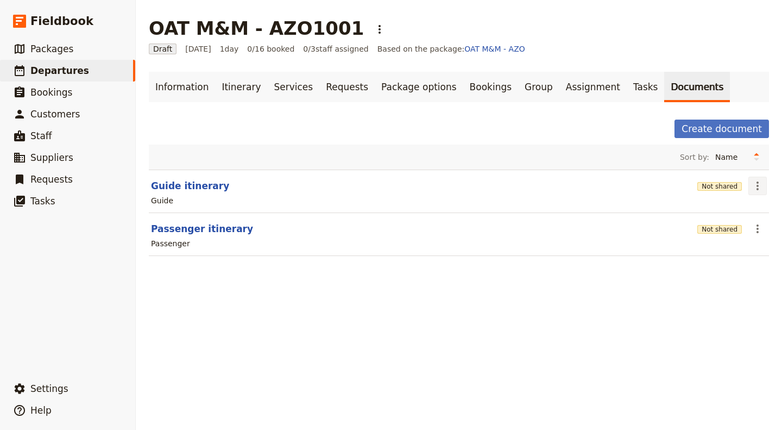
click at [751, 185] on icon "Actions" at bounding box center [757, 185] width 13 height 13
click at [736, 210] on span "Share" at bounding box center [719, 208] width 66 height 11
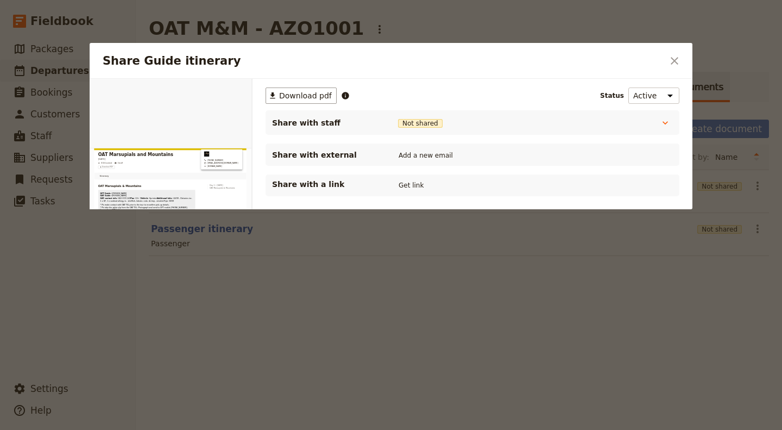
click at [434, 130] on div "Share with staff Not shared Driver Not shared Vehicle Not shared Driver/Guide N…" at bounding box center [473, 122] width 414 height 24
click at [437, 127] on span "Not shared" at bounding box center [420, 123] width 45 height 9
click at [671, 123] on icon "Share Guide itinerary" at bounding box center [665, 122] width 11 height 11
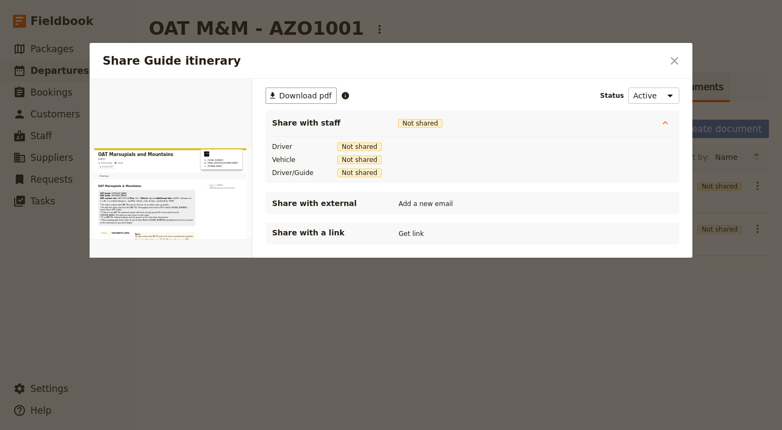
click at [355, 142] on span "Not shared" at bounding box center [359, 146] width 45 height 9
drag, startPoint x: 673, startPoint y: 59, endPoint x: 653, endPoint y: 75, distance: 26.0
click at [673, 60] on icon "Close dialog" at bounding box center [674, 60] width 13 height 13
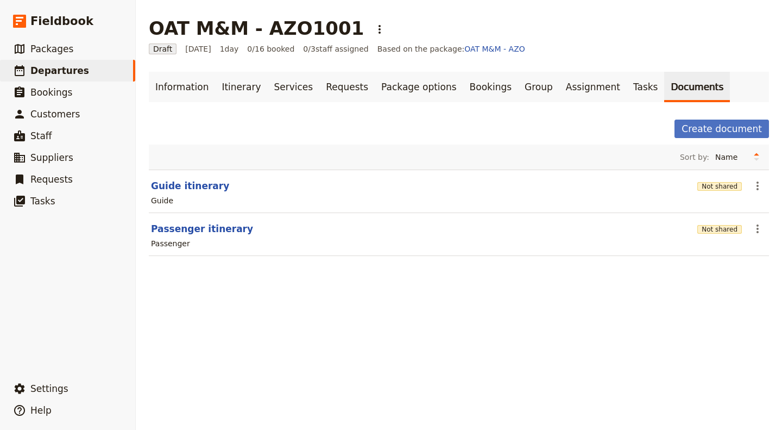
click at [761, 187] on main "OAT M&M - AZO1001 ​ Draft [DATE] 1 day 0/16 booked 0 / 3 staff assigned Based o…" at bounding box center [459, 143] width 647 height 286
click at [754, 185] on icon "Actions" at bounding box center [757, 185] width 13 height 13
click at [735, 205] on span "Share" at bounding box center [719, 208] width 66 height 11
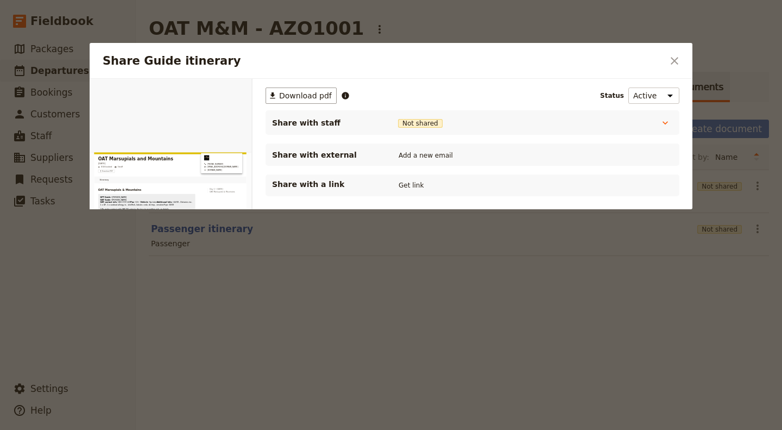
click at [471, 191] on div "Share with a link Get link" at bounding box center [472, 185] width 401 height 13
click at [650, 105] on div "​ Download pdf Status Active Inactive Share with staff Not shared Driver Not sh…" at bounding box center [473, 141] width 414 height 109
click at [649, 94] on select "Active Inactive" at bounding box center [654, 95] width 51 height 16
click at [676, 63] on icon "Close dialog" at bounding box center [674, 60] width 13 height 13
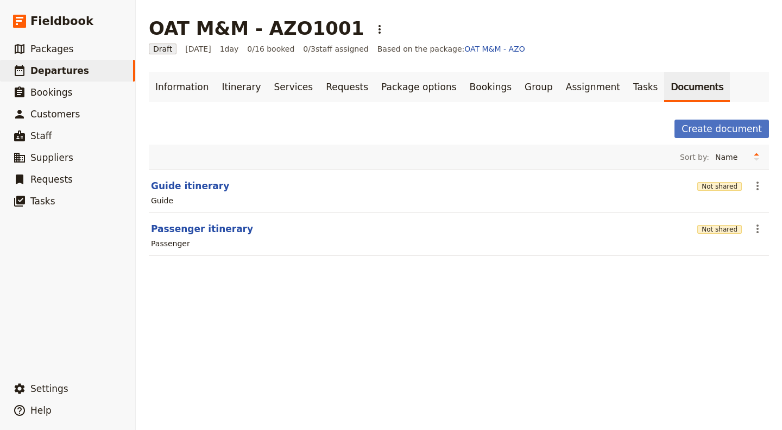
click at [553, 190] on header "Guide itinerary" at bounding box center [422, 185] width 542 height 13
click at [751, 183] on icon "Actions" at bounding box center [757, 185] width 13 height 13
click at [707, 185] on button "Not shared" at bounding box center [720, 186] width 45 height 9
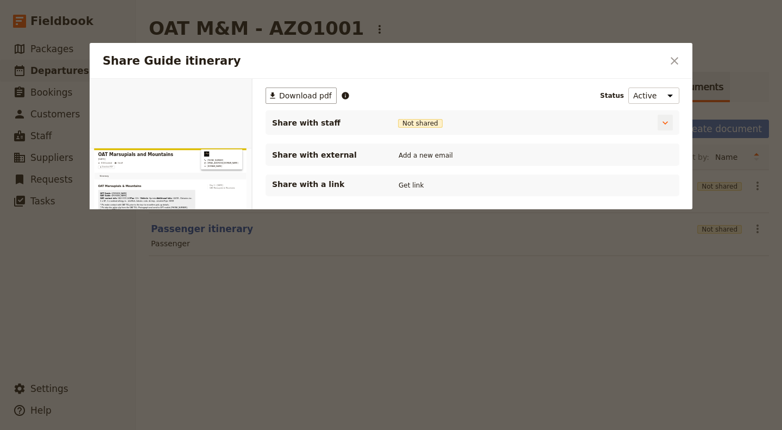
click at [433, 122] on span "Not shared" at bounding box center [420, 123] width 45 height 9
click at [412, 131] on div "Share with staff Not shared Driver Not shared Vehicle Not shared Driver/Guide N…" at bounding box center [473, 122] width 414 height 24
click at [629, 134] on div "Share with staff Not shared Driver Not shared Vehicle Not shared Driver/Guide N…" at bounding box center [473, 122] width 414 height 24
click at [634, 120] on div "Share Guide itinerary" at bounding box center [547, 123] width 200 height 12
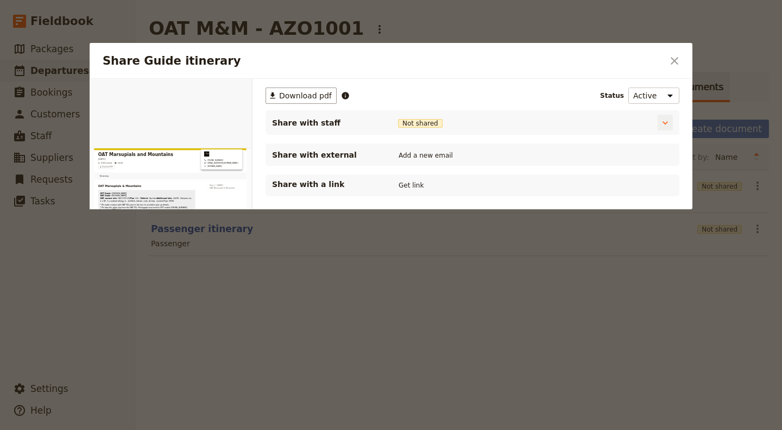
click at [657, 127] on div "Share with staff Not shared" at bounding box center [472, 123] width 401 height 16
click at [662, 126] on icon "Share Guide itinerary" at bounding box center [665, 122] width 11 height 11
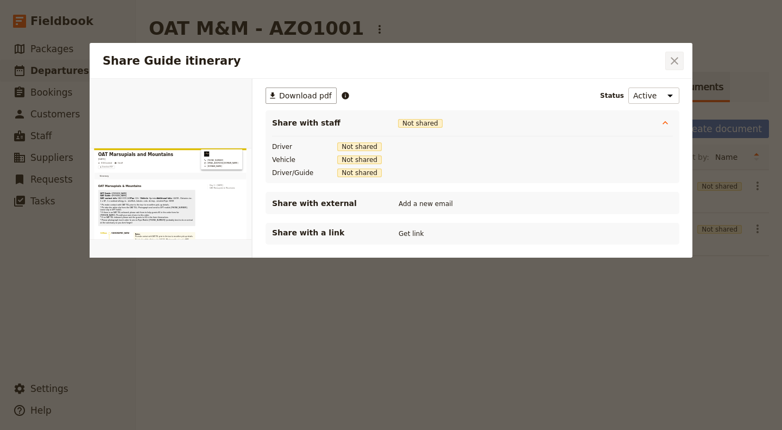
click at [678, 54] on icon "Close dialog" at bounding box center [674, 60] width 13 height 13
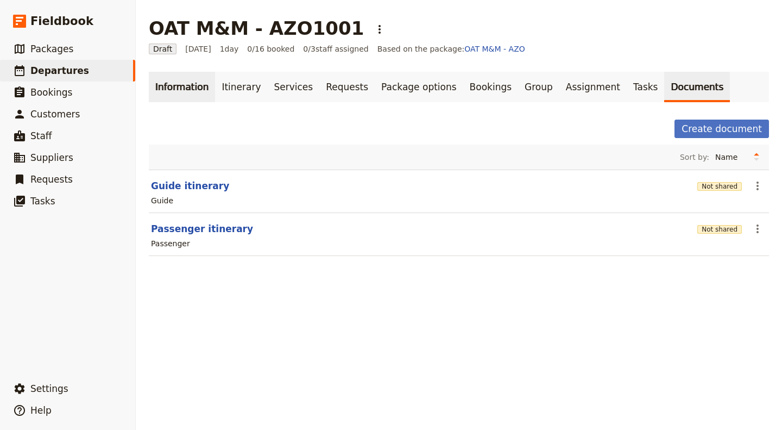
click at [196, 90] on link "Information" at bounding box center [182, 87] width 66 height 30
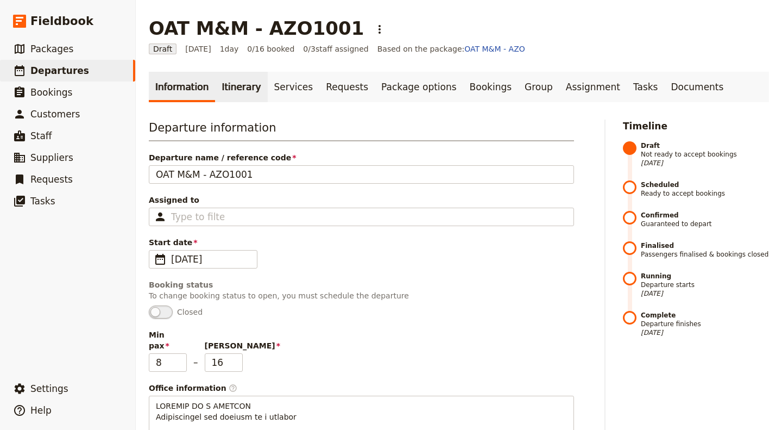
click at [227, 89] on link "Itinerary" at bounding box center [241, 87] width 52 height 30
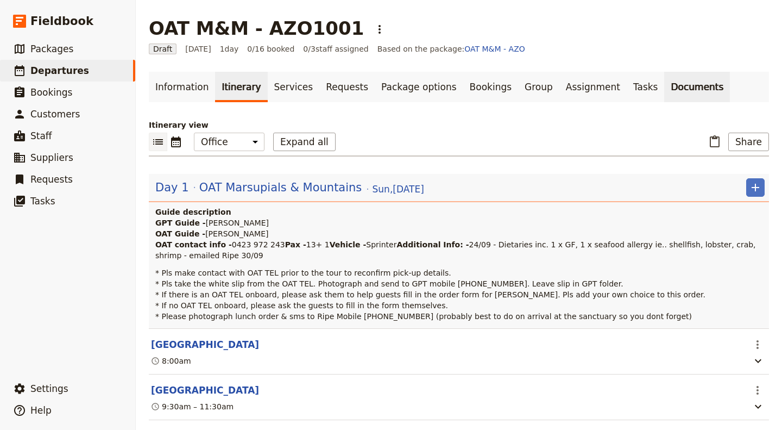
click at [665, 90] on link "Documents" at bounding box center [698, 87] width 66 height 30
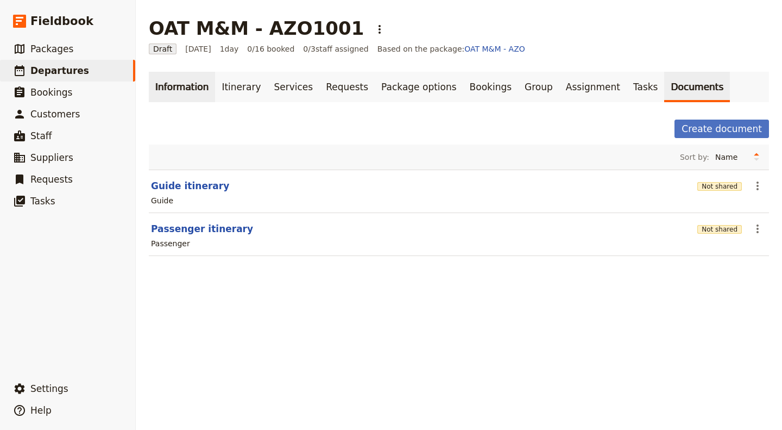
click at [184, 89] on link "Information" at bounding box center [182, 87] width 66 height 30
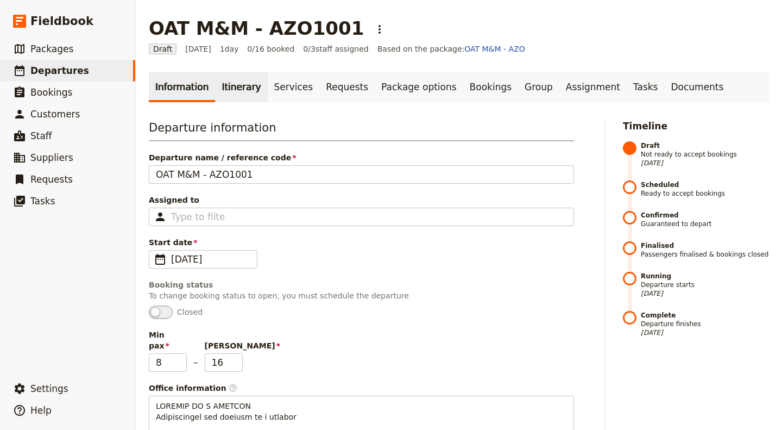
click at [239, 90] on link "Itinerary" at bounding box center [241, 87] width 52 height 30
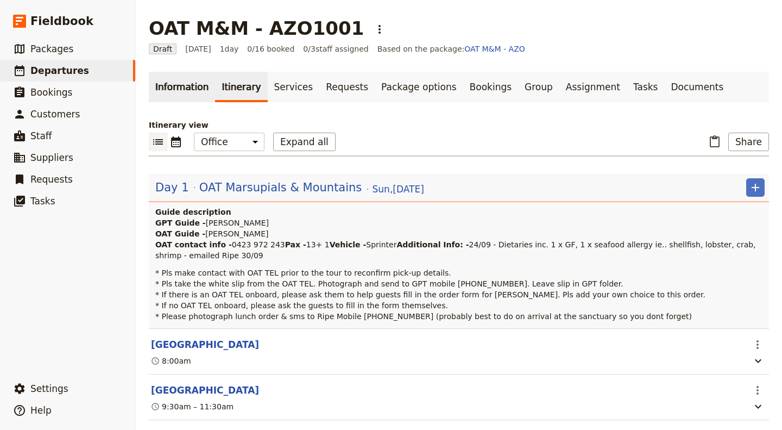
click at [200, 96] on link "Information" at bounding box center [182, 87] width 66 height 30
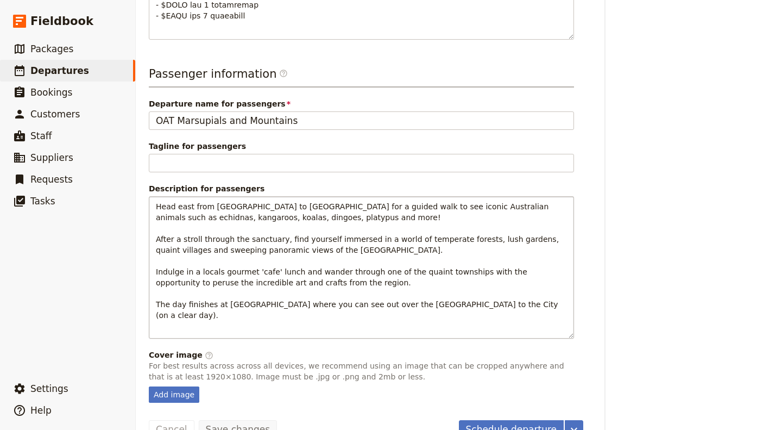
scroll to position [782, 0]
click at [543, 419] on button "Schedule departure" at bounding box center [511, 428] width 105 height 18
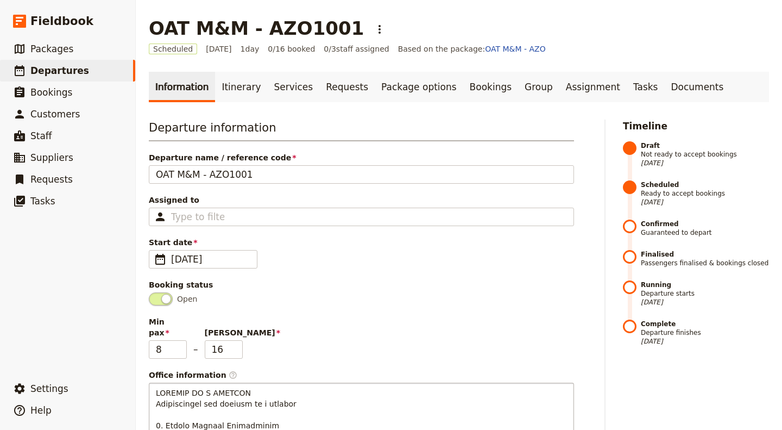
scroll to position [0, 0]
click at [467, 83] on link "Bookings" at bounding box center [490, 87] width 55 height 30
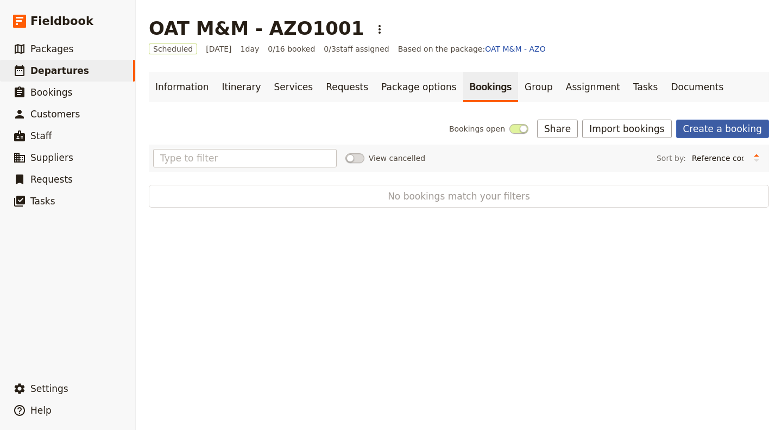
click at [724, 129] on link "Create a booking" at bounding box center [722, 129] width 93 height 18
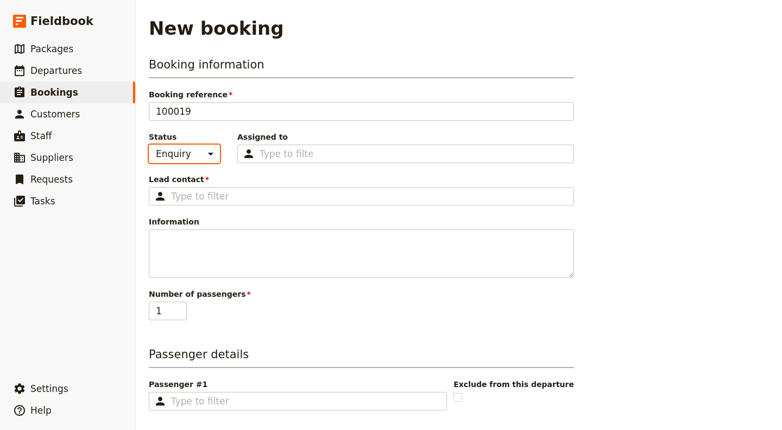
click at [214, 159] on select "Enquiry On hold Confirmed" at bounding box center [184, 154] width 71 height 18
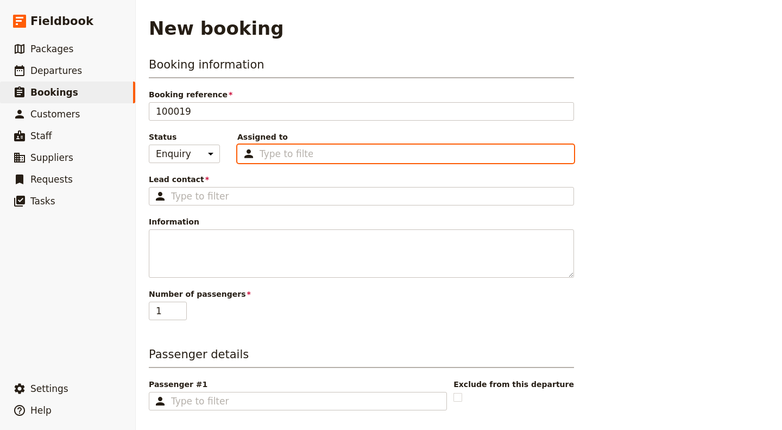
click at [290, 154] on input "Assigned to Type to filter" at bounding box center [286, 153] width 53 height 13
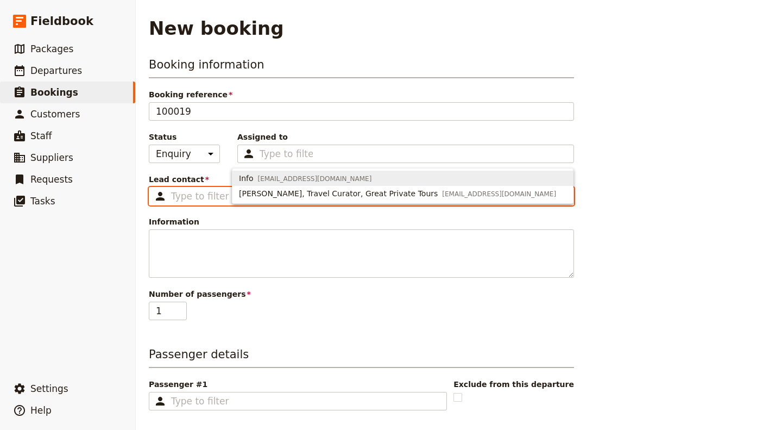
click at [209, 194] on input "Lead contact ​" at bounding box center [369, 196] width 396 height 13
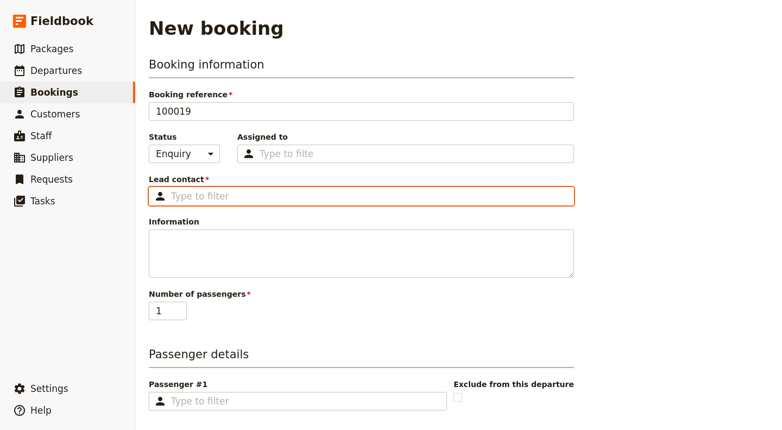
click at [209, 194] on input "Lead contact ​" at bounding box center [369, 196] width 396 height 13
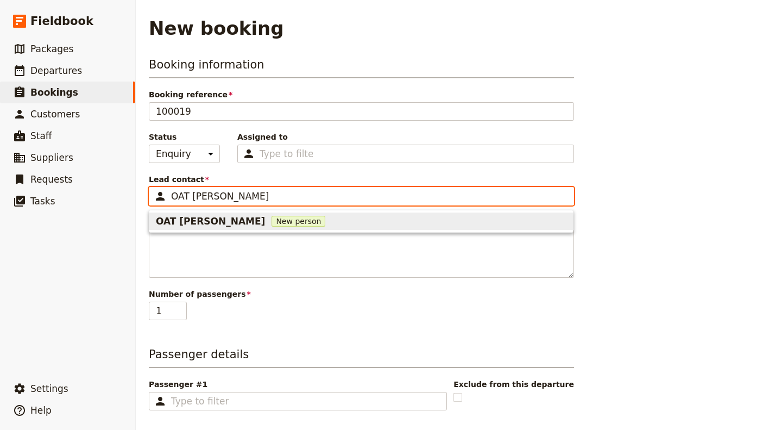
click at [224, 220] on div "OAT [PERSON_NAME] New person" at bounding box center [361, 221] width 411 height 13
type input "OAT [PERSON_NAME]"
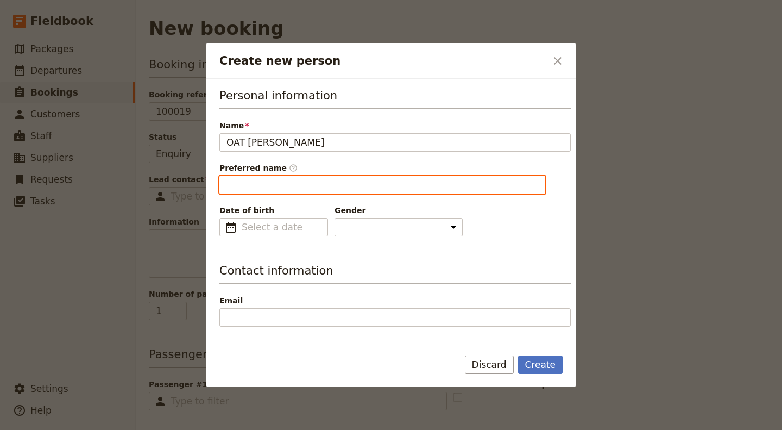
type input "OAT"
click at [288, 184] on input "OAT" at bounding box center [383, 185] width 326 height 18
click at [321, 181] on input "OAT" at bounding box center [383, 185] width 326 height 18
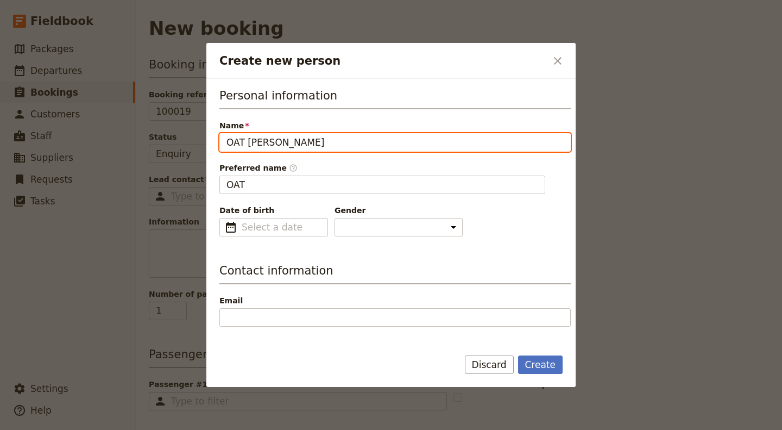
click at [230, 141] on input "OAT [PERSON_NAME]" at bounding box center [396, 142] width 352 height 18
click at [225, 141] on input "OAT [PERSON_NAME]" at bounding box center [396, 142] width 352 height 18
click at [298, 144] on input "OAT [PERSON_NAME]" at bounding box center [396, 142] width 352 height 18
drag, startPoint x: 273, startPoint y: 139, endPoint x: 316, endPoint y: 139, distance: 43.5
click at [316, 139] on input "OAT [PERSON_NAME]" at bounding box center [396, 142] width 352 height 18
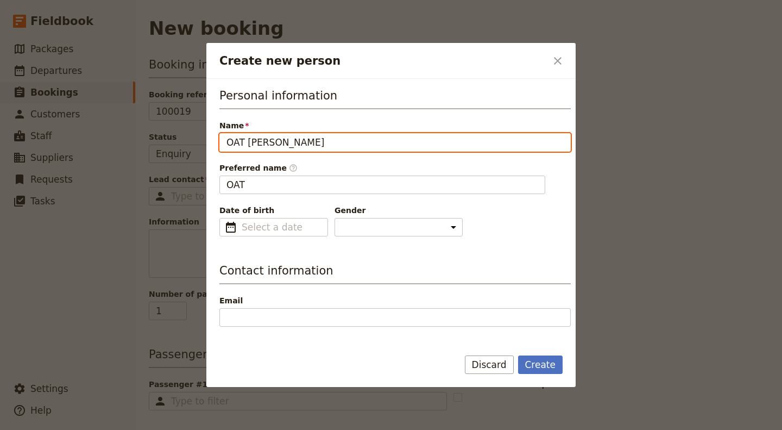
type input "OAT [PERSON_NAME]"
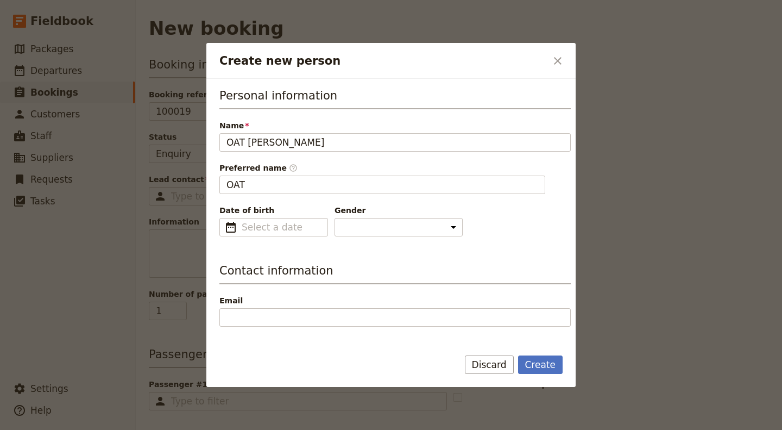
click at [311, 195] on div "Personal information Name OAT [PERSON_NAME] Preferred name ​ OAT Date of birth …" at bounding box center [396, 161] width 352 height 149
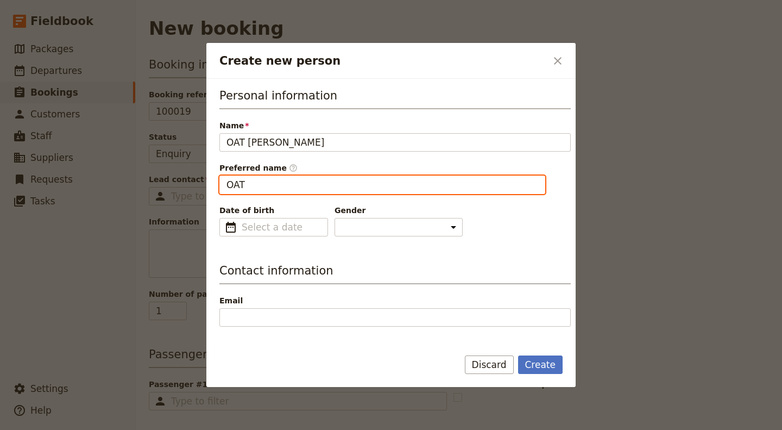
click at [309, 187] on input "OAT" at bounding box center [383, 185] width 326 height 18
drag, startPoint x: 265, startPoint y: 183, endPoint x: 209, endPoint y: 179, distance: 56.6
click at [209, 179] on div "Personal information Name OAT [PERSON_NAME] Preferred name ​ OAT Date of birth …" at bounding box center [390, 209] width 369 height 260
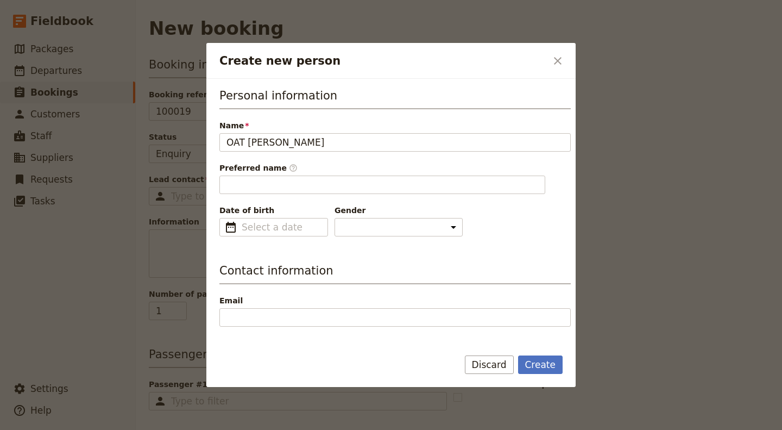
click at [525, 264] on h3 "Contact information" at bounding box center [396, 273] width 352 height 22
click at [544, 365] on button "Create" at bounding box center [540, 364] width 45 height 18
type input "OAT [PERSON_NAME]"
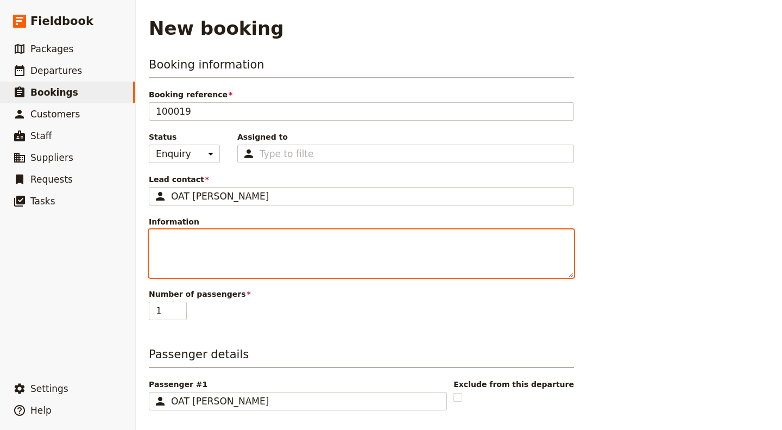
click at [281, 253] on textarea "Information" at bounding box center [361, 253] width 425 height 48
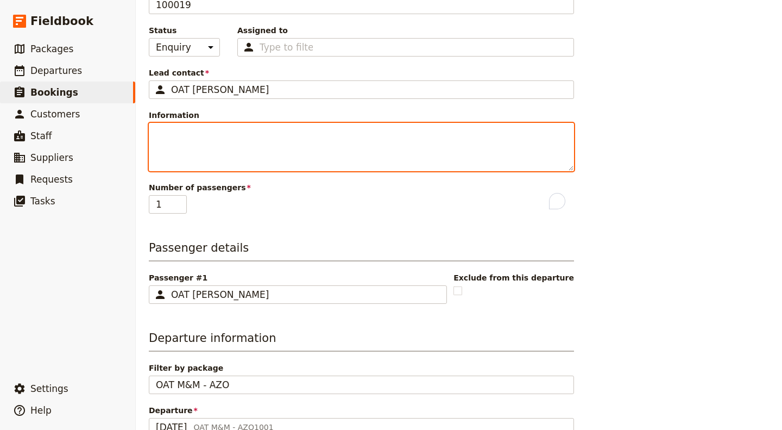
scroll to position [109, 0]
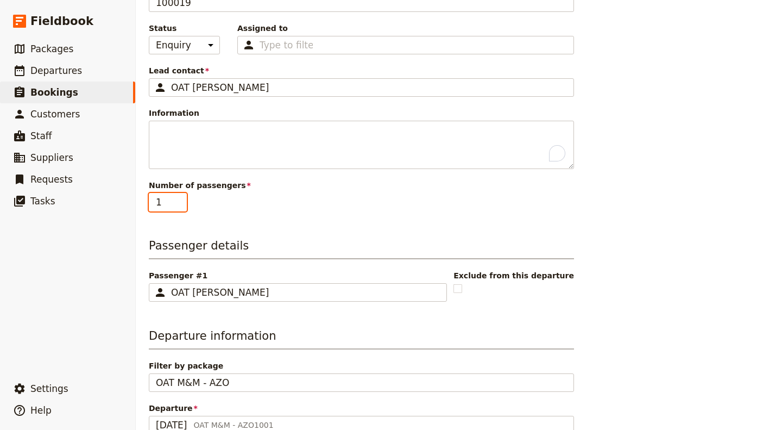
click at [163, 203] on input "1" at bounding box center [168, 202] width 38 height 18
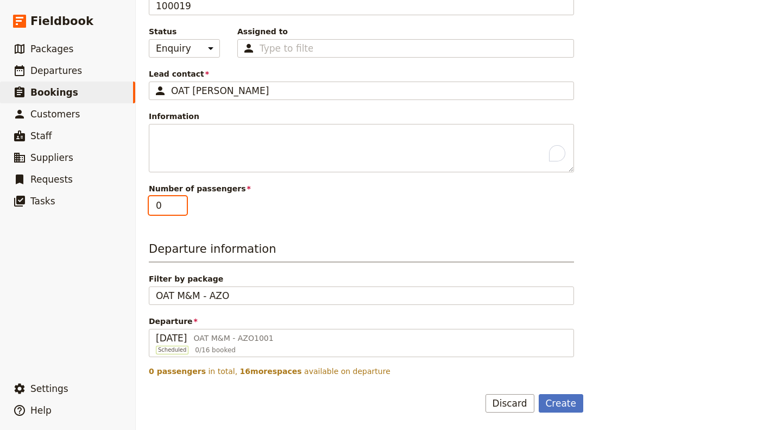
scroll to position [103, 0]
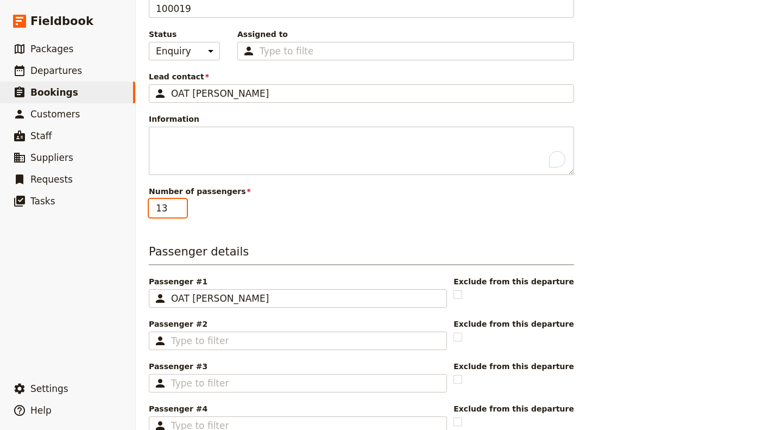
type input "13"
click at [249, 195] on span "Number of passengers" at bounding box center [361, 191] width 425 height 11
click at [187, 199] on input "13" at bounding box center [168, 208] width 38 height 18
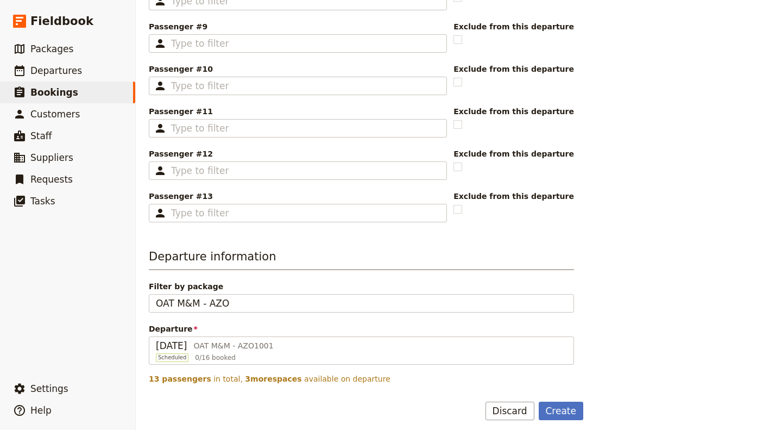
scroll to position [408, 0]
click at [566, 410] on button "Create" at bounding box center [561, 411] width 45 height 18
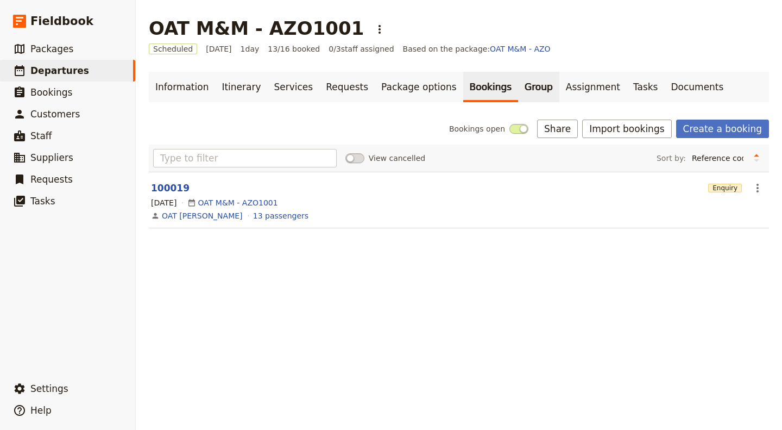
click at [518, 86] on link "Group" at bounding box center [538, 87] width 41 height 30
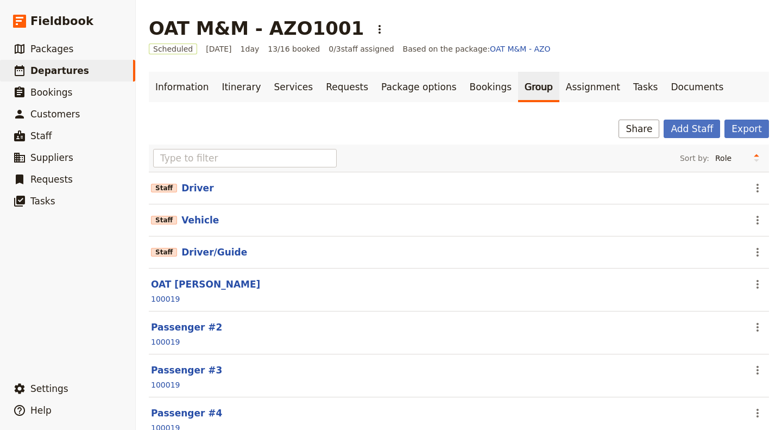
click at [211, 196] on div at bounding box center [459, 197] width 618 height 2
click at [744, 174] on section "Staff Driver ​" at bounding box center [459, 188] width 621 height 33
click at [751, 187] on icon "Actions" at bounding box center [757, 187] width 13 height 13
click at [734, 223] on span "Remove staff" at bounding box center [727, 226] width 50 height 11
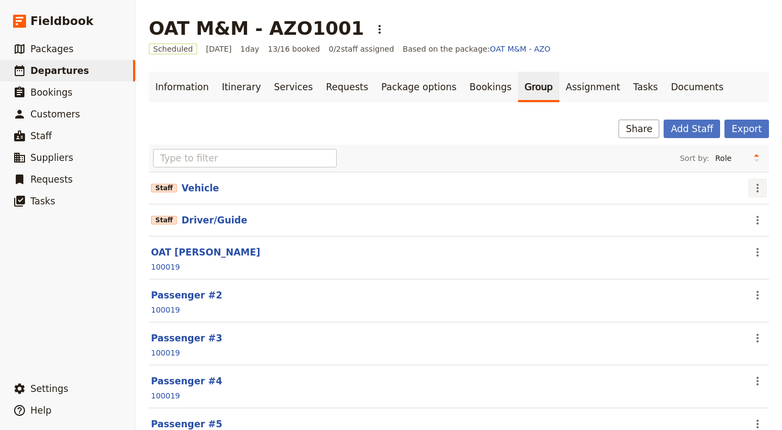
click at [751, 182] on icon "Actions" at bounding box center [757, 187] width 13 height 13
click at [741, 230] on span "Remove staff" at bounding box center [727, 226] width 50 height 11
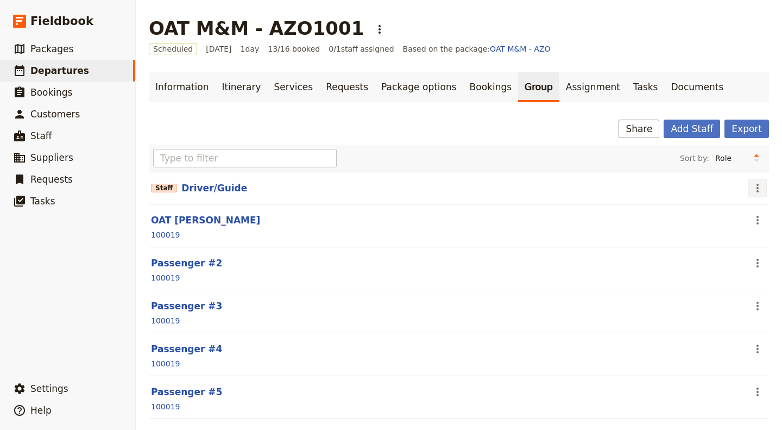
click at [751, 184] on icon "Actions" at bounding box center [757, 187] width 13 height 13
click at [728, 213] on span "Edit staff" at bounding box center [719, 210] width 34 height 11
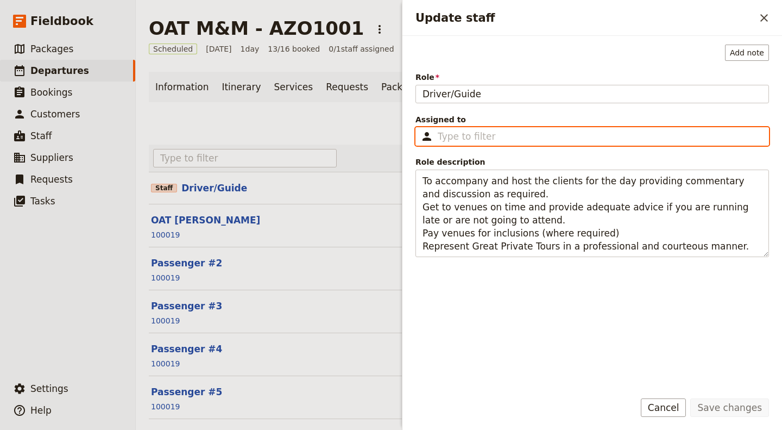
click at [494, 133] on input "Assigned to ​" at bounding box center [600, 136] width 324 height 13
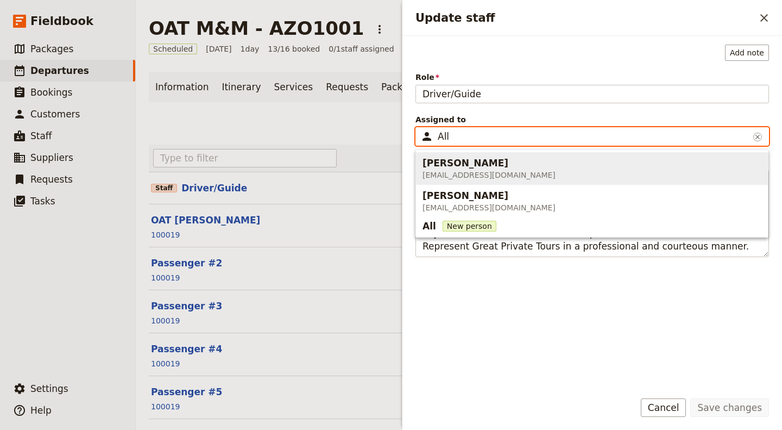
type input "All"
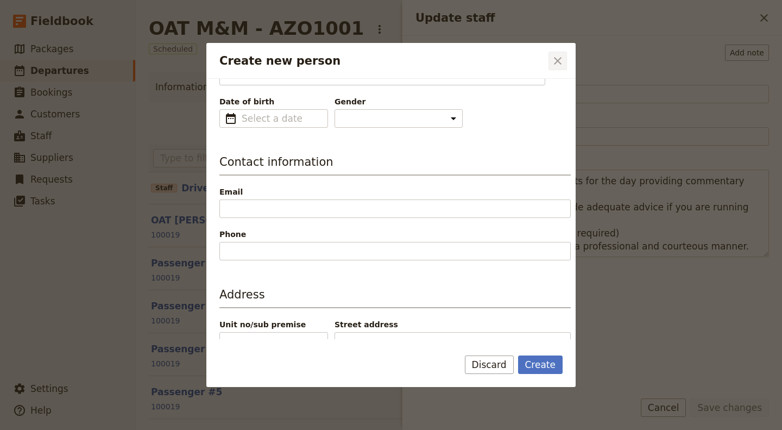
type input "[PERSON_NAME]"
click at [547, 46] on div "Create new person ​" at bounding box center [390, 61] width 369 height 36
click at [557, 60] on icon "Close dialog" at bounding box center [558, 61] width 8 height 8
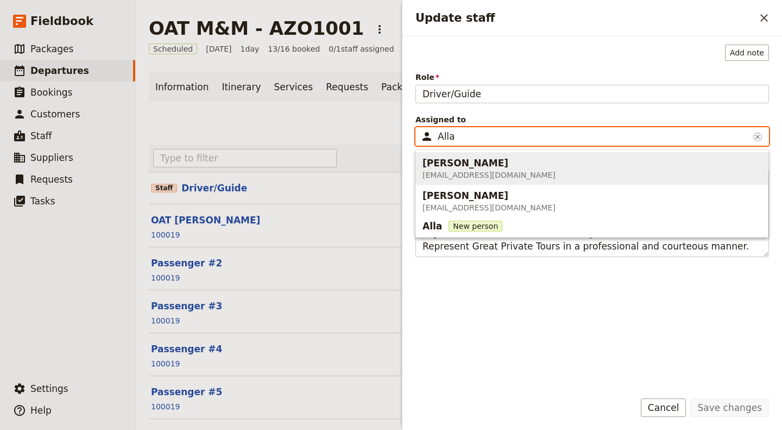
click at [539, 173] on span "[PERSON_NAME] [EMAIL_ADDRESS][DOMAIN_NAME]" at bounding box center [592, 168] width 339 height 28
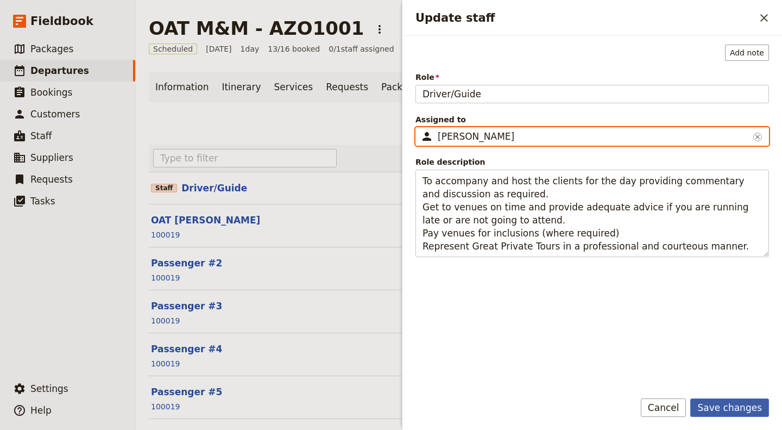
type input "[PERSON_NAME]"
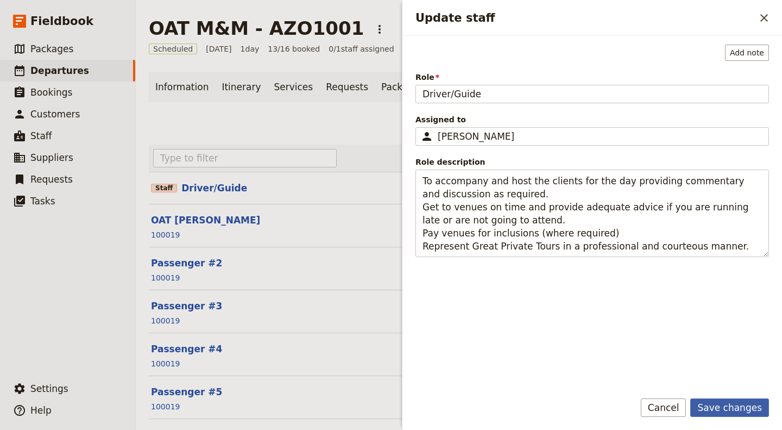
click at [740, 402] on button "Save changes" at bounding box center [730, 407] width 79 height 18
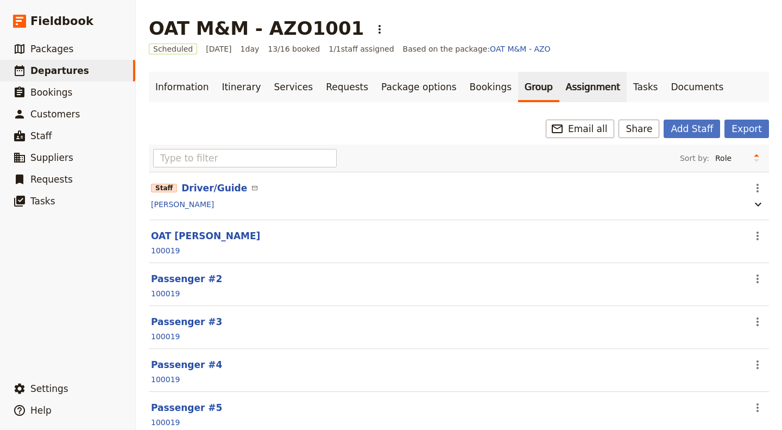
click at [561, 102] on link "Assignment" at bounding box center [593, 87] width 67 height 30
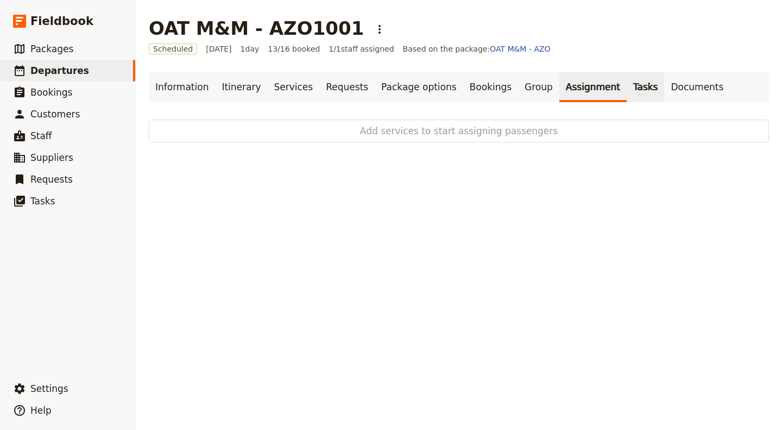
click at [627, 91] on link "Tasks" at bounding box center [646, 87] width 38 height 30
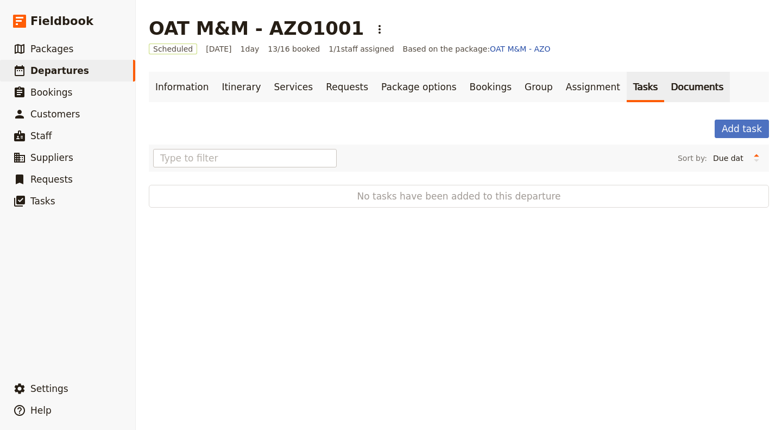
click at [665, 87] on link "Documents" at bounding box center [698, 87] width 66 height 30
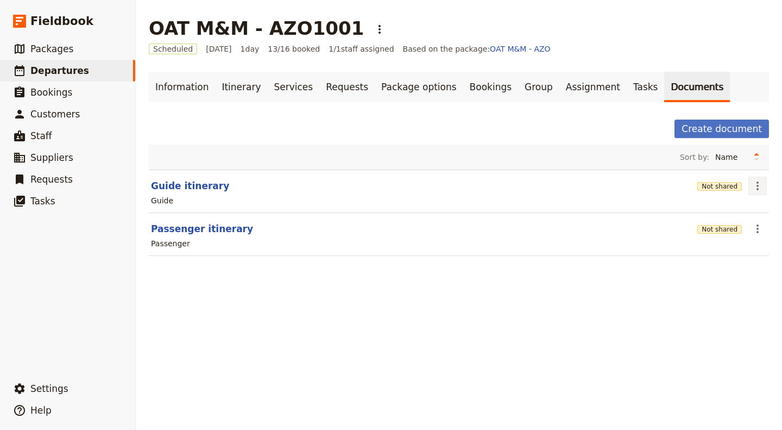
click at [751, 183] on icon "Actions" at bounding box center [757, 185] width 13 height 13
click at [721, 211] on span "Share" at bounding box center [719, 208] width 66 height 11
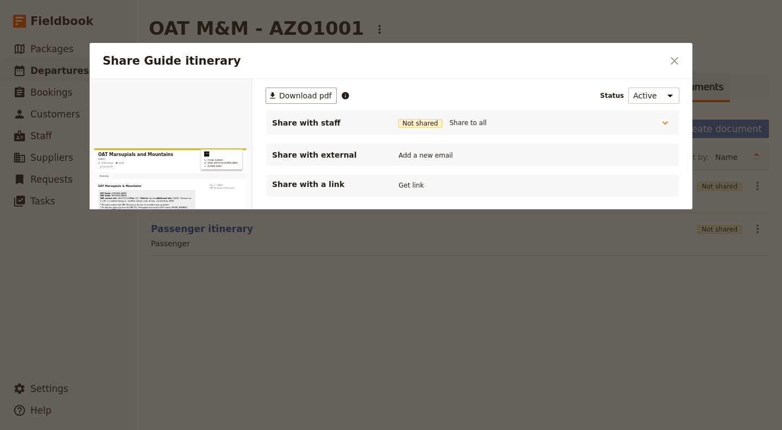
click at [431, 187] on div "Share with a link Get link" at bounding box center [472, 185] width 401 height 13
click at [409, 190] on button "Get link" at bounding box center [411, 185] width 30 height 12
click at [499, 184] on button "Get link" at bounding box center [493, 185] width 30 height 12
click at [673, 61] on icon "Close dialog" at bounding box center [675, 61] width 8 height 8
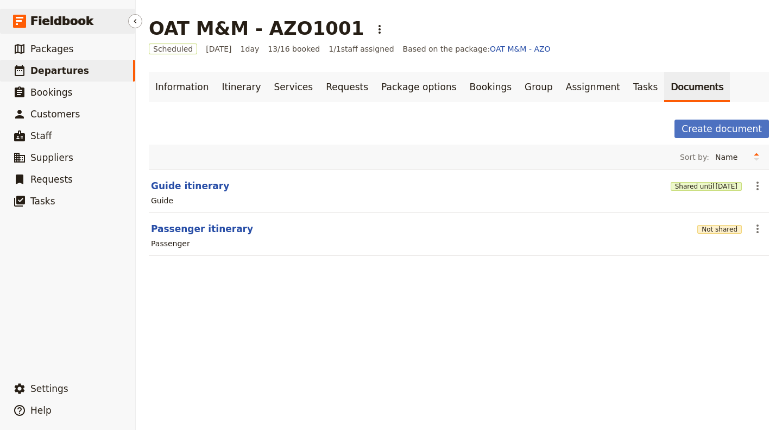
click at [70, 22] on span "Fieldbook" at bounding box center [61, 21] width 63 height 16
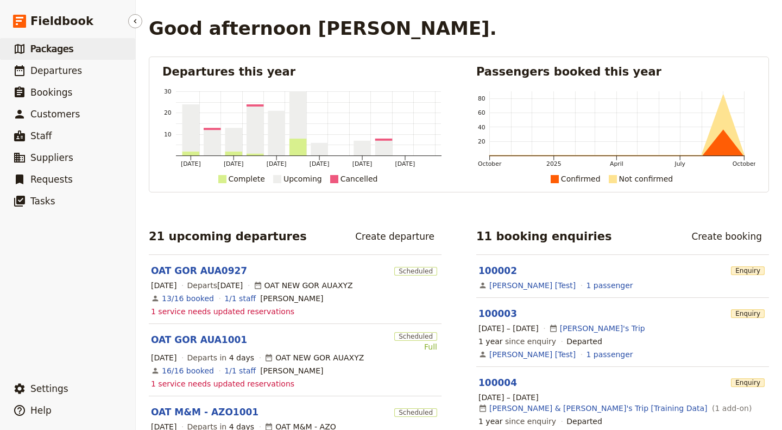
click at [45, 51] on span "Packages" at bounding box center [51, 48] width 43 height 11
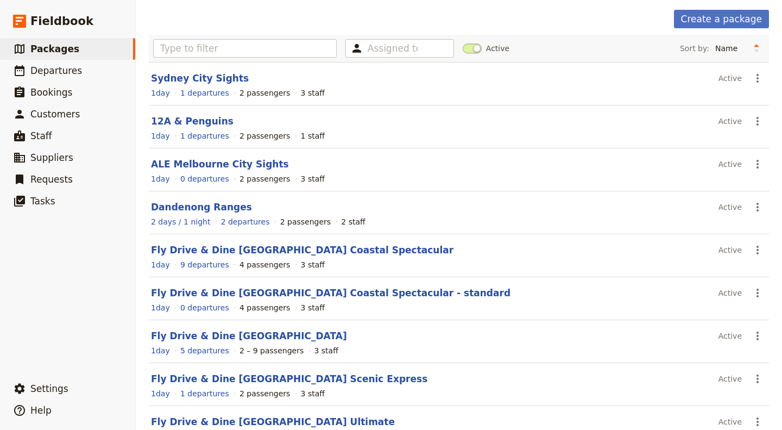
scroll to position [159, 0]
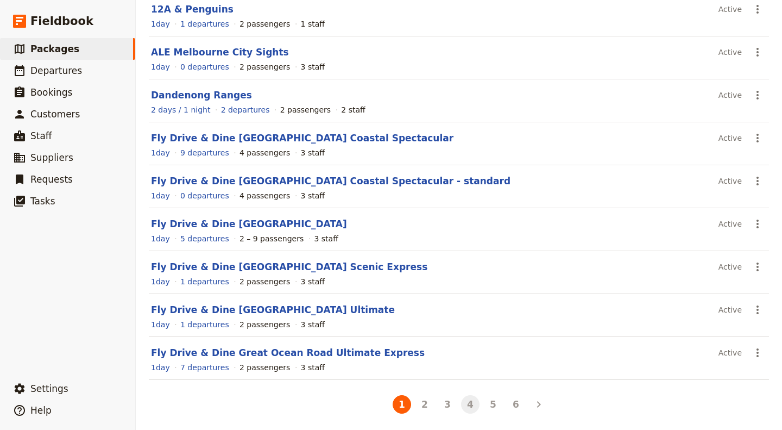
click at [474, 398] on button "4" at bounding box center [470, 404] width 18 height 18
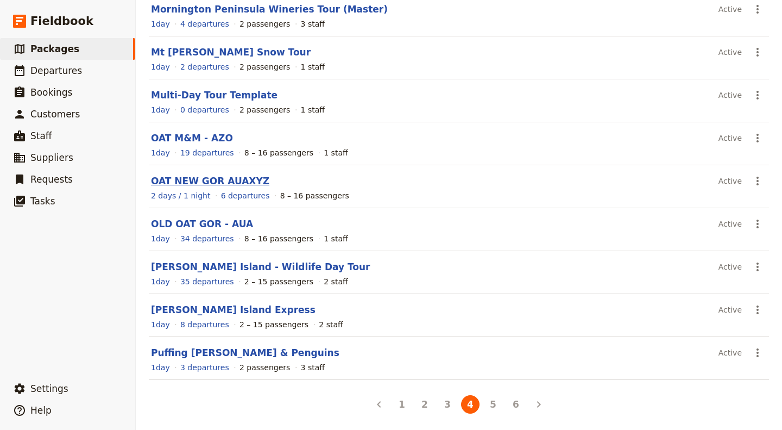
click at [244, 179] on link "OAT NEW GOR AUAXYZ" at bounding box center [210, 181] width 118 height 11
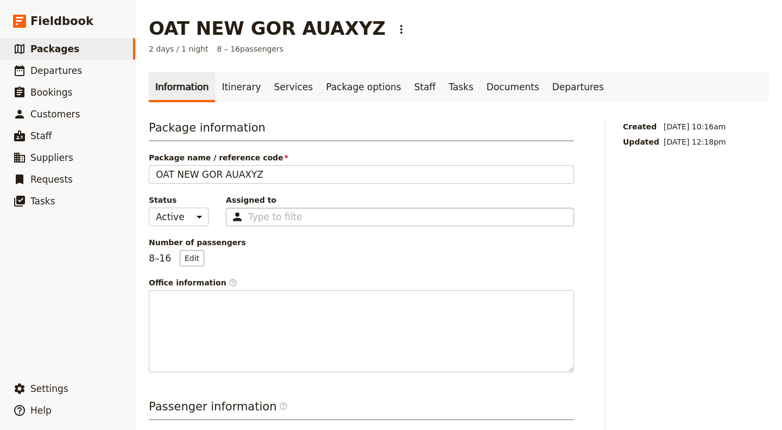
click at [312, 217] on div "Type to filter" at bounding box center [400, 217] width 348 height 18
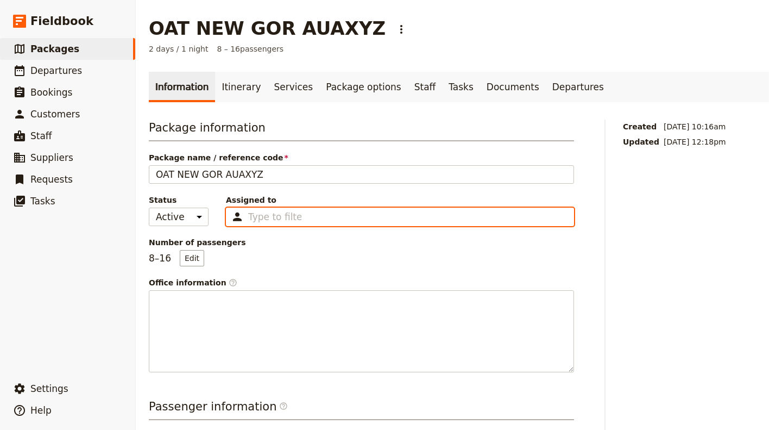
click at [302, 217] on input "Assigned to Type to filter" at bounding box center [274, 216] width 53 height 13
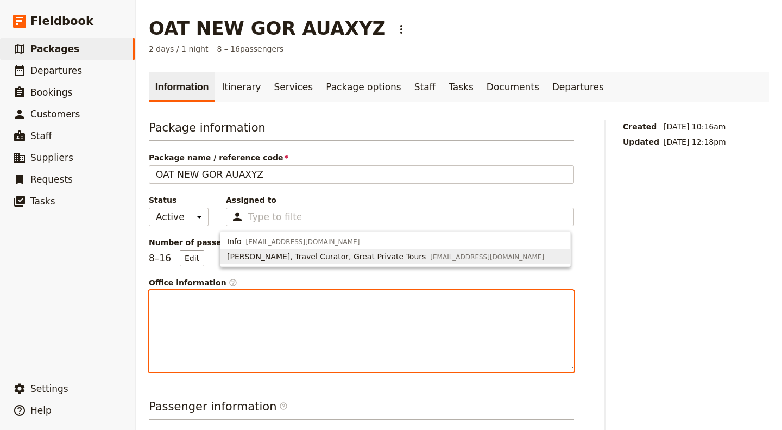
click at [261, 305] on div at bounding box center [361, 331] width 424 height 81
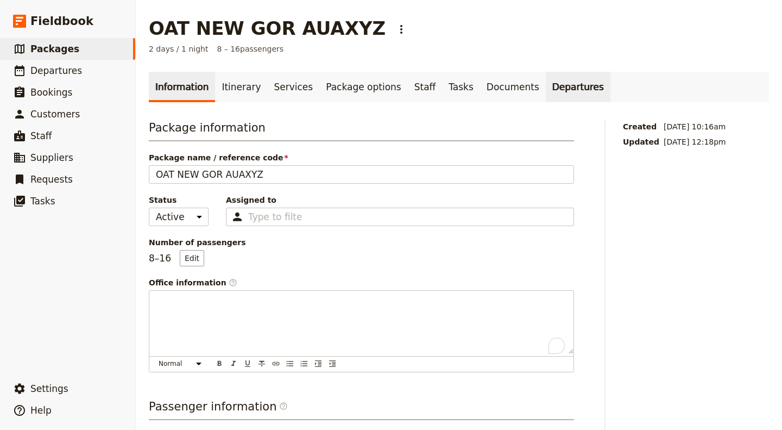
click at [546, 87] on link "Departures" at bounding box center [578, 87] width 65 height 30
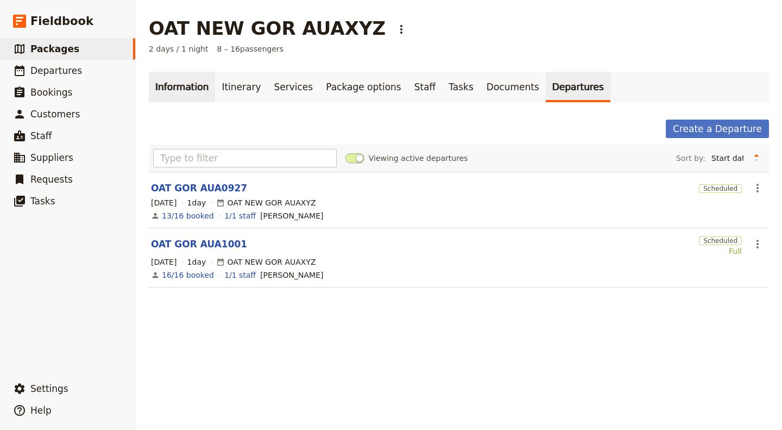
click at [174, 95] on link "Information" at bounding box center [182, 87] width 66 height 30
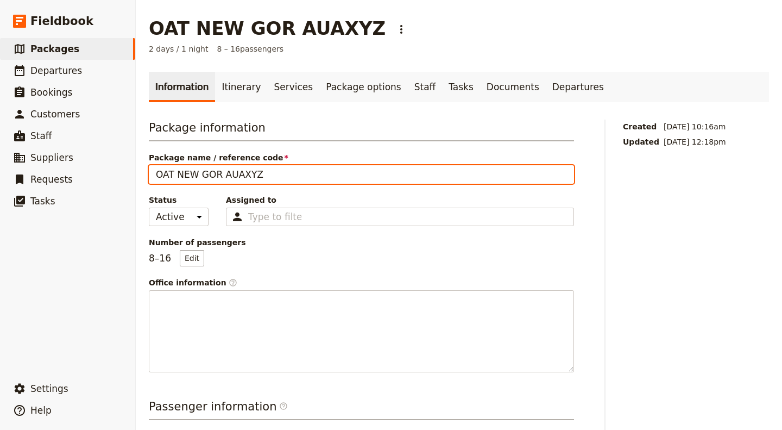
click at [255, 173] on input "OAT NEW GOR AUAXYZ" at bounding box center [361, 174] width 425 height 18
drag, startPoint x: 261, startPoint y: 171, endPoint x: 249, endPoint y: 171, distance: 12.0
click at [249, 171] on input "OAT NEW GOR AUAXYZ" at bounding box center [361, 174] width 425 height 18
click at [266, 177] on input "OAT NEW GOR AUAXYZ" at bounding box center [361, 174] width 425 height 18
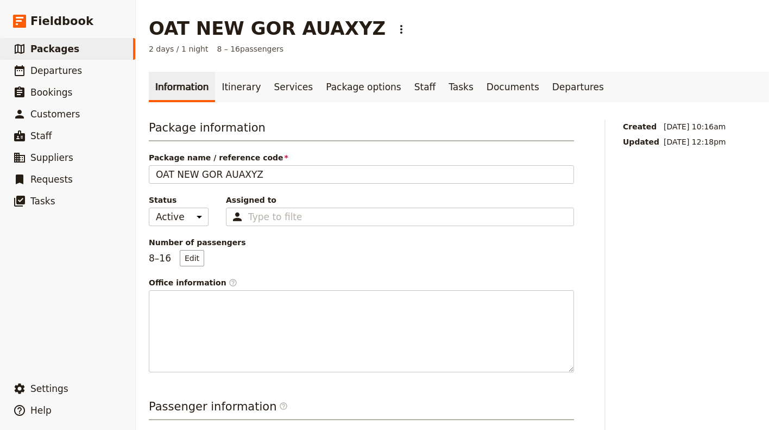
click at [277, 258] on div "Number of passengers 8 – 16 Edit" at bounding box center [361, 251] width 425 height 29
click at [546, 93] on link "Departures" at bounding box center [578, 87] width 65 height 30
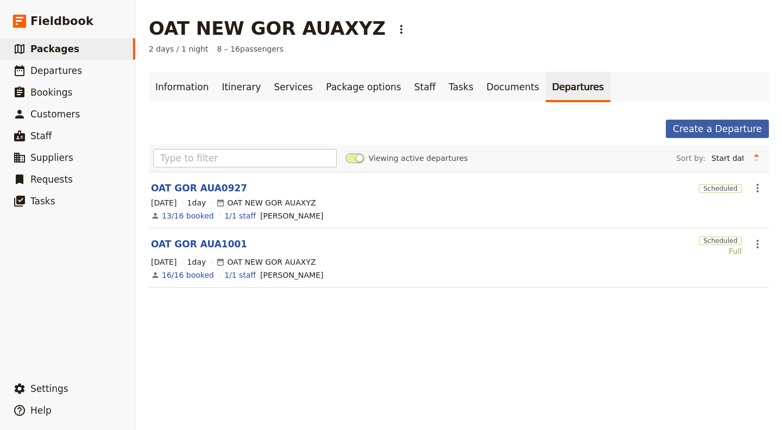
click at [696, 127] on link "Create a Departure" at bounding box center [717, 129] width 103 height 18
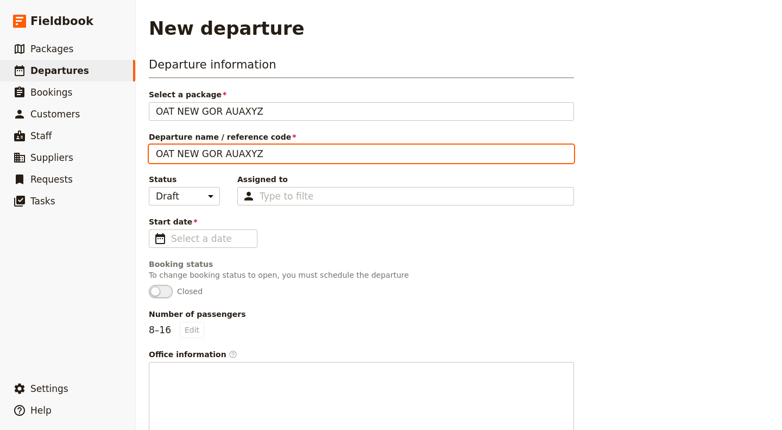
click at [252, 156] on input "OAT NEW GOR AUAXYZ" at bounding box center [361, 154] width 425 height 18
drag, startPoint x: 239, startPoint y: 152, endPoint x: 278, endPoint y: 155, distance: 38.7
click at [278, 155] on input "OAT NEW GOR AUAXYZ" at bounding box center [361, 154] width 425 height 18
type input "OAT NEW GOR AUA1004"
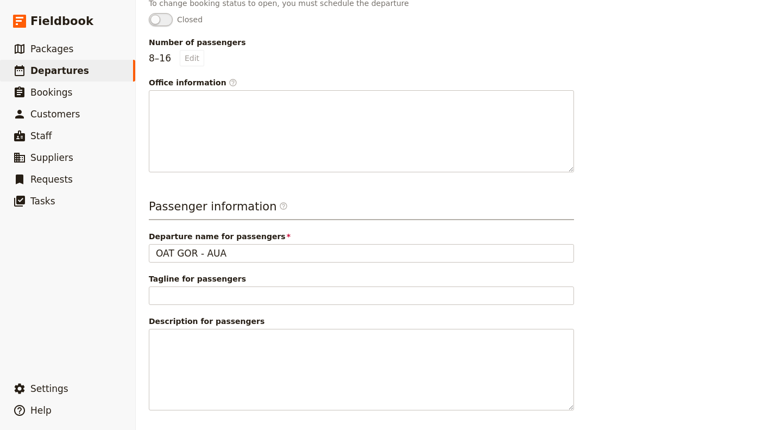
scroll to position [54, 0]
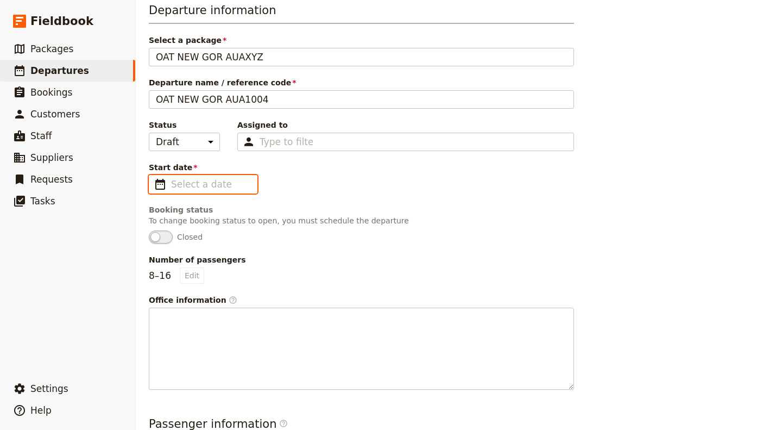
type input "dd/mm/yyyy"
click at [194, 178] on input "dd/mm/yyyy" at bounding box center [210, 184] width 79 height 13
click at [185, 185] on input "dd/mm/yyyy" at bounding box center [210, 184] width 79 height 13
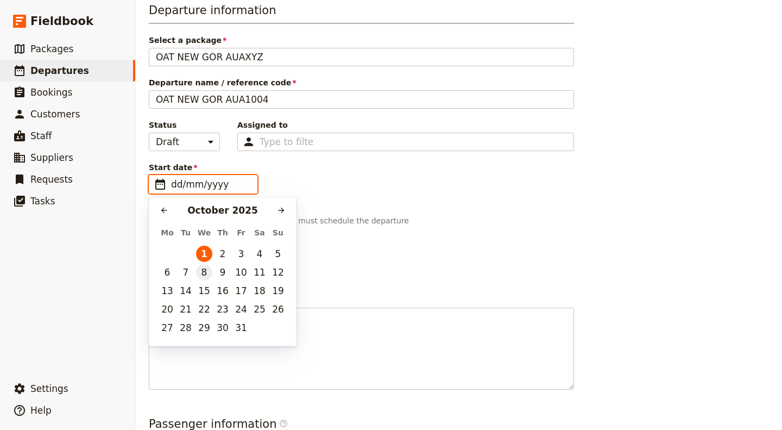
click at [205, 272] on button "8" at bounding box center [204, 272] width 16 height 16
type input "[DATE]"
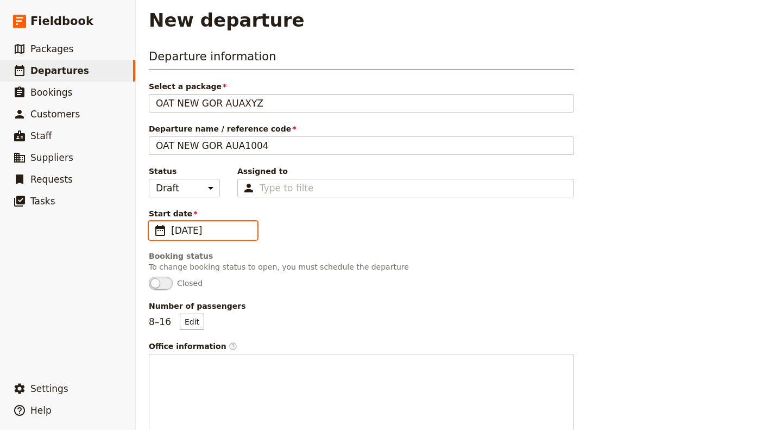
scroll to position [0, 0]
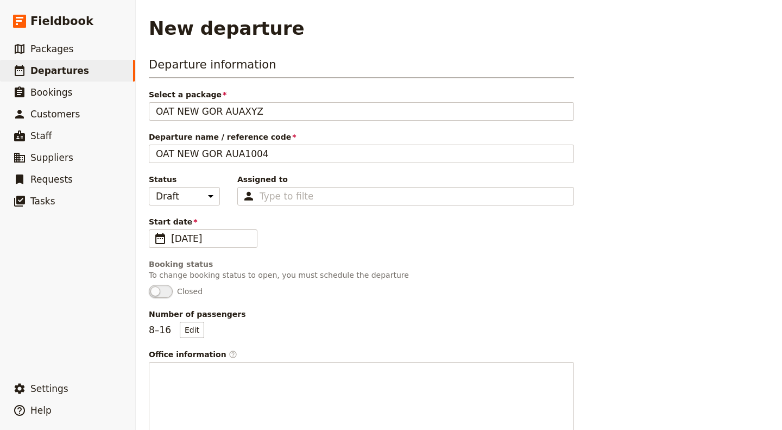
click at [313, 227] on div "Start date ​ [DATE] [DATE]" at bounding box center [361, 232] width 425 height 32
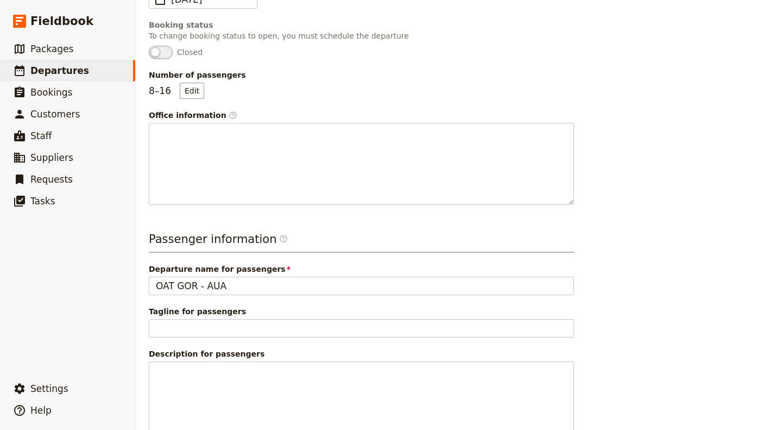
scroll to position [314, 0]
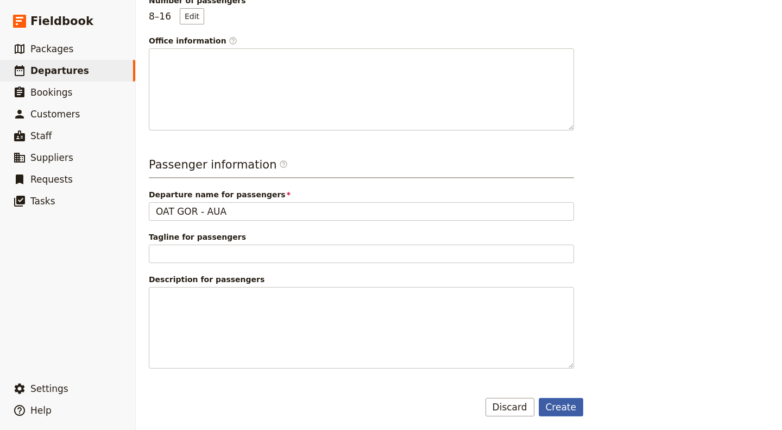
click at [567, 407] on button "Create" at bounding box center [561, 407] width 45 height 18
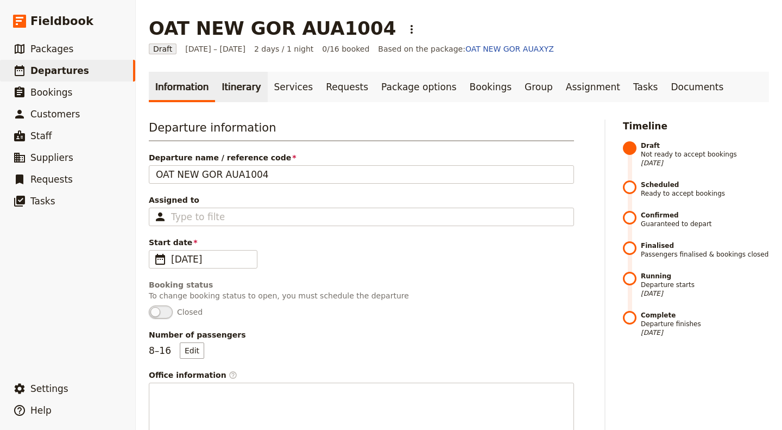
click at [236, 95] on link "Itinerary" at bounding box center [241, 87] width 52 height 30
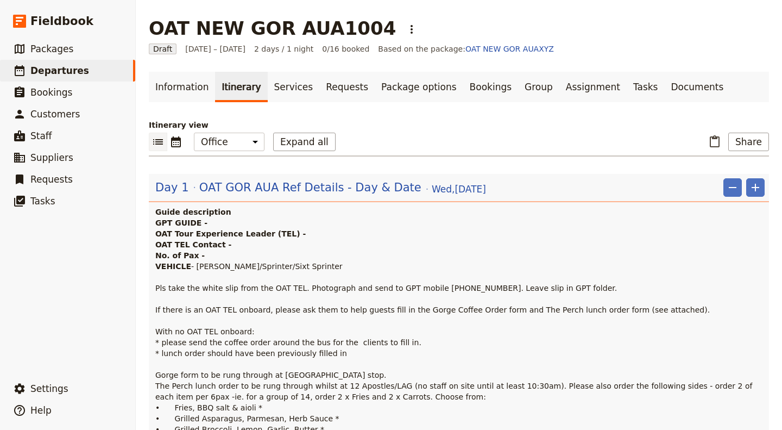
click at [353, 248] on p "GPT GUIDE - OAT Tour Experience Leader (TEL) - OAT TEL Contact - No. of Pax - V…" at bounding box center [460, 336] width 610 height 239
click at [325, 180] on span "OAT GOR AUA Ref Details - Day & Date" at bounding box center [310, 187] width 222 height 16
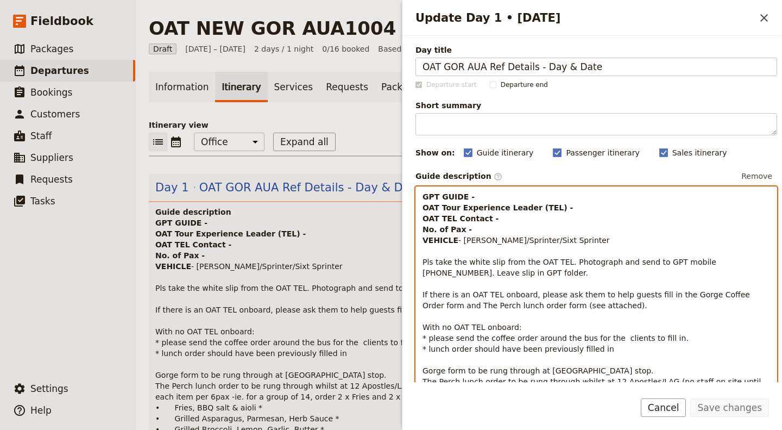
click at [519, 212] on p "GPT GUIDE - OAT Tour Experience Leader (TEL) - OAT TEL Contact - No. of Pax - V…" at bounding box center [597, 327] width 348 height 272
click at [481, 195] on p "GPT GUIDE - OAT Tour Experience Leader (TEL) - OAT TEL Contact - No. of Pax - V…" at bounding box center [597, 327] width 348 height 272
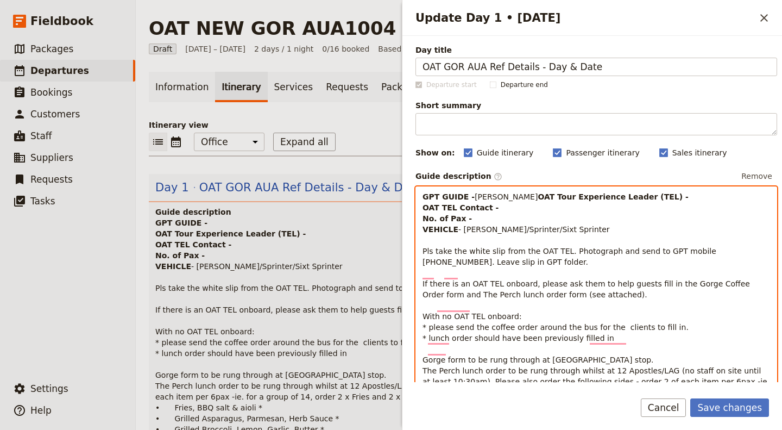
click at [553, 206] on p "GPT GUIDE - [PERSON_NAME] Tour Experience Leader (TEL) - OAT TEL Contact - No. …" at bounding box center [597, 321] width 348 height 261
click at [485, 219] on strong "OAT TEL Contact - No. of Pax - VEHICLE" at bounding box center [597, 212] width 349 height 41
drag, startPoint x: 474, startPoint y: 241, endPoint x: 563, endPoint y: 237, distance: 89.2
click at [563, 237] on p "GPT GUIDE - [PERSON_NAME] Tour Experience Leader (TEL) - [PERSON_NAME] OAT TEL …" at bounding box center [597, 321] width 348 height 261
click at [479, 227] on p "GPT GUIDE - [PERSON_NAME] Tour Experience Leader (TEL) - [PERSON_NAME] OAT TEL …" at bounding box center [597, 321] width 348 height 261
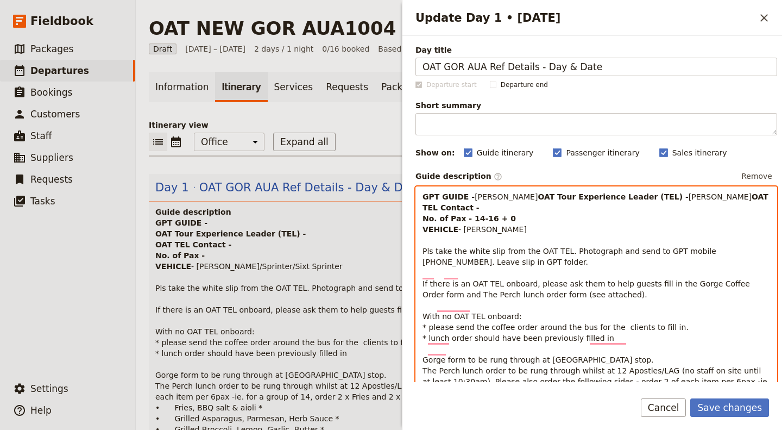
click at [510, 216] on p "GPT GUIDE - [PERSON_NAME] Tour Experience Leader (TEL) - [PERSON_NAME] OAT TEL …" at bounding box center [597, 321] width 348 height 261
click at [538, 201] on strong "OAT Tour Experience Leader (TEL) -" at bounding box center [613, 196] width 151 height 9
click at [519, 216] on strong "OAT TEL Contact - [PHONE_NUMBER] No. of Pax - 14-16 + 0 VEHICLE" at bounding box center [597, 212] width 349 height 41
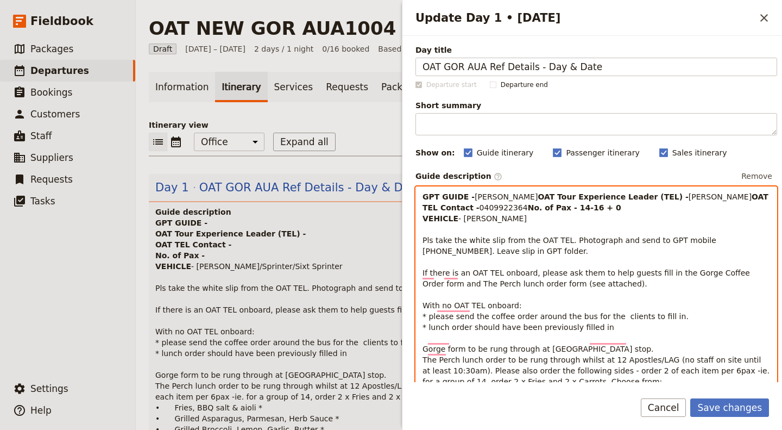
click at [541, 247] on p "GPT GUIDE - [PERSON_NAME] Tour Experience Leader (TEL) - [PERSON_NAME] OAT TEL …" at bounding box center [597, 316] width 348 height 250
drag, startPoint x: 509, startPoint y: 229, endPoint x: 466, endPoint y: 225, distance: 43.6
click at [466, 225] on p "GPT GUIDE - [PERSON_NAME] Tour Experience Leader (TEL) - [PERSON_NAME] OAT TEL …" at bounding box center [597, 316] width 348 height 250
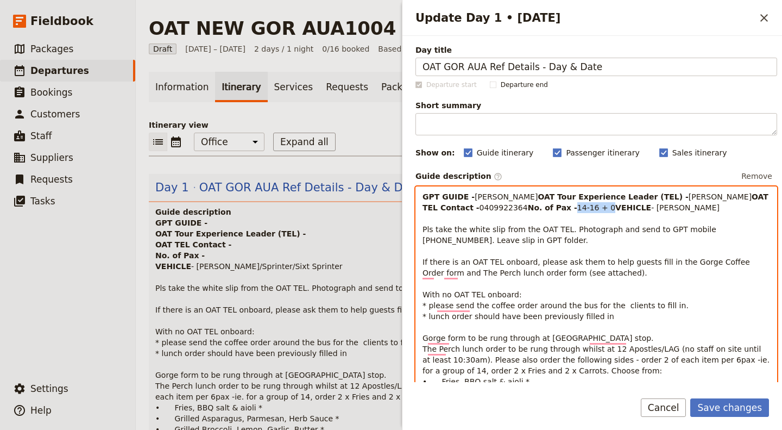
click at [511, 212] on span "0409922364" at bounding box center [504, 207] width 48 height 9
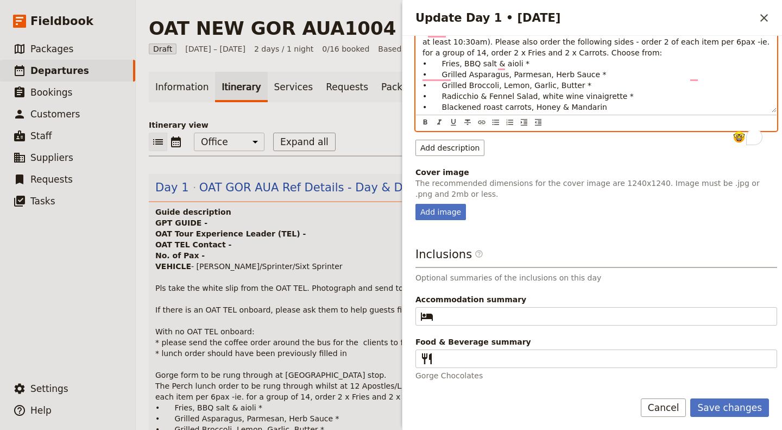
scroll to position [347, 0]
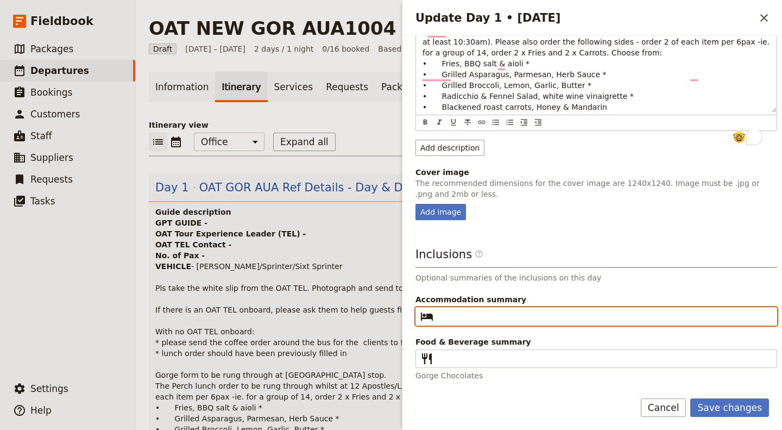
click at [550, 322] on input "Accommodation summary ​" at bounding box center [604, 316] width 333 height 13
paste input "[GEOGRAPHIC_DATA]"
type input "[GEOGRAPHIC_DATA]"
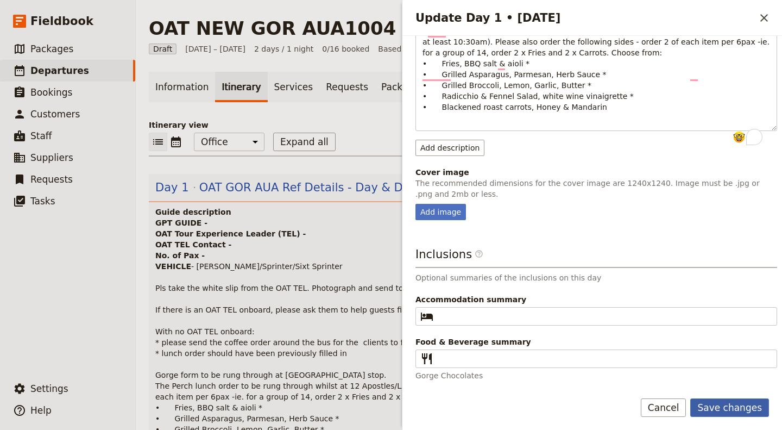
click at [730, 408] on button "Save changes" at bounding box center [730, 407] width 79 height 18
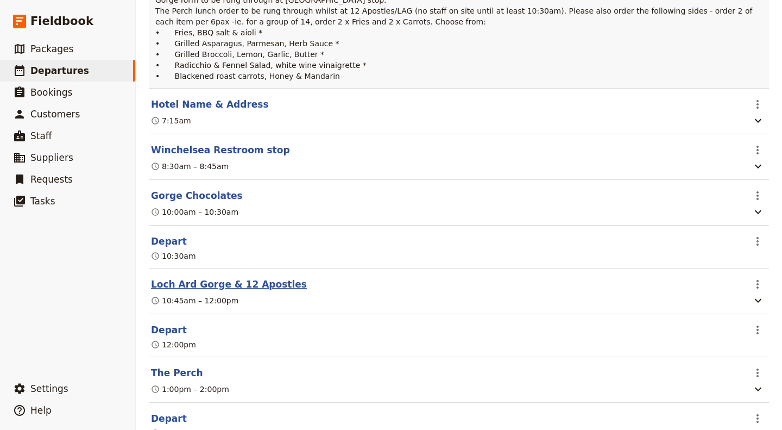
scroll to position [380, 0]
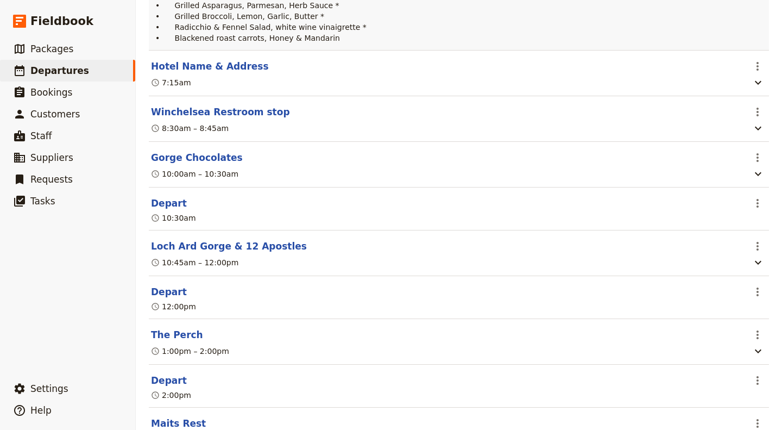
drag, startPoint x: 422, startPoint y: 103, endPoint x: 436, endPoint y: 105, distance: 14.3
click at [422, 73] on header "Hotel Name & Address" at bounding box center [447, 66] width 593 height 13
click at [751, 73] on icon "Actions" at bounding box center [757, 66] width 13 height 13
click at [698, 123] on span "Edit this itinerary item" at bounding box center [698, 121] width 85 height 11
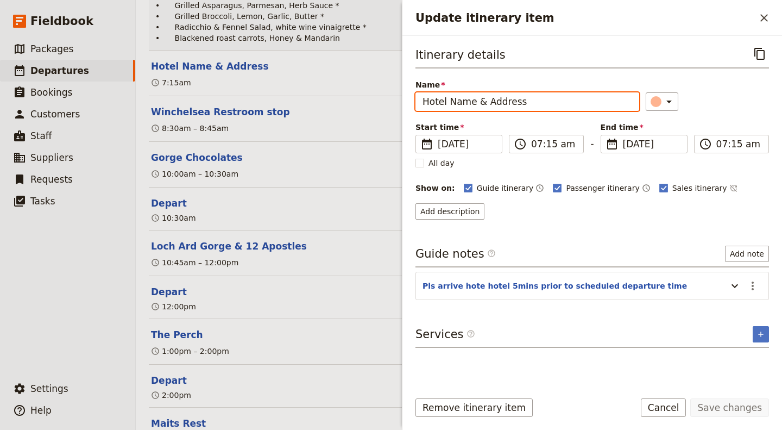
drag, startPoint x: 540, startPoint y: 103, endPoint x: 308, endPoint y: 148, distance: 236.4
click at [308, 151] on div "OAT NEW GOR AUA1004 ​ Draft [DATE] – [DATE] 2 days / 1 night 0/16 booked Based …" at bounding box center [459, 215] width 647 height 430
paste input "[GEOGRAPHIC_DATA]"
type input "[GEOGRAPHIC_DATA]"
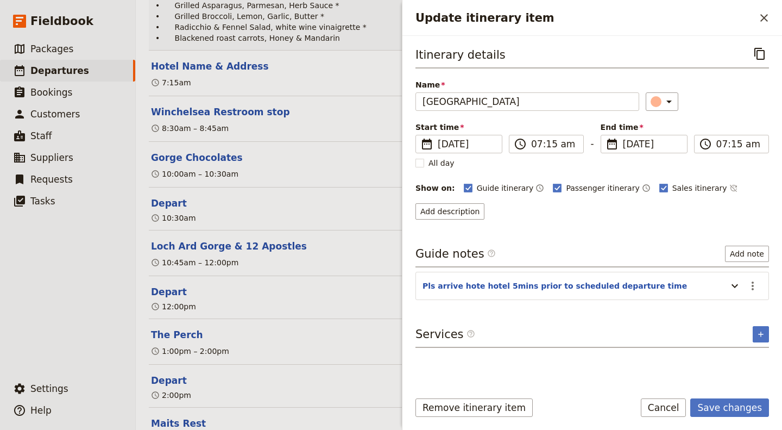
click at [518, 231] on div "Itinerary details ​ Name [GEOGRAPHIC_DATA] ​ Start time ​ [DATE] [DATE] [DATE] …" at bounding box center [593, 213] width 354 height 336
click at [559, 283] on button "Pls arrive hote hotel 5mins prior to scheduled departure time" at bounding box center [555, 285] width 265 height 11
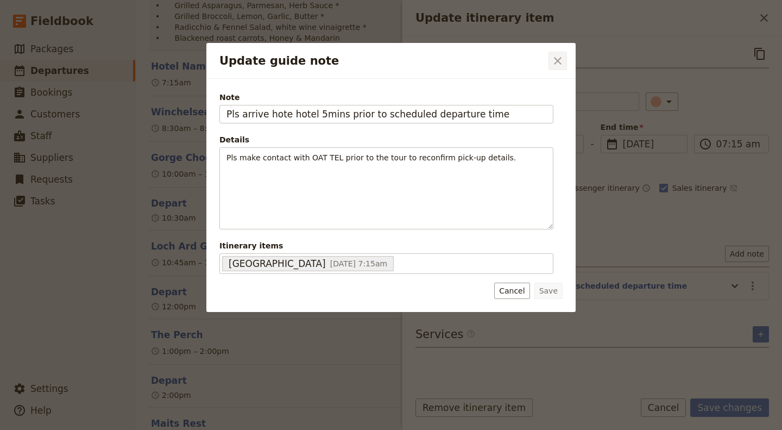
click at [556, 66] on icon "Close dialog" at bounding box center [558, 60] width 13 height 13
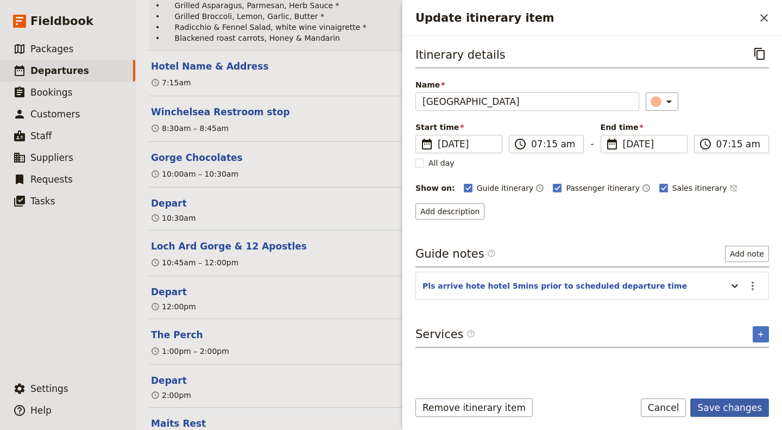
click at [729, 407] on button "Save changes" at bounding box center [730, 407] width 79 height 18
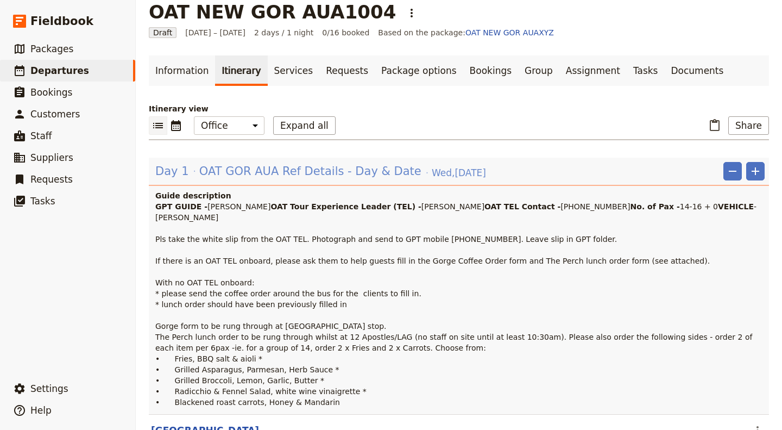
scroll to position [0, 0]
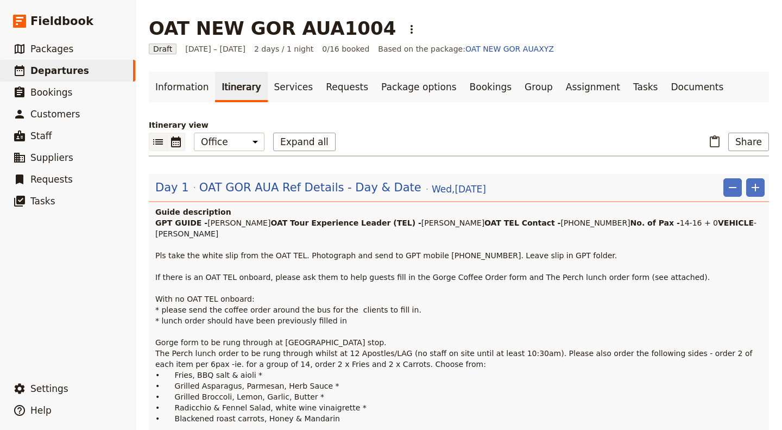
click at [181, 143] on icon "Calendar view" at bounding box center [176, 141] width 13 height 13
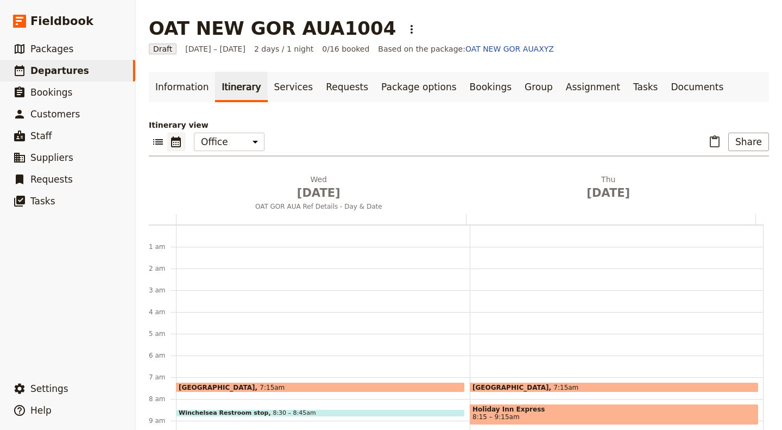
scroll to position [141, 0]
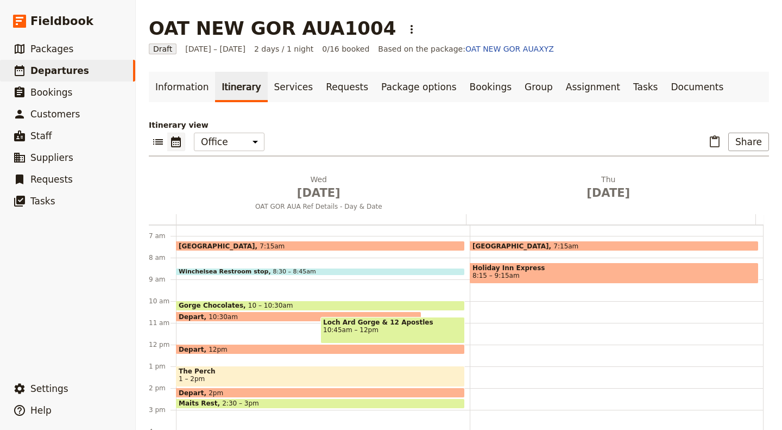
drag, startPoint x: 703, startPoint y: 233, endPoint x: 696, endPoint y: 261, distance: 29.1
click at [696, 261] on div "[GEOGRAPHIC_DATA] 7:15am Holiday Inn Express 8:15 – 9:15am" at bounding box center [617, 345] width 294 height 522
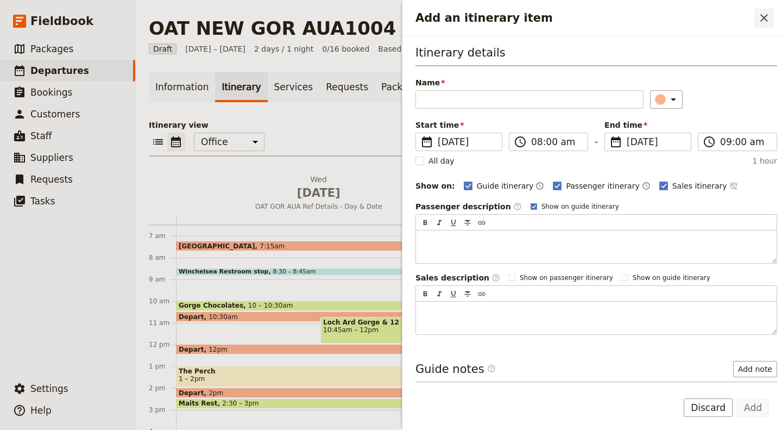
click at [764, 21] on icon "Close drawer" at bounding box center [764, 17] width 13 height 13
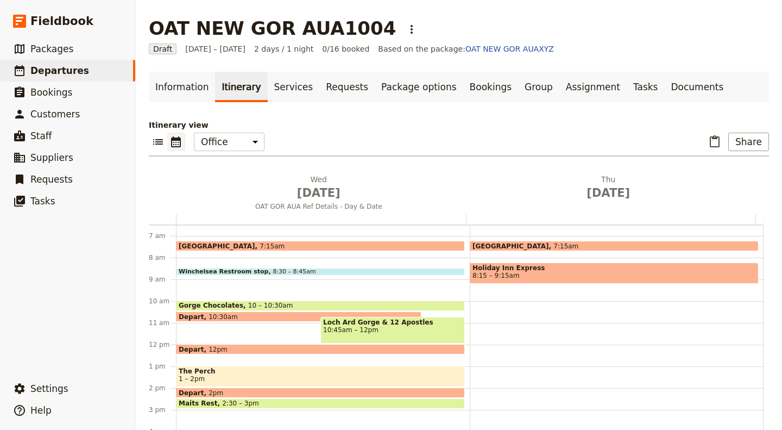
scroll to position [1, 0]
click at [654, 184] on span "[DATE]" at bounding box center [609, 192] width 277 height 16
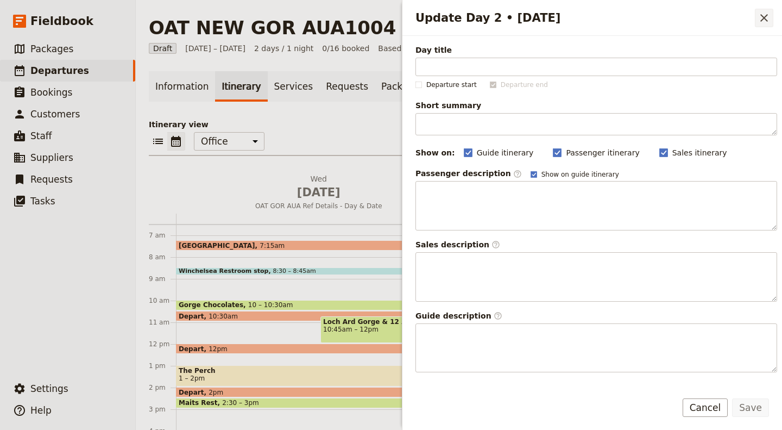
click at [766, 18] on icon "Close drawer" at bounding box center [764, 17] width 13 height 13
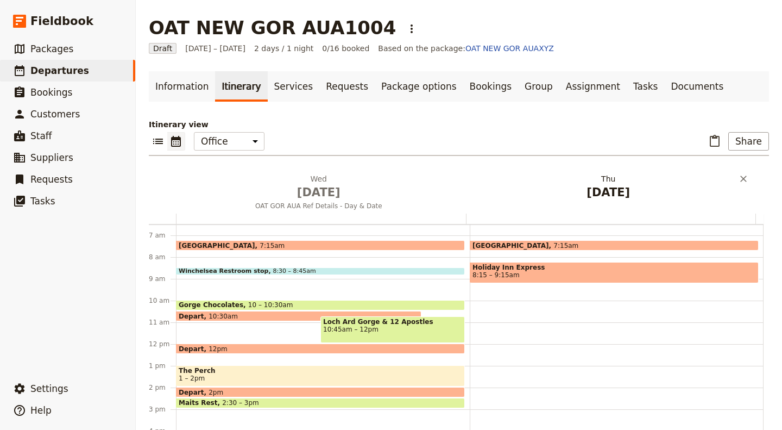
click at [616, 193] on span "[DATE]" at bounding box center [609, 192] width 277 height 16
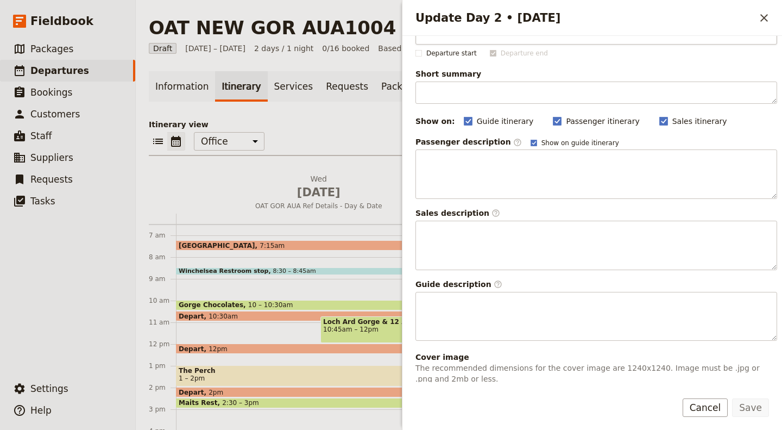
scroll to position [0, 0]
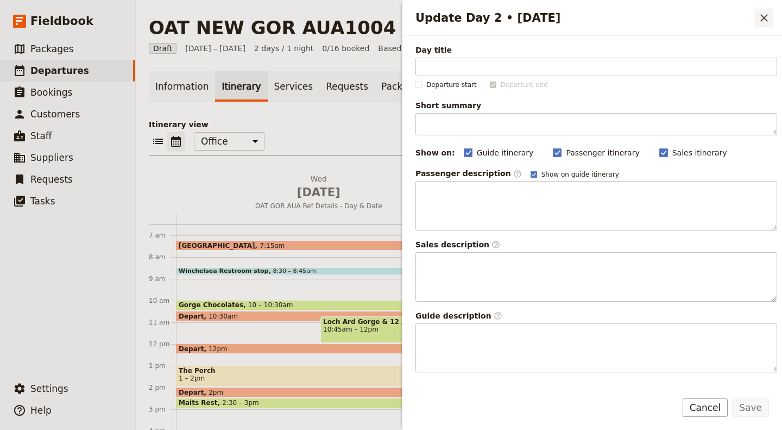
click at [768, 14] on icon "Close drawer" at bounding box center [764, 17] width 13 height 13
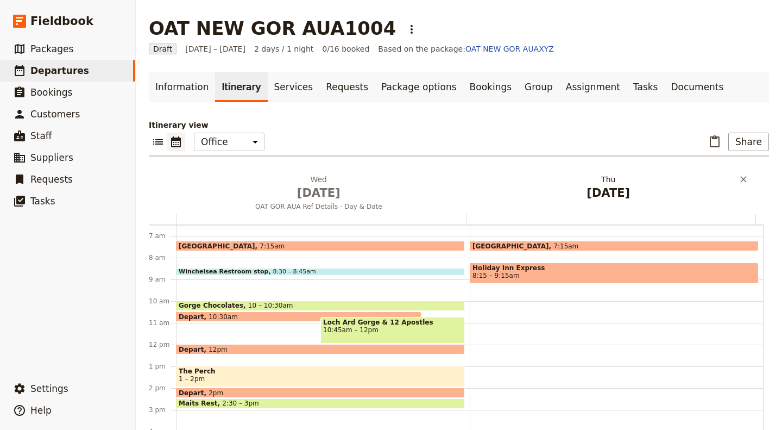
drag, startPoint x: 611, startPoint y: 188, endPoint x: 582, endPoint y: 196, distance: 29.3
click at [582, 196] on span "[DATE]" at bounding box center [609, 193] width 277 height 16
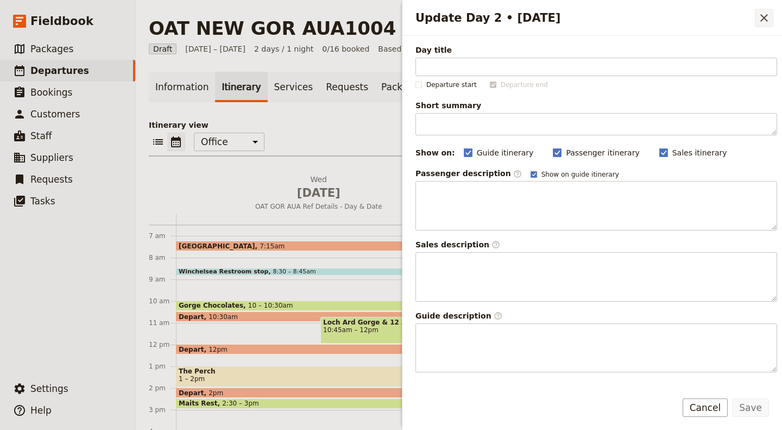
click at [766, 14] on icon "Close drawer" at bounding box center [764, 17] width 13 height 13
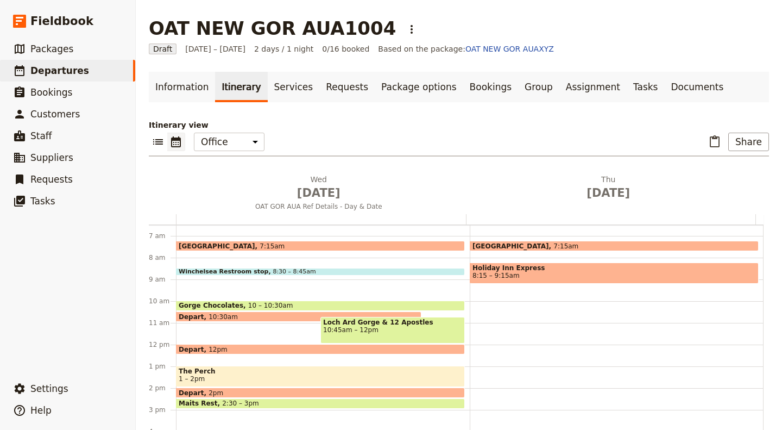
click at [583, 248] on span at bounding box center [615, 248] width 288 height 4
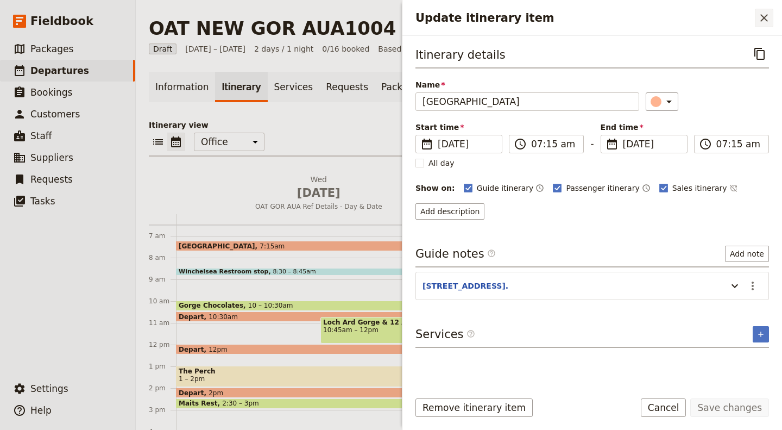
click at [762, 18] on icon "Close drawer" at bounding box center [764, 17] width 13 height 13
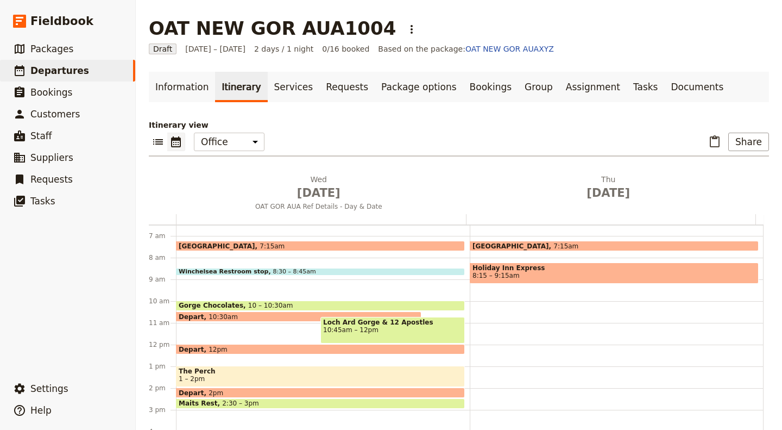
drag, startPoint x: 499, startPoint y: 244, endPoint x: 553, endPoint y: 317, distance: 91.3
click at [553, 317] on div "[GEOGRAPHIC_DATA] 7:15am Holiday Inn Express 8:15 – 9:15am" at bounding box center [617, 345] width 294 height 522
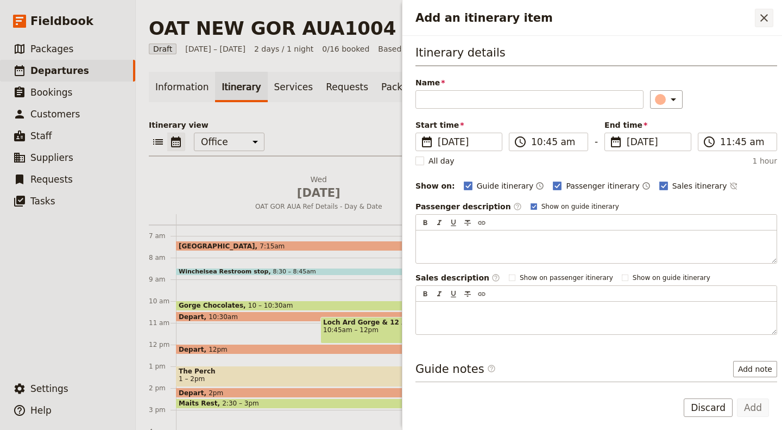
click at [765, 16] on icon "Close drawer" at bounding box center [764, 17] width 13 height 13
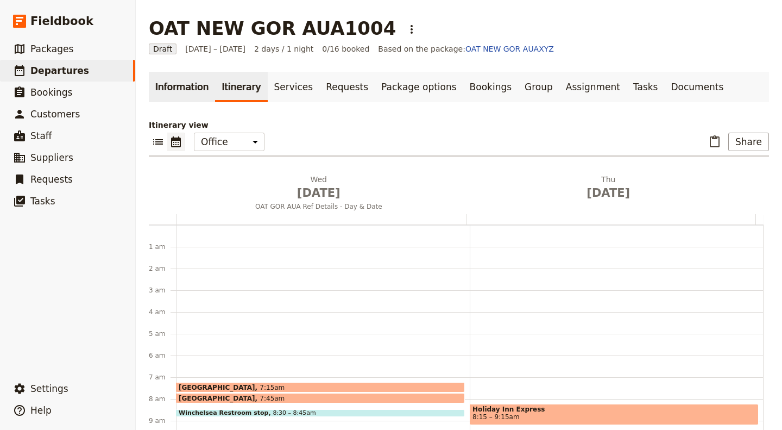
click at [193, 81] on link "Information" at bounding box center [182, 87] width 66 height 30
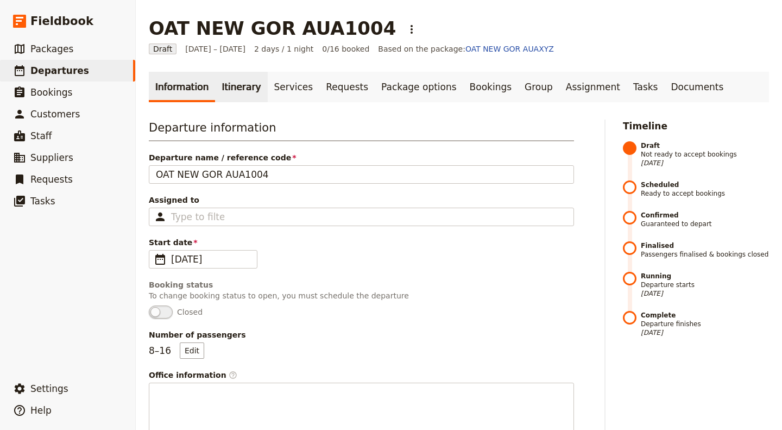
click at [236, 89] on link "Itinerary" at bounding box center [241, 87] width 52 height 30
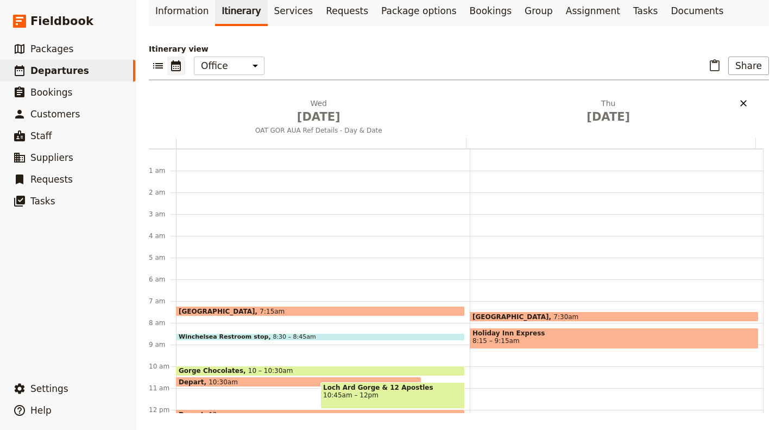
click at [738, 103] on icon "Delete Thu Oct 9" at bounding box center [743, 103] width 11 height 11
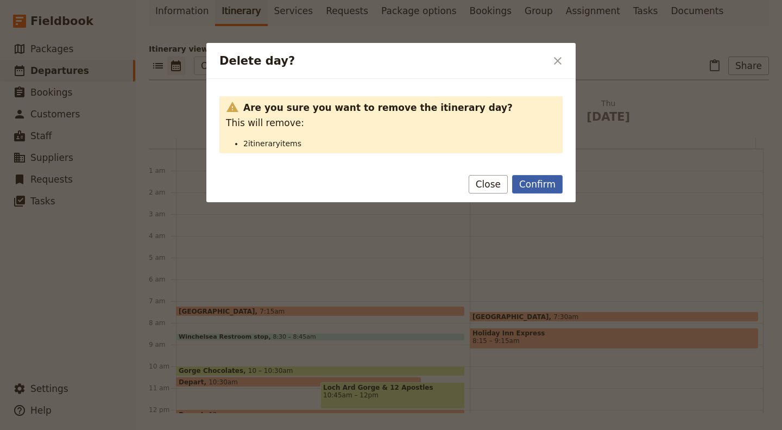
click at [537, 184] on button "Confirm" at bounding box center [537, 184] width 51 height 18
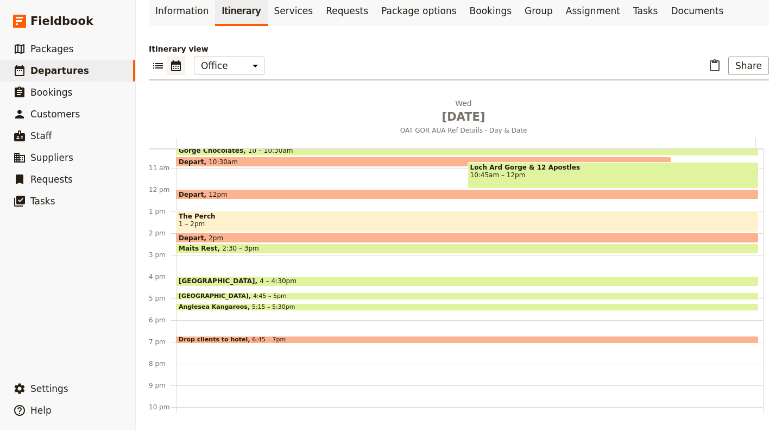
scroll to position [203, 0]
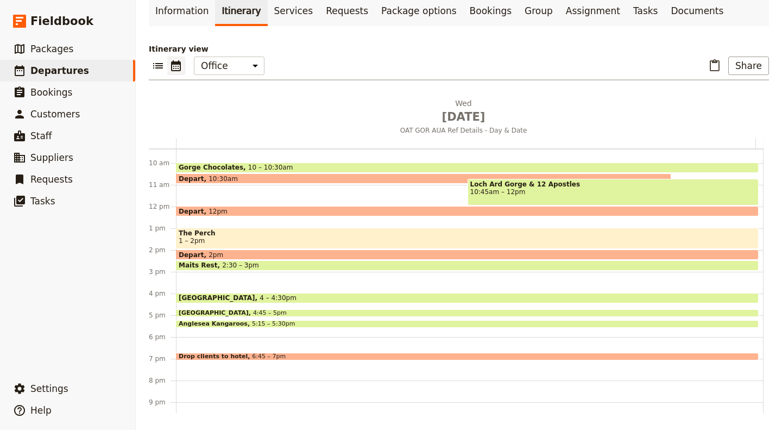
click at [239, 239] on span "1 – 2pm" at bounding box center [468, 241] width 578 height 8
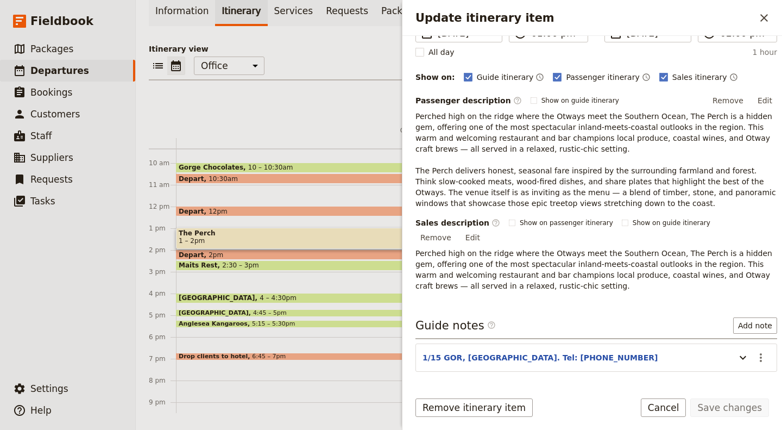
scroll to position [133, 0]
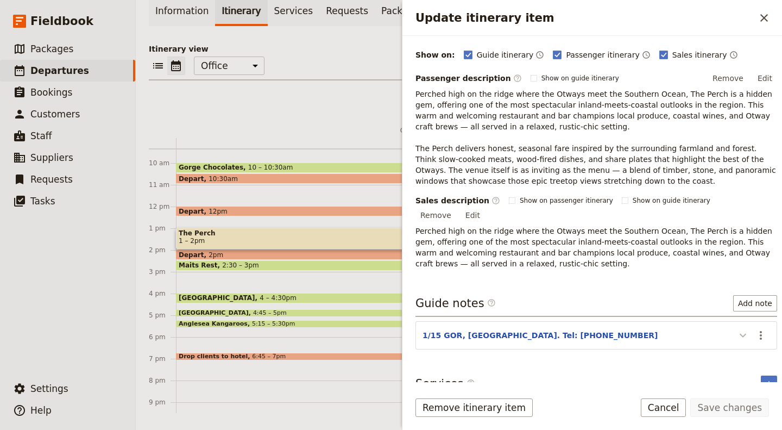
click at [737, 329] on icon "Update itinerary item" at bounding box center [743, 335] width 13 height 13
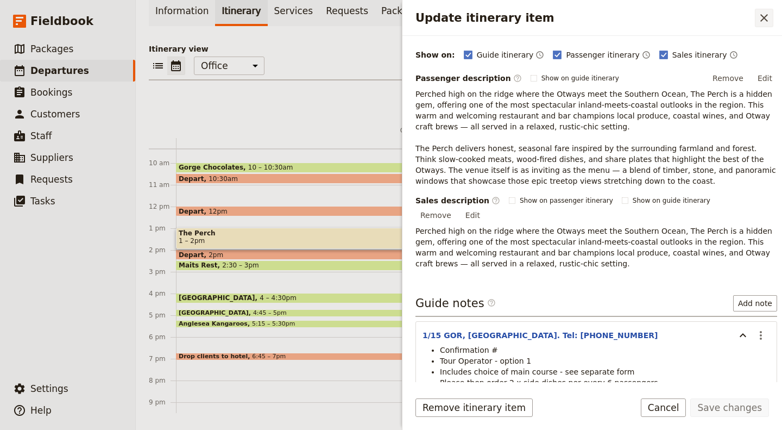
click at [766, 17] on icon "Close drawer" at bounding box center [765, 18] width 8 height 8
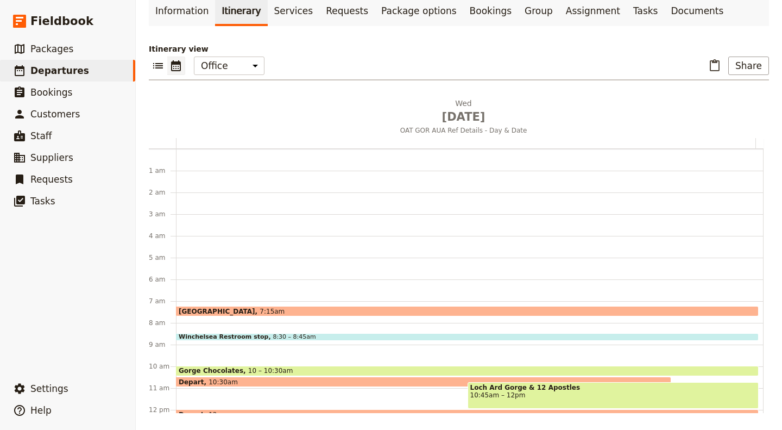
scroll to position [0, 0]
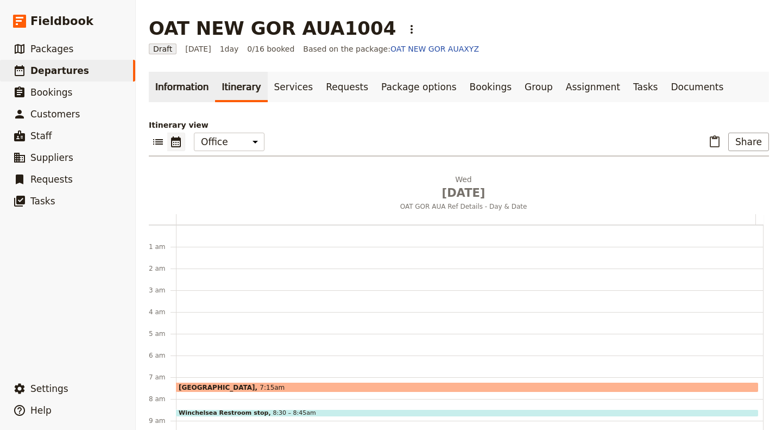
click at [188, 86] on link "Information" at bounding box center [182, 87] width 66 height 30
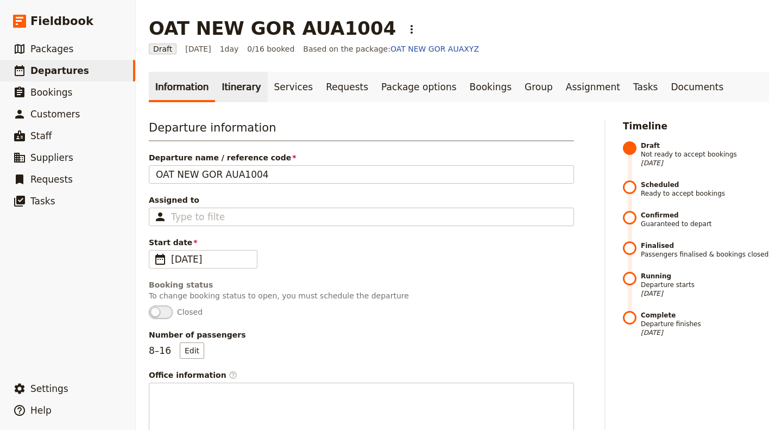
click at [237, 98] on link "Itinerary" at bounding box center [241, 87] width 52 height 30
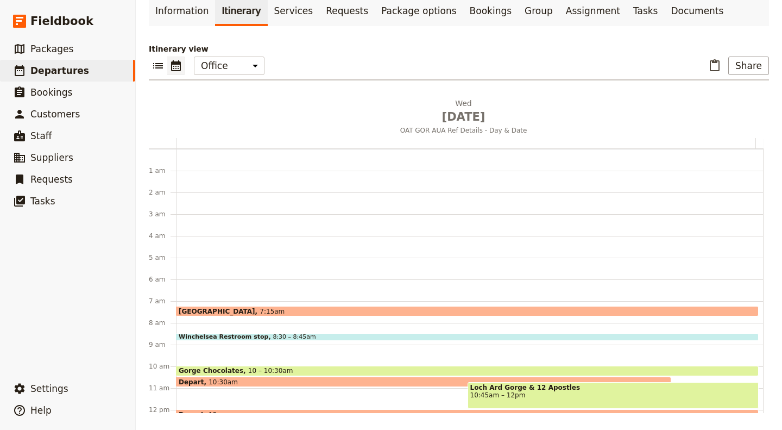
click at [176, 64] on icon "Calendar view" at bounding box center [176, 65] width 10 height 11
click at [151, 61] on button "​" at bounding box center [158, 66] width 18 height 18
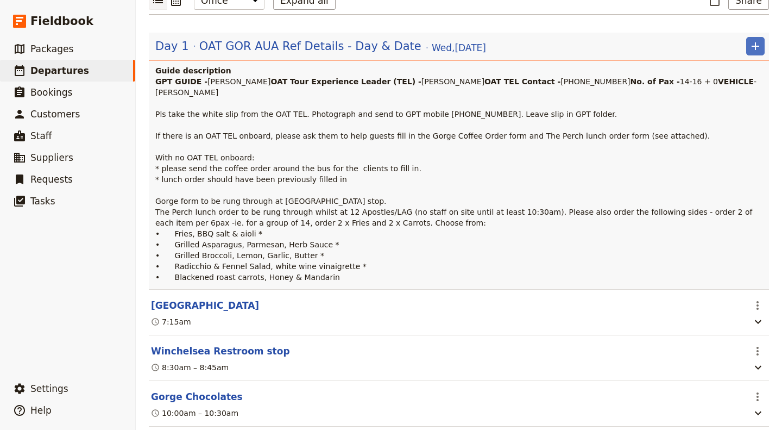
scroll to position [272, 0]
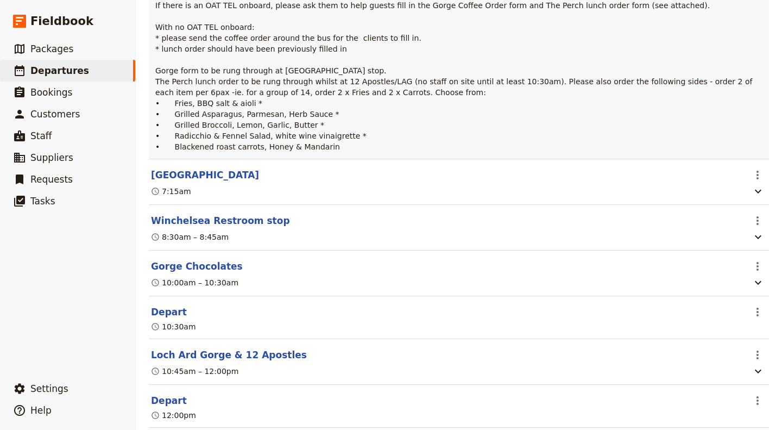
click at [383, 198] on div "7:15am" at bounding box center [448, 191] width 596 height 13
click at [685, 181] on header "[GEOGRAPHIC_DATA]" at bounding box center [447, 174] width 593 height 13
click at [755, 193] on icon "button" at bounding box center [758, 192] width 7 height 4
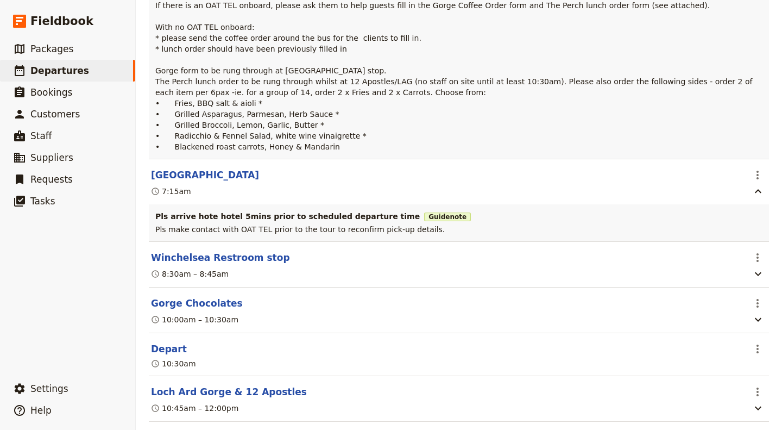
click at [669, 198] on div "7:15am" at bounding box center [448, 191] width 596 height 13
click at [751, 181] on icon "Actions" at bounding box center [757, 174] width 13 height 13
click at [755, 198] on icon "button" at bounding box center [758, 191] width 13 height 13
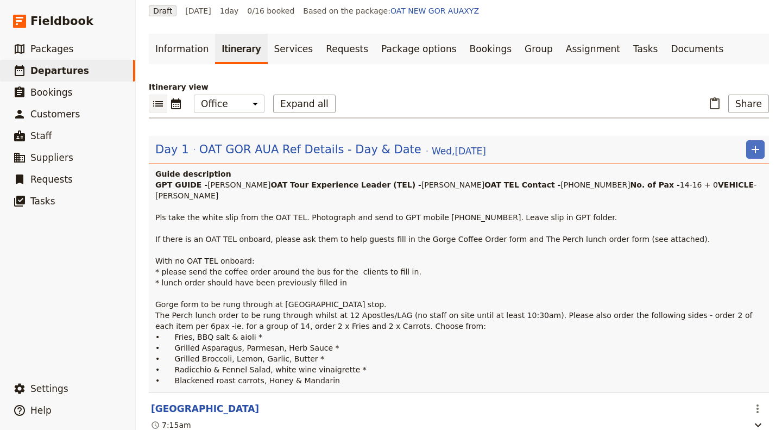
scroll to position [0, 0]
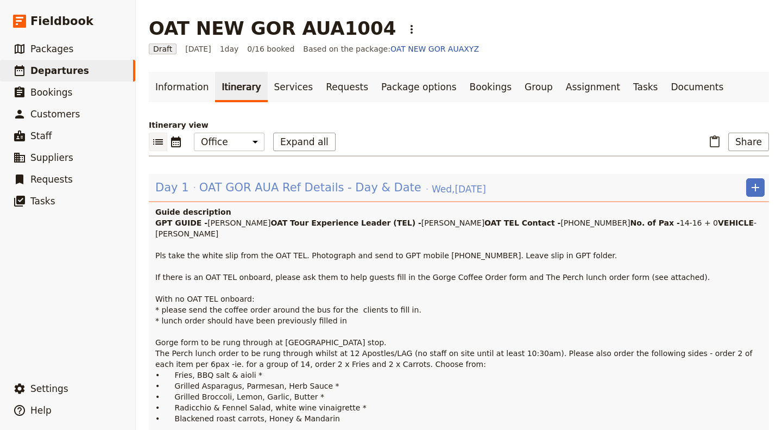
click at [229, 191] on span "OAT GOR AUA Ref Details - Day & Date" at bounding box center [310, 187] width 222 height 16
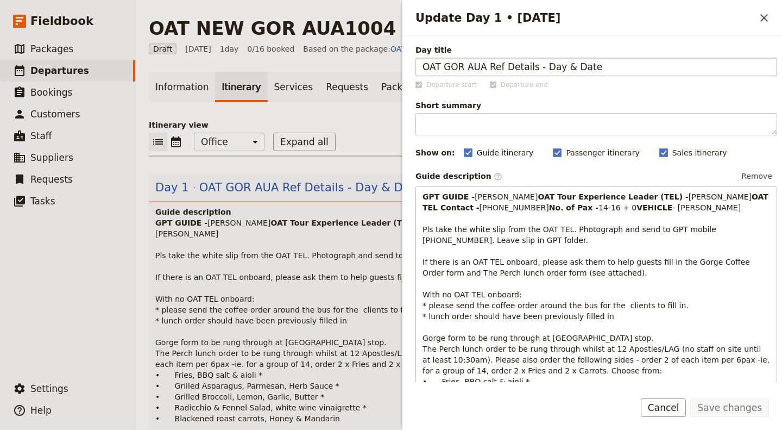
click at [545, 64] on input "OAT GOR AUA Ref Details - Day & Date" at bounding box center [597, 67] width 362 height 18
click at [545, 65] on input "OAT GOR AUA Ref Details - Day & Date" at bounding box center [597, 67] width 362 height 18
drag, startPoint x: 608, startPoint y: 65, endPoint x: 486, endPoint y: 65, distance: 122.3
click at [484, 66] on input "OAT GOR AUA Ref Details - Day & Date" at bounding box center [597, 67] width 362 height 18
type input "OAT GOR AUA1004"
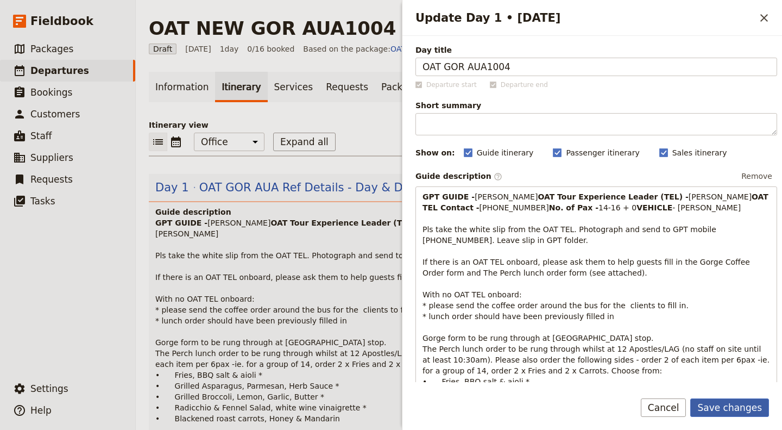
click at [744, 401] on button "Save changes" at bounding box center [730, 407] width 79 height 18
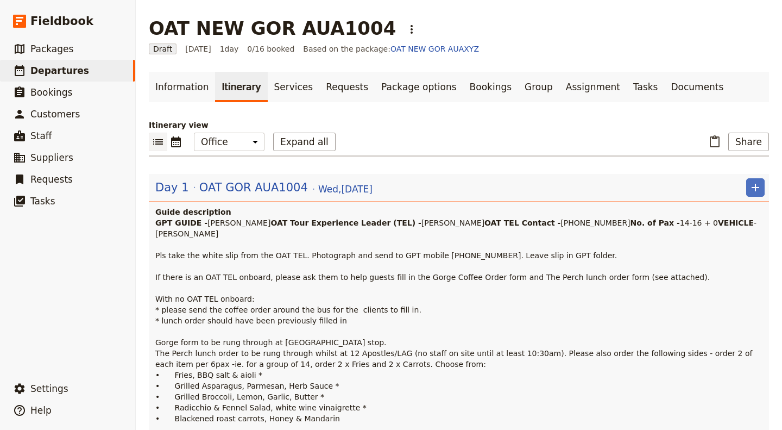
scroll to position [54, 0]
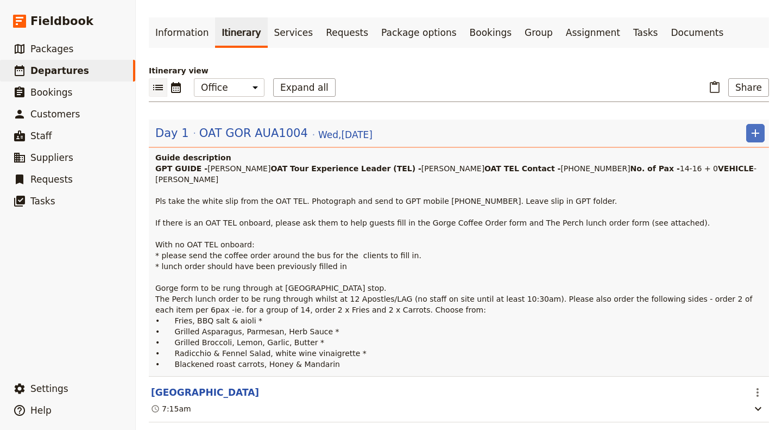
click at [665, 30] on link "Documents" at bounding box center [698, 32] width 66 height 30
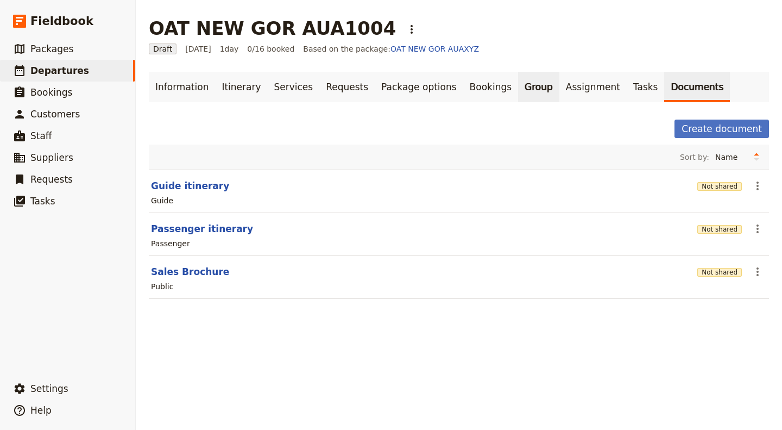
click at [518, 86] on link "Group" at bounding box center [538, 87] width 41 height 30
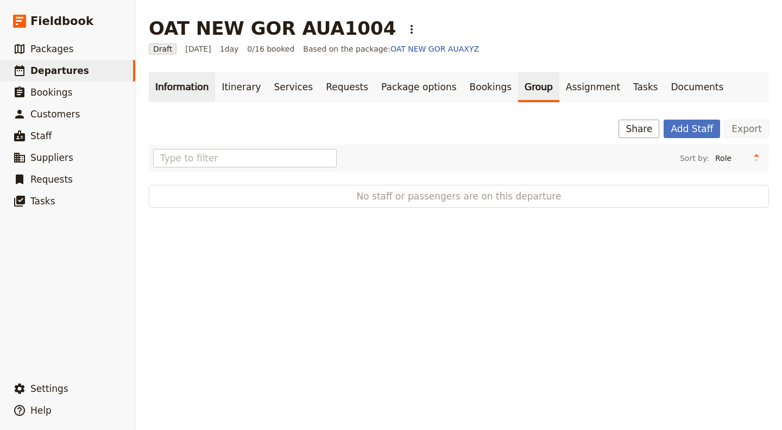
click at [183, 97] on link "Information" at bounding box center [182, 87] width 66 height 30
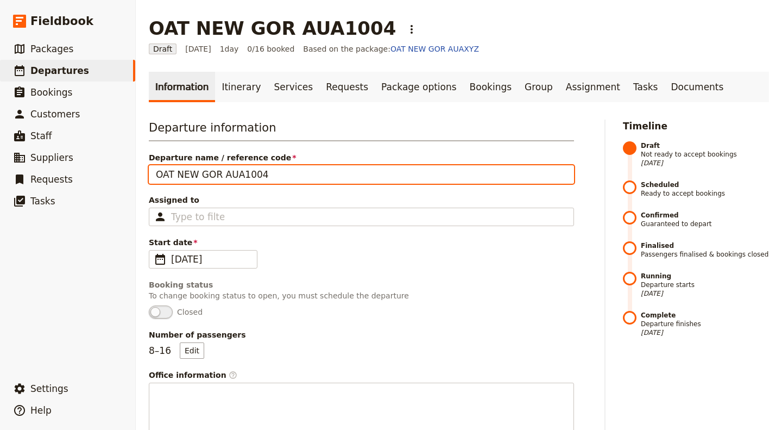
click at [193, 176] on input "OAT NEW GOR AUA1004" at bounding box center [361, 174] width 425 height 18
click at [191, 173] on input "OAT NEW GOR AUA1004" at bounding box center [361, 174] width 425 height 18
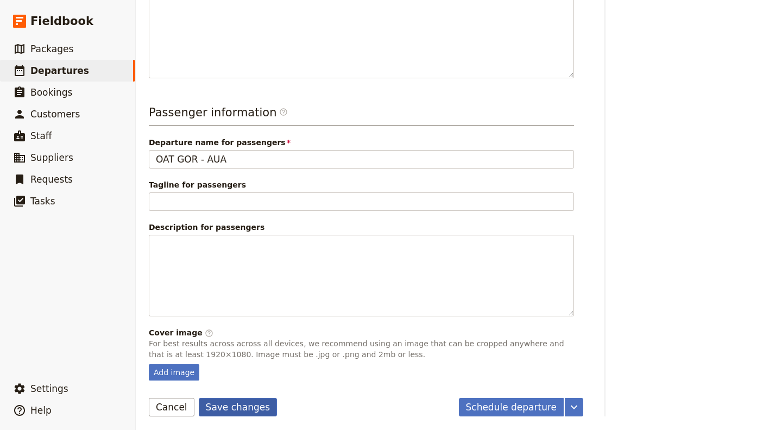
type input "OAT GOR AUA1004"
click at [233, 399] on button "Save changes" at bounding box center [238, 407] width 79 height 18
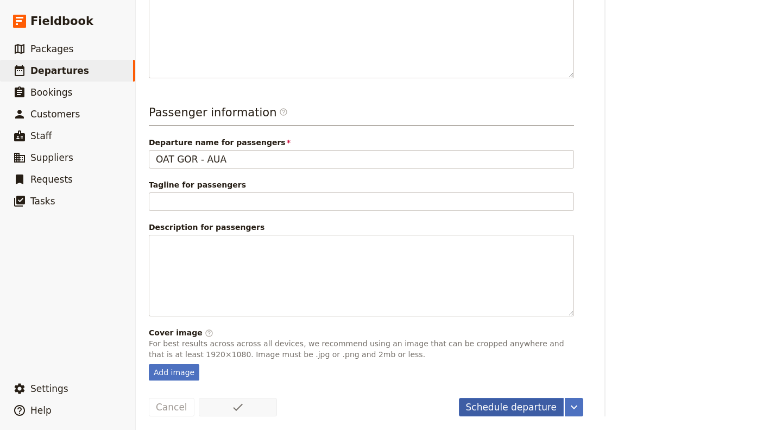
click at [526, 405] on button "Schedule departure" at bounding box center [511, 407] width 105 height 18
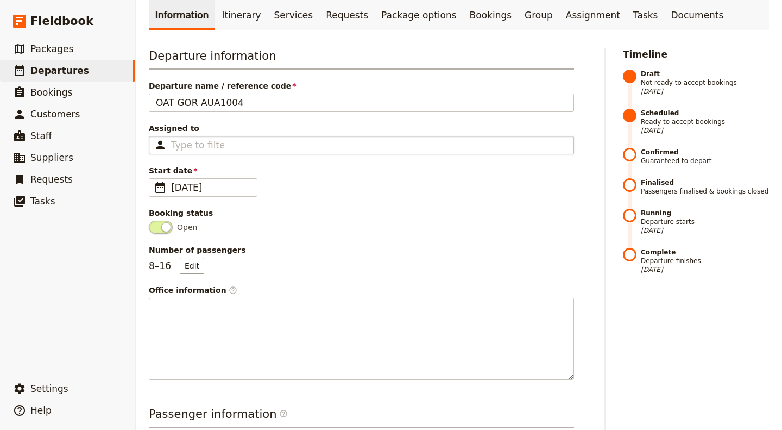
scroll to position [0, 0]
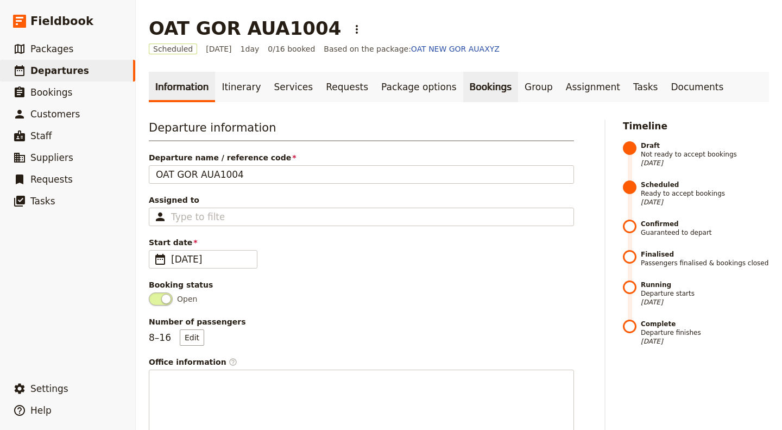
click at [463, 84] on link "Bookings" at bounding box center [490, 87] width 55 height 30
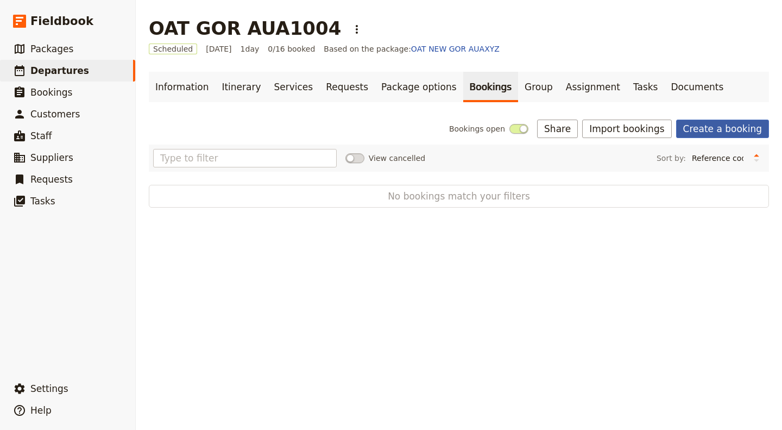
click at [716, 134] on link "Create a booking" at bounding box center [722, 129] width 93 height 18
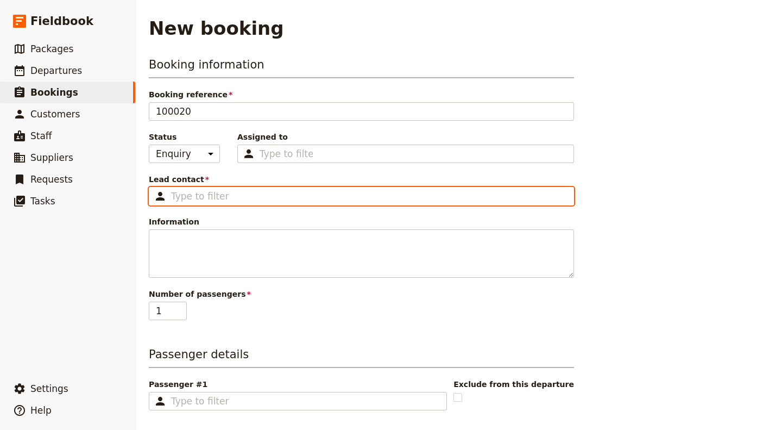
click at [273, 196] on input "Lead contact ​" at bounding box center [369, 196] width 396 height 13
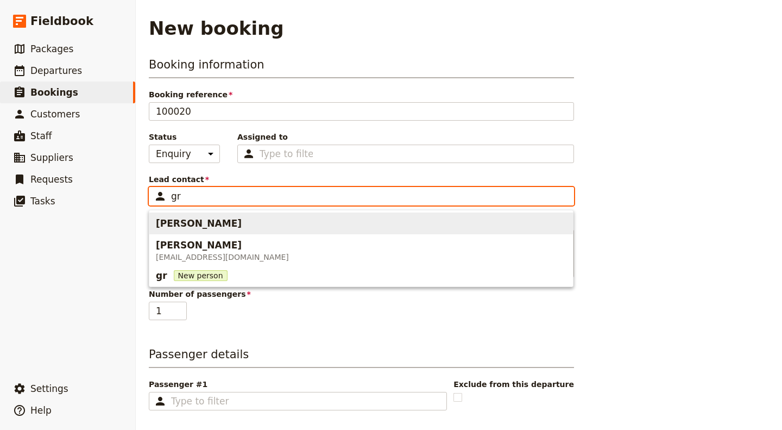
type input "g"
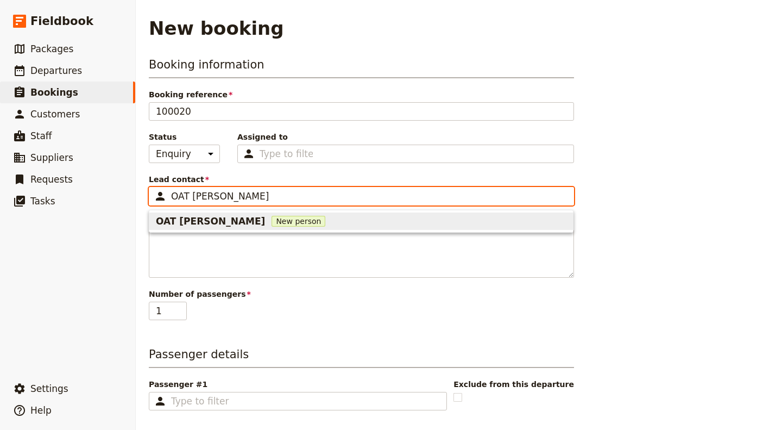
type input "OAT [PERSON_NAME]"
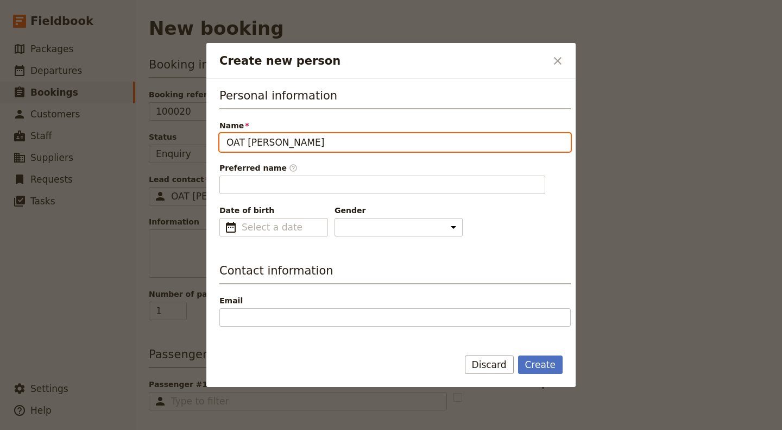
click at [304, 141] on input "OAT [PERSON_NAME]" at bounding box center [396, 142] width 352 height 18
type input "OAT [PERSON_NAME]"
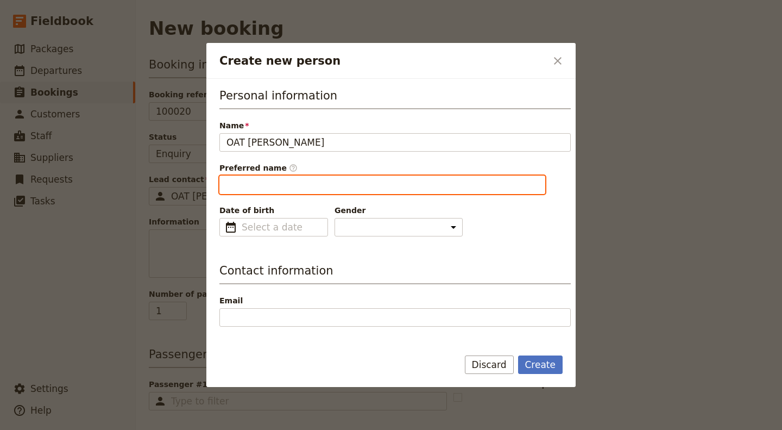
type input "OAT"
click at [301, 179] on input "OAT" at bounding box center [383, 185] width 326 height 18
drag, startPoint x: 290, startPoint y: 185, endPoint x: 184, endPoint y: 190, distance: 106.1
click at [183, 429] on div "Create new person ​ Personal information Name OAT [PERSON_NAME] Preferred name …" at bounding box center [391, 430] width 782 height 0
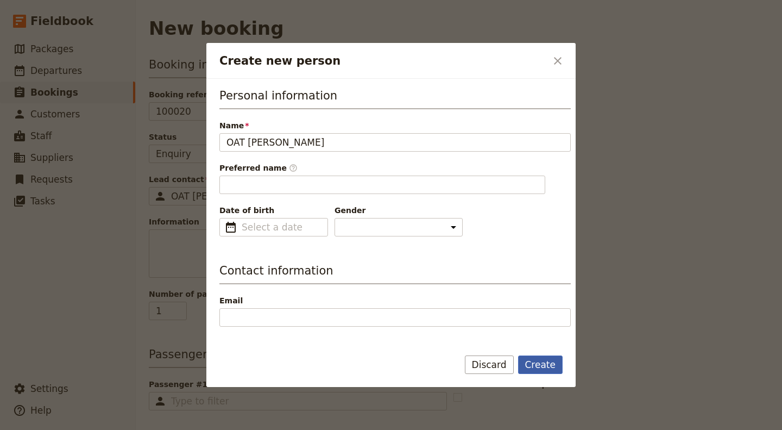
click at [546, 369] on button "Create" at bounding box center [540, 364] width 45 height 18
type input "OAT [PERSON_NAME]"
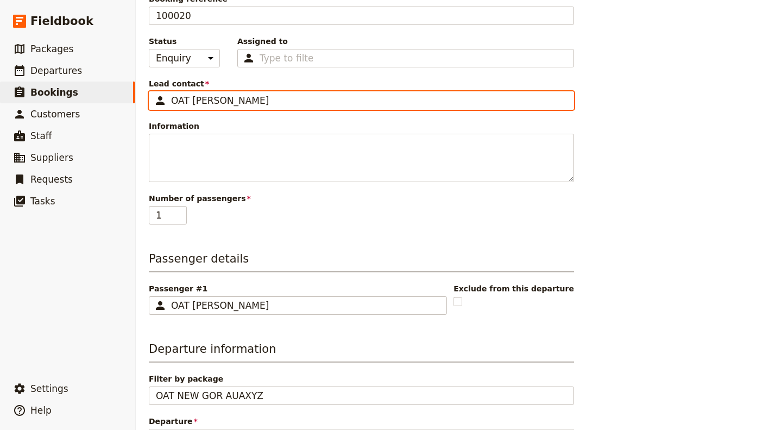
scroll to position [163, 0]
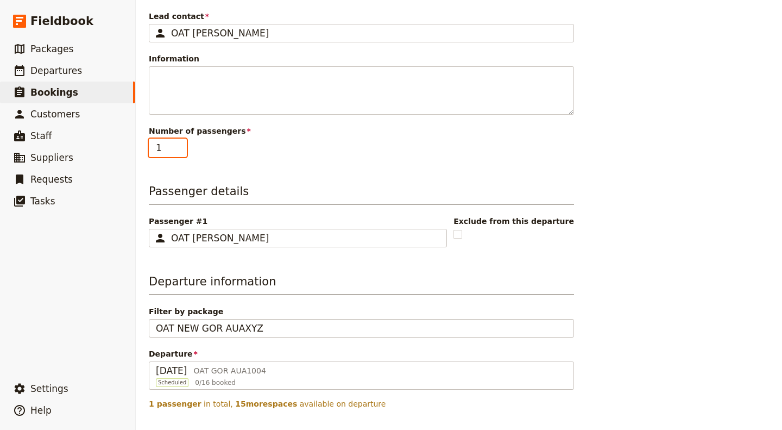
click at [173, 145] on input "1" at bounding box center [168, 148] width 38 height 18
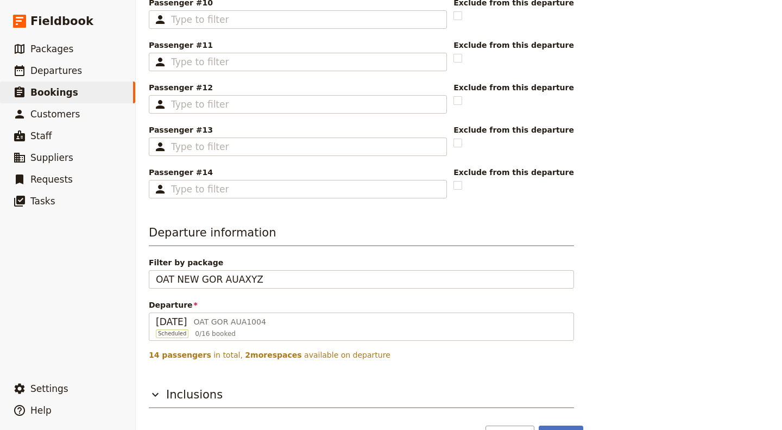
scroll to position [787, 0]
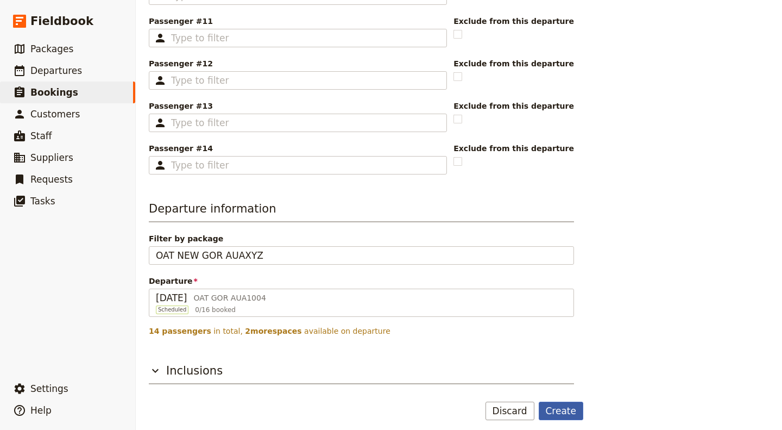
type input "14"
click at [565, 403] on button "Create" at bounding box center [561, 411] width 45 height 18
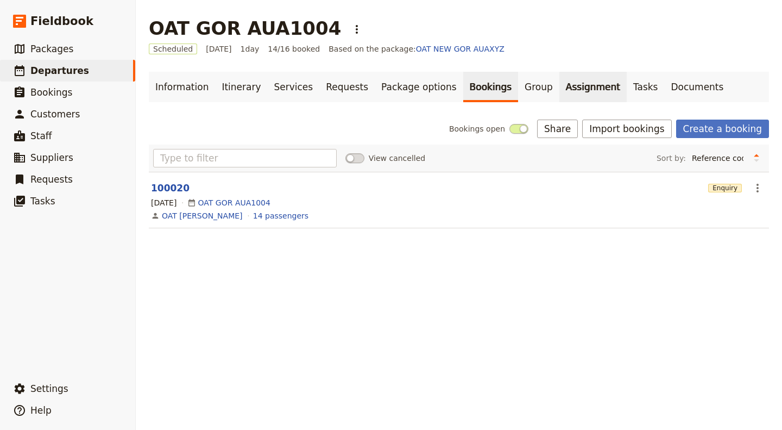
click at [560, 85] on link "Assignment" at bounding box center [593, 87] width 67 height 30
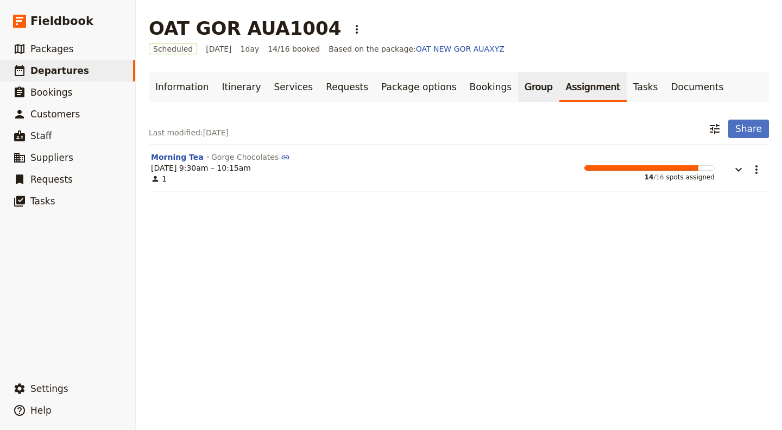
click at [518, 92] on link "Group" at bounding box center [538, 87] width 41 height 30
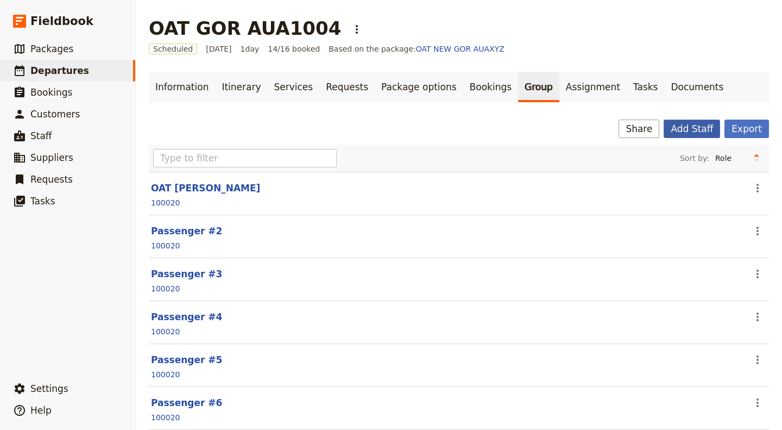
click at [688, 130] on button "Add Staff" at bounding box center [692, 129] width 57 height 18
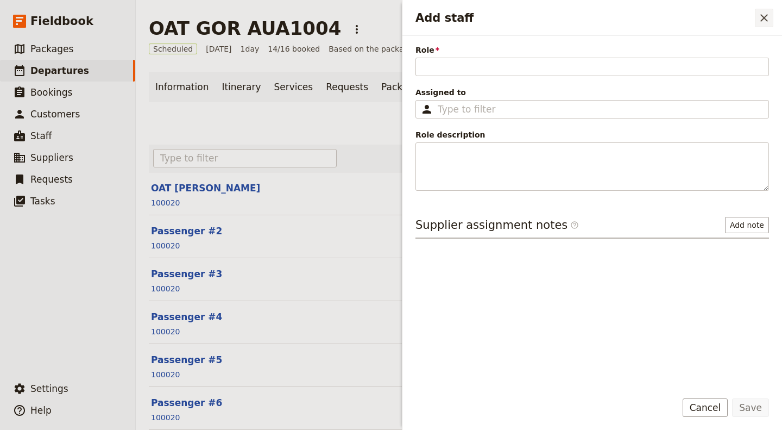
click at [767, 14] on icon "Close drawer" at bounding box center [764, 17] width 13 height 13
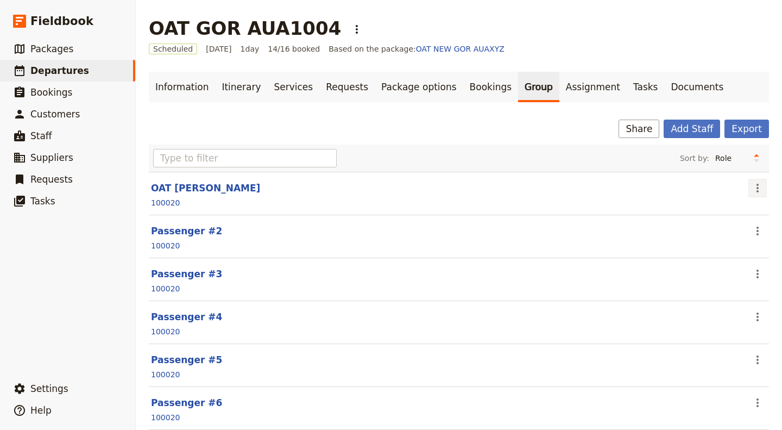
click at [751, 189] on icon "Actions" at bounding box center [757, 187] width 13 height 13
click at [687, 133] on button "Add Staff" at bounding box center [692, 129] width 57 height 18
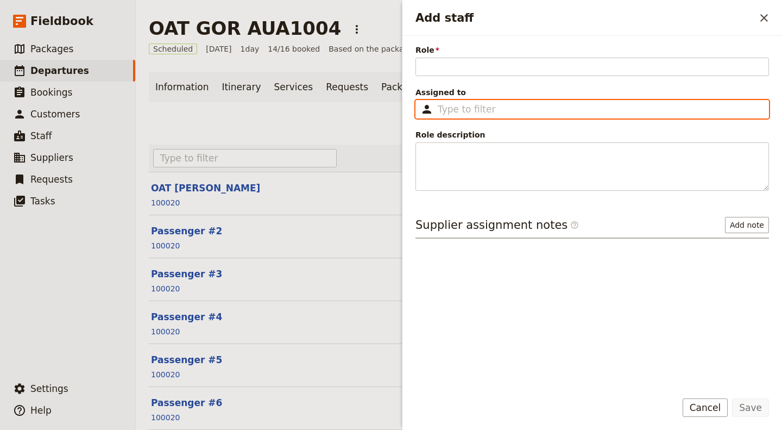
click at [490, 110] on input "Assigned to ​" at bounding box center [600, 109] width 324 height 13
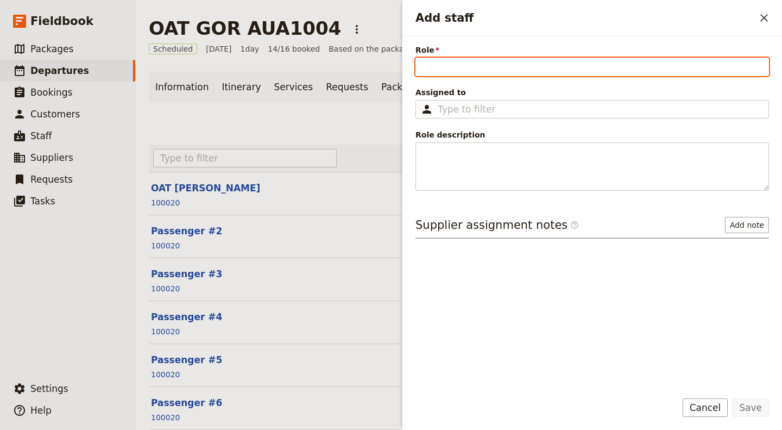
click at [465, 65] on input "Role" at bounding box center [593, 67] width 354 height 18
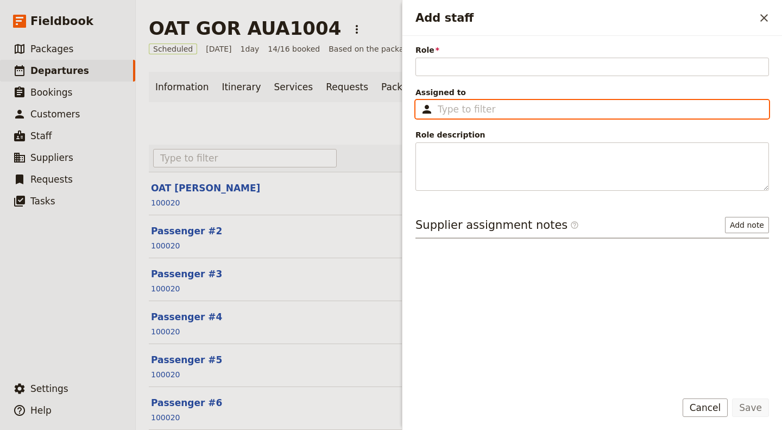
click at [482, 106] on input "Assigned to ​" at bounding box center [600, 109] width 324 height 13
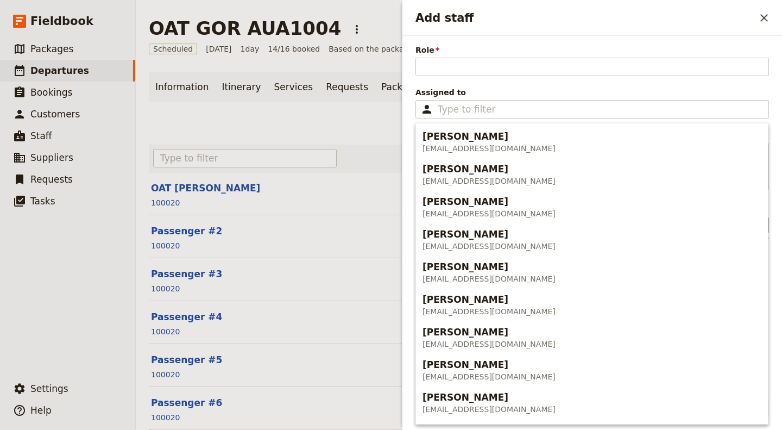
click at [477, 90] on span "Assigned to" at bounding box center [593, 92] width 354 height 11
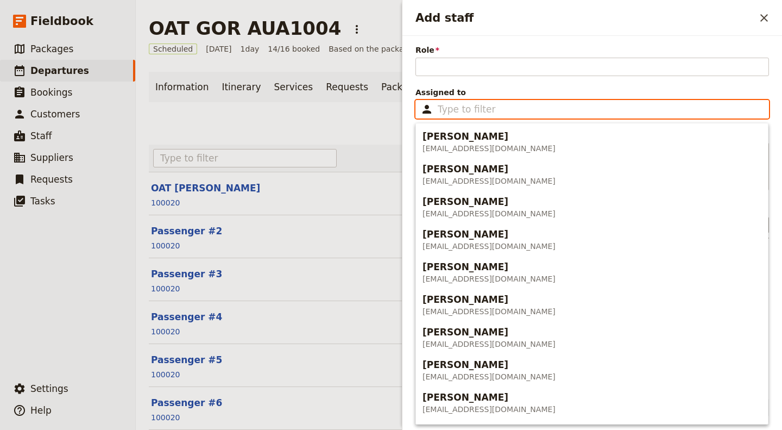
click at [477, 103] on input "Assigned to ​" at bounding box center [600, 109] width 324 height 13
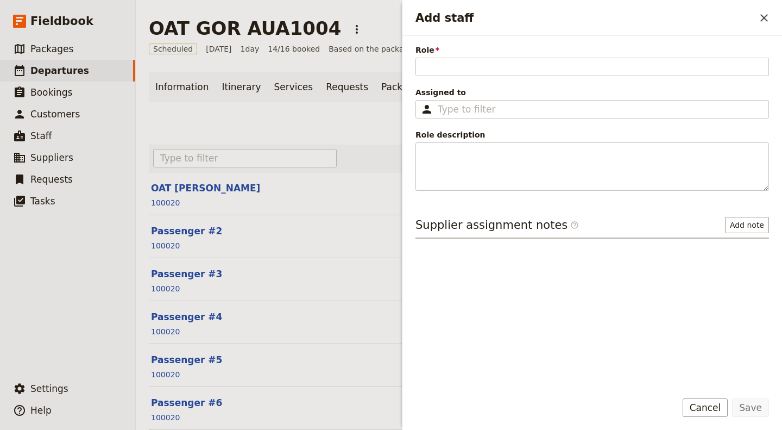
click at [469, 85] on div "Role Please fill out this field. Assigned to ​ Role description Supplier assign…" at bounding box center [593, 213] width 354 height 336
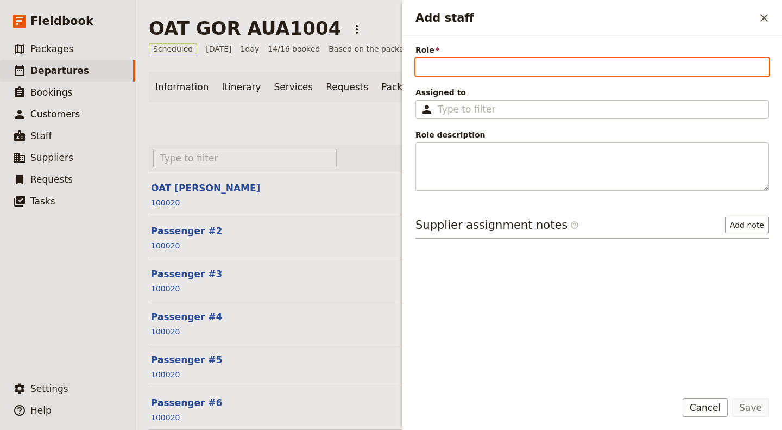
click at [458, 68] on input "Role" at bounding box center [593, 67] width 354 height 18
type input "Driver/Guide"
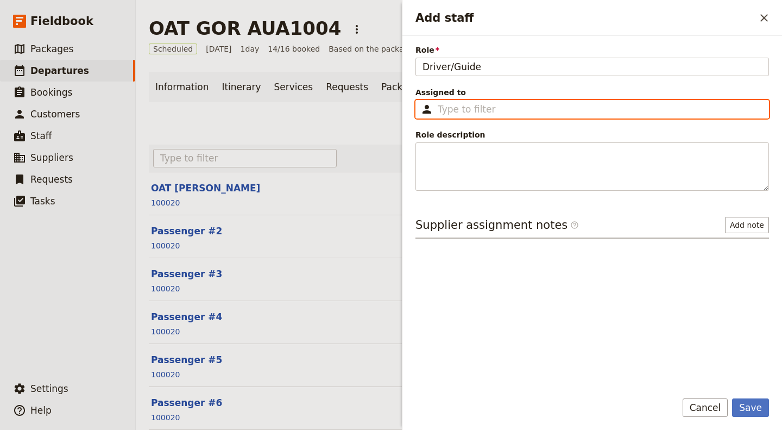
click at [494, 110] on input "Assigned to ​" at bounding box center [600, 109] width 324 height 13
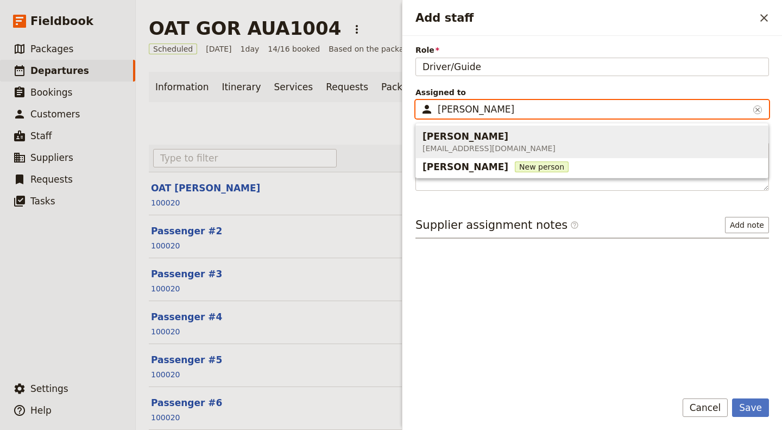
click at [499, 154] on div "[PERSON_NAME] [PERSON_NAME][EMAIL_ADDRESS][DOMAIN_NAME]" at bounding box center [489, 142] width 133 height 28
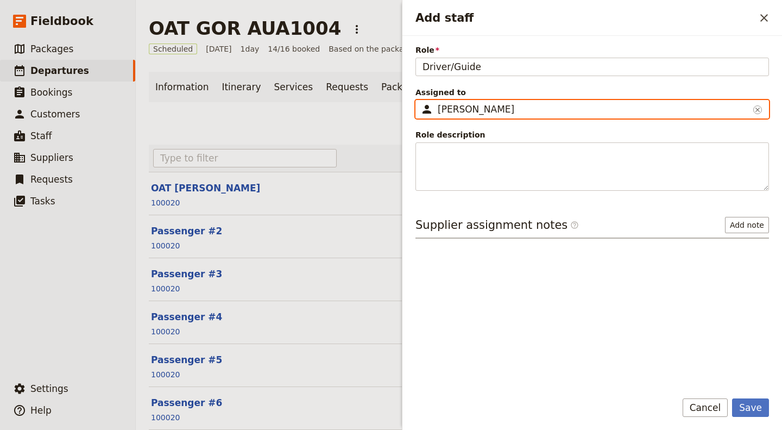
type input "[PERSON_NAME]"
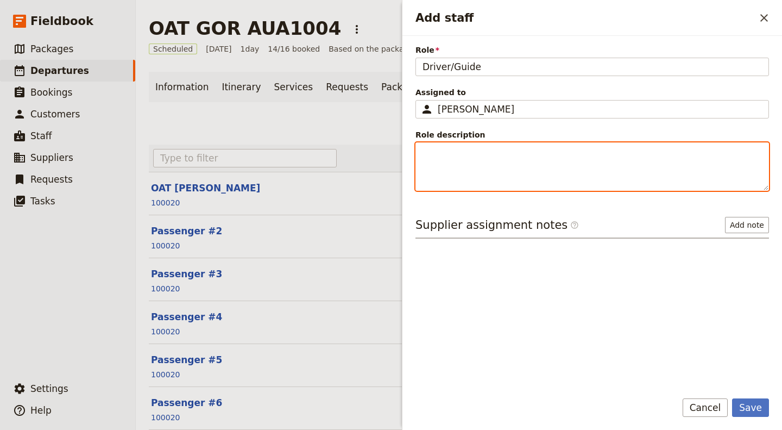
click at [499, 154] on textarea "Role description" at bounding box center [593, 166] width 354 height 48
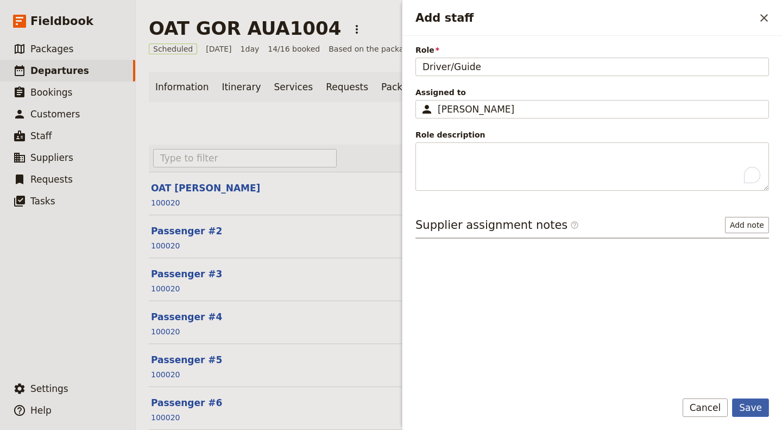
click at [761, 404] on button "Save" at bounding box center [750, 407] width 37 height 18
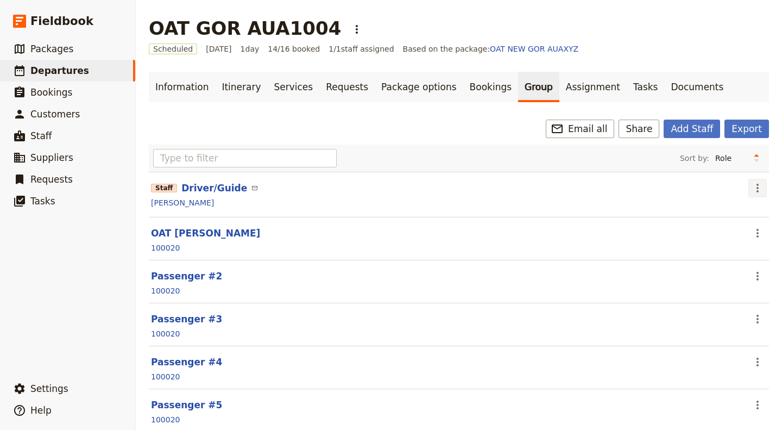
click at [757, 186] on icon "Actions" at bounding box center [758, 188] width 2 height 9
click at [746, 207] on span "Edit staff" at bounding box center [727, 210] width 50 height 11
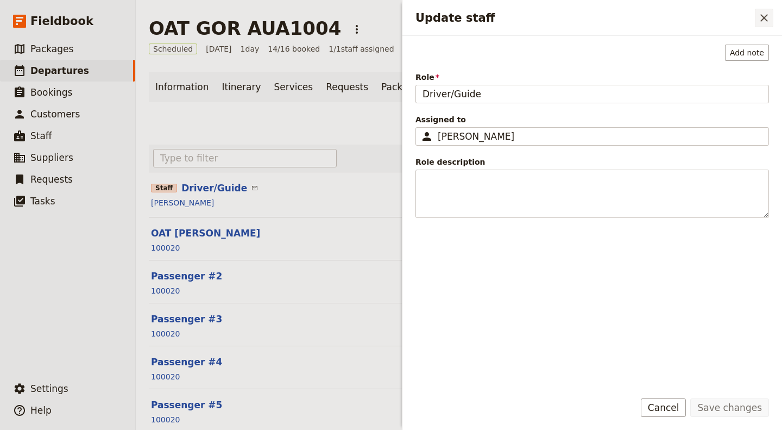
click at [767, 20] on icon "Close drawer" at bounding box center [765, 18] width 8 height 8
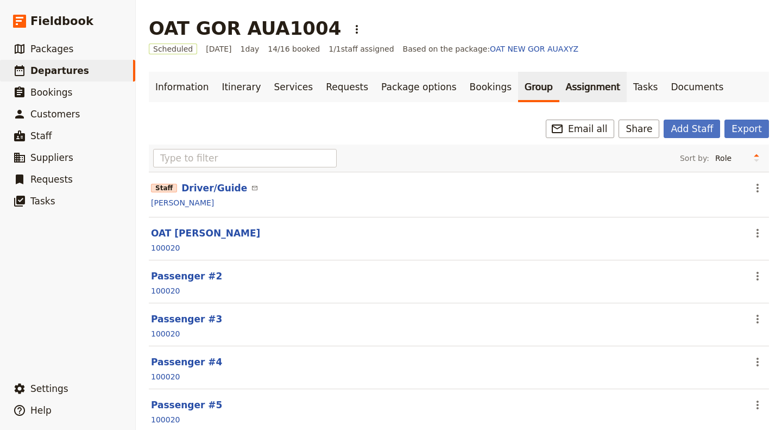
click at [561, 93] on link "Assignment" at bounding box center [593, 87] width 67 height 30
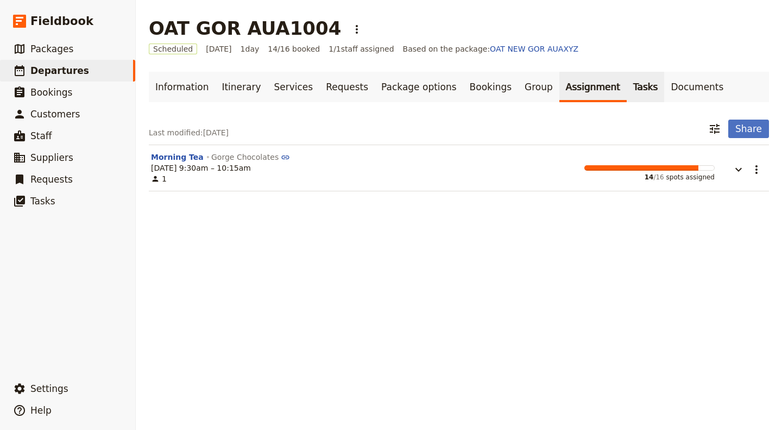
click at [627, 84] on link "Tasks" at bounding box center [646, 87] width 38 height 30
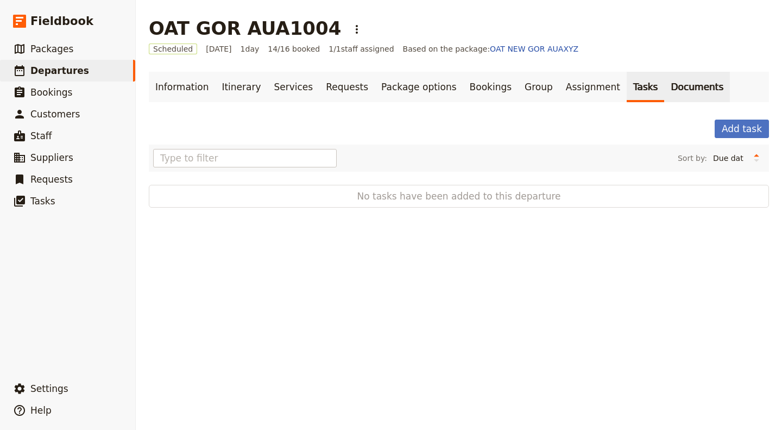
click at [665, 86] on link "Documents" at bounding box center [698, 87] width 66 height 30
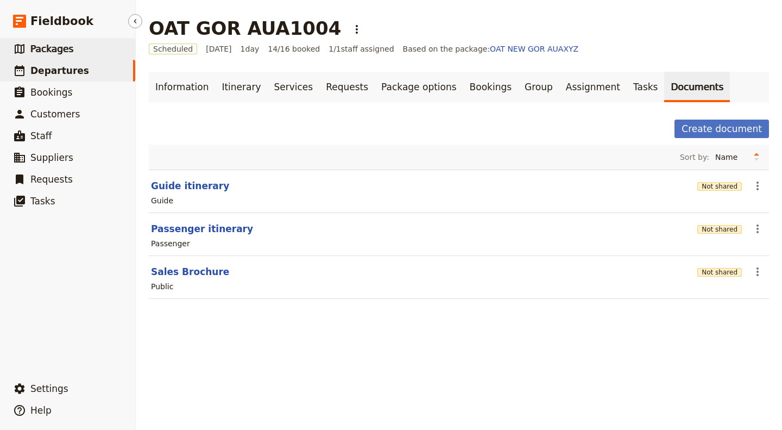
click at [61, 49] on span "Packages" at bounding box center [51, 48] width 43 height 11
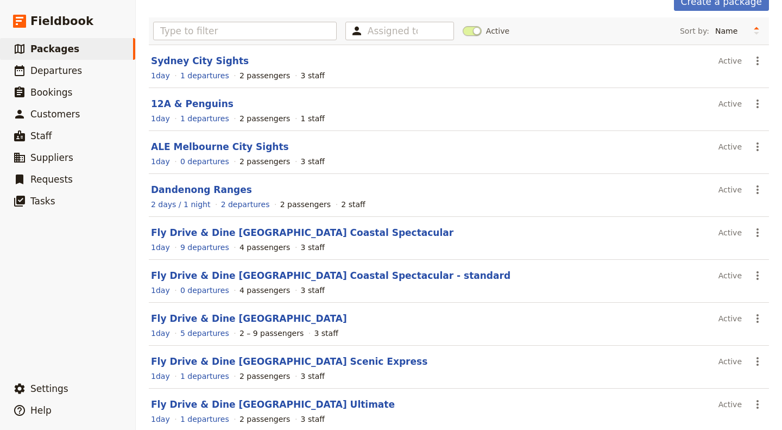
scroll to position [159, 0]
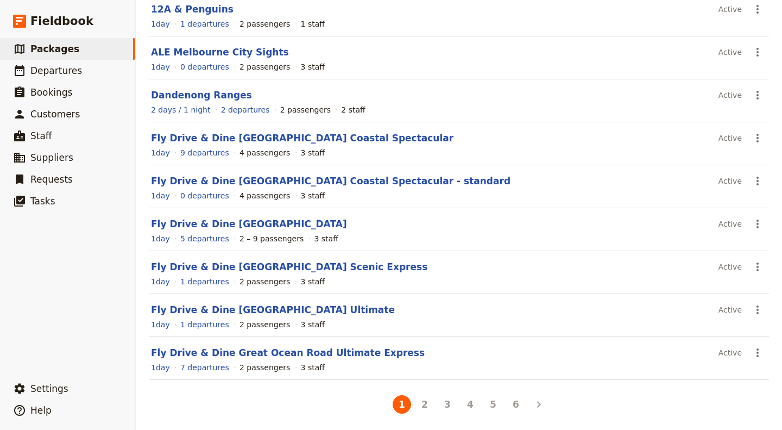
click at [476, 411] on li "4" at bounding box center [470, 404] width 23 height 23
drag, startPoint x: 476, startPoint y: 411, endPoint x: 465, endPoint y: 404, distance: 13.1
click at [465, 404] on li "4" at bounding box center [470, 404] width 23 height 23
click at [465, 404] on button "4" at bounding box center [470, 404] width 18 height 18
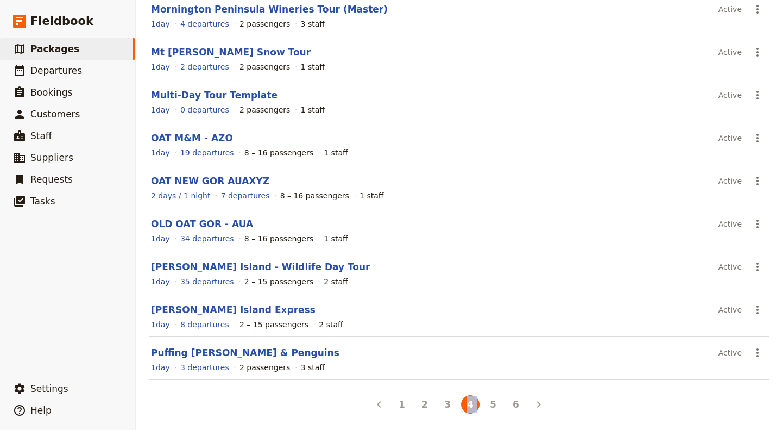
click at [187, 179] on link "OAT NEW GOR AUAXYZ" at bounding box center [210, 181] width 118 height 11
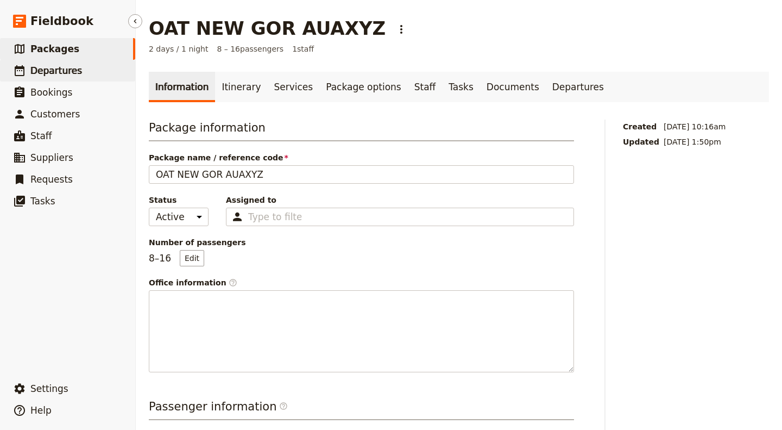
click at [80, 77] on link "​ Departures" at bounding box center [67, 71] width 135 height 22
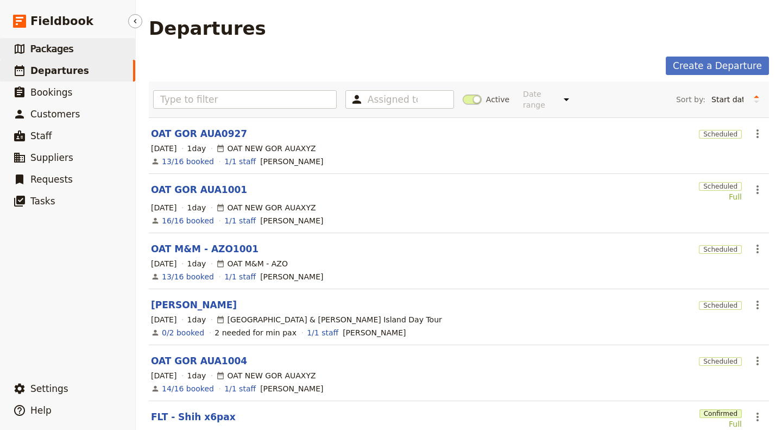
click at [78, 48] on link "​ Packages" at bounding box center [67, 49] width 135 height 22
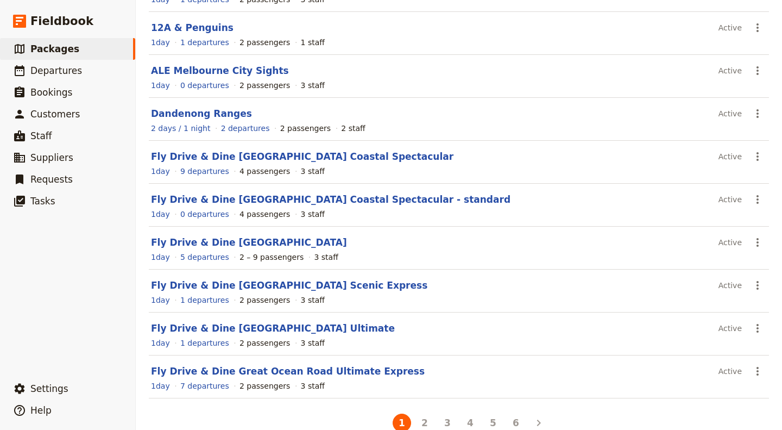
scroll to position [159, 0]
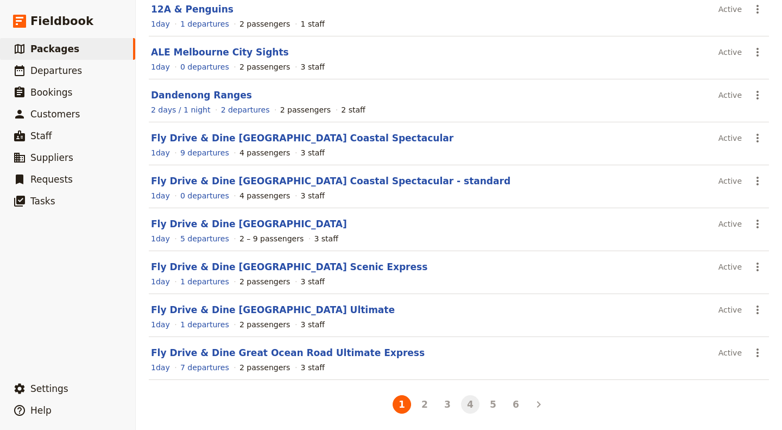
click at [472, 408] on button "4" at bounding box center [470, 404] width 18 height 18
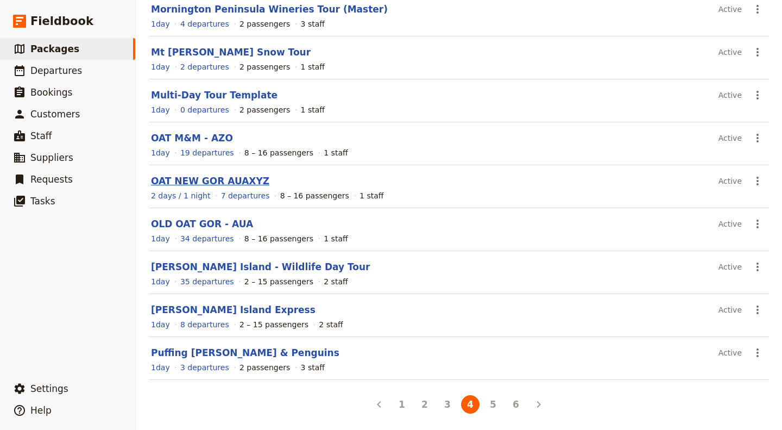
click at [202, 180] on link "OAT NEW GOR AUAXYZ" at bounding box center [210, 181] width 118 height 11
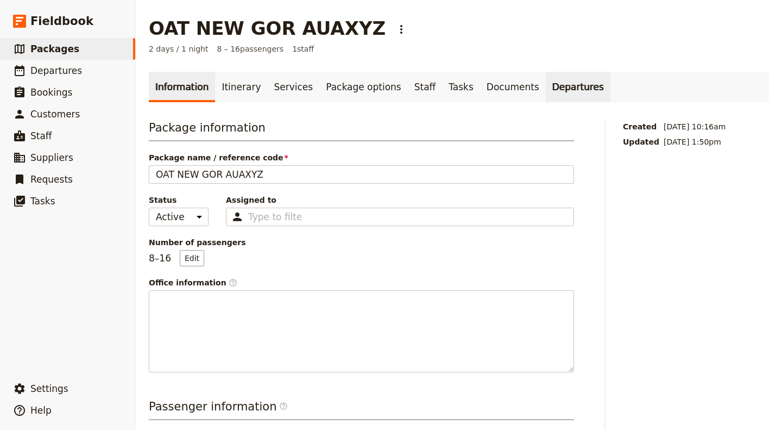
click at [546, 86] on link "Departures" at bounding box center [578, 87] width 65 height 30
